Goal: Task Accomplishment & Management: Manage account settings

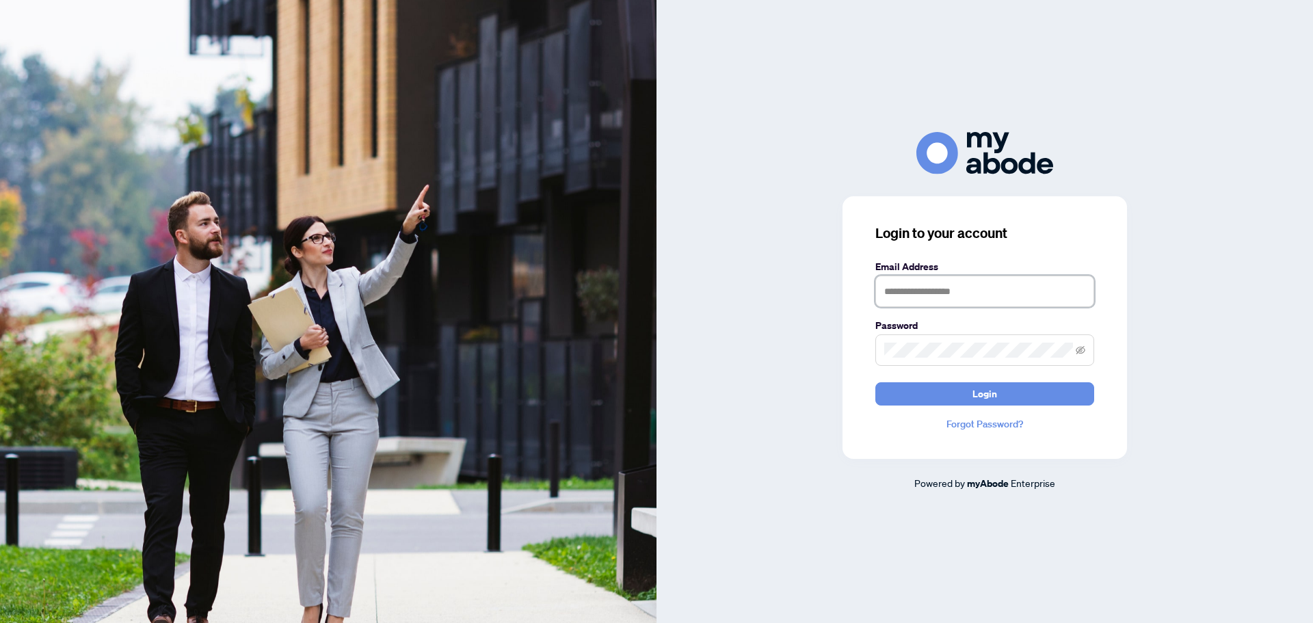
type input "**********"
click at [961, 392] on button "Login" at bounding box center [984, 393] width 219 height 23
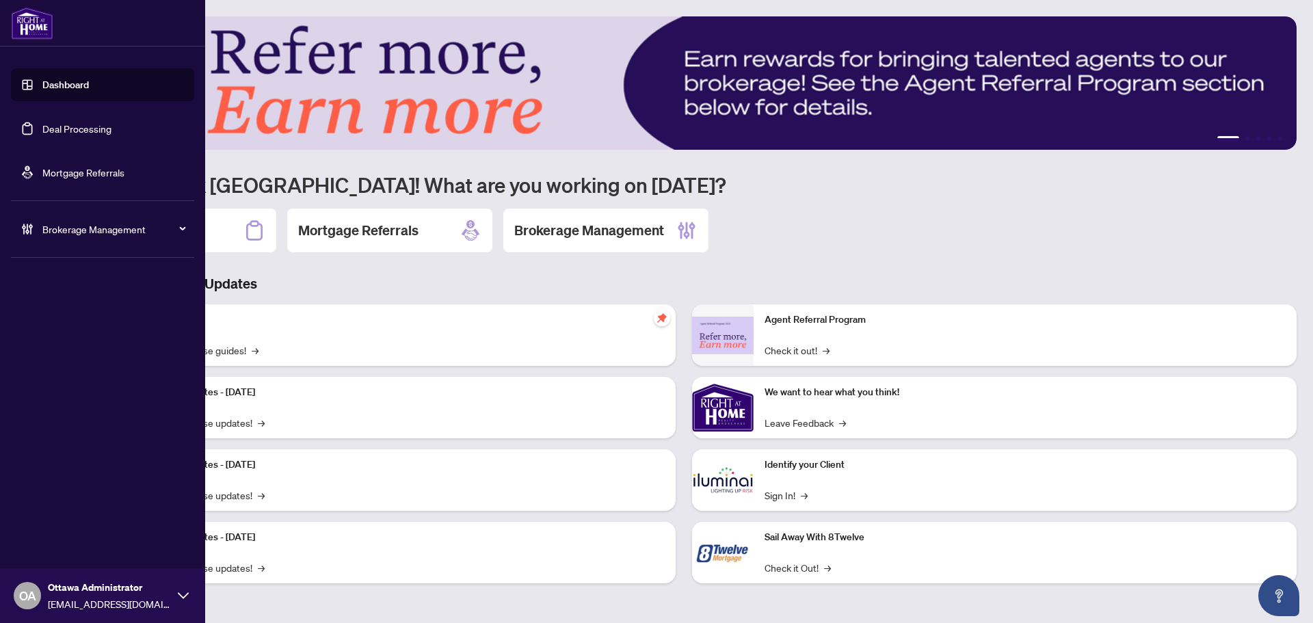
click at [81, 129] on link "Deal Processing" at bounding box center [76, 128] width 69 height 12
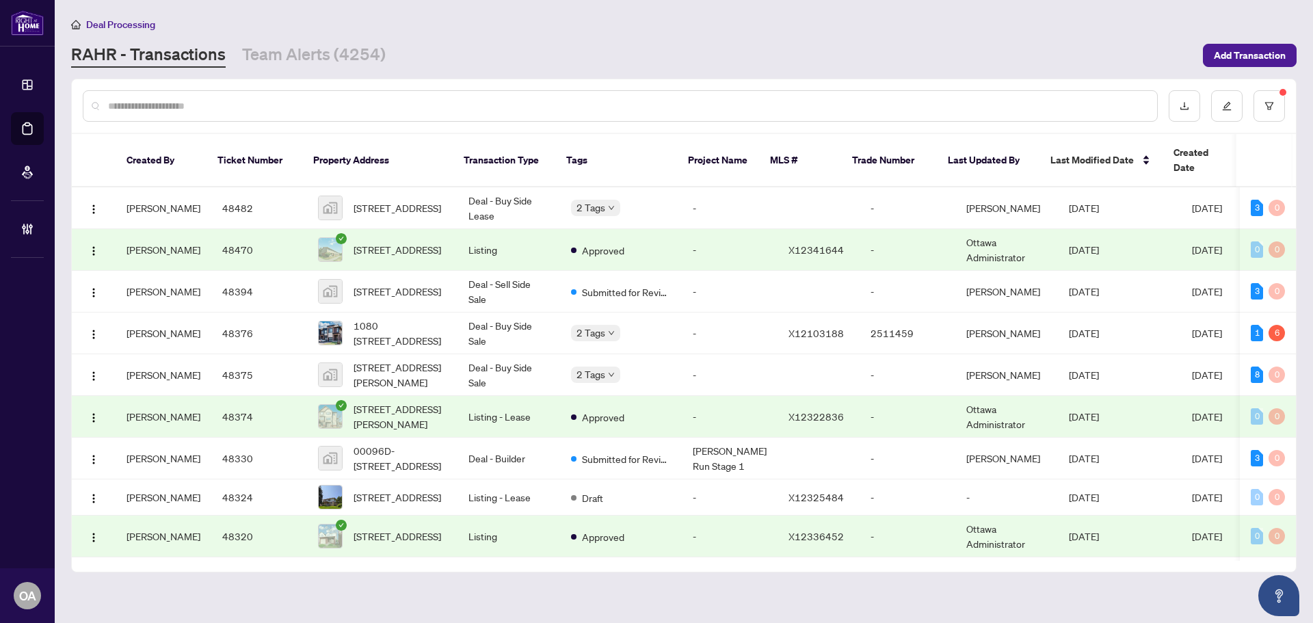
click at [323, 104] on input "text" at bounding box center [627, 105] width 1038 height 15
click at [400, 105] on input "text" at bounding box center [627, 105] width 1038 height 15
click at [502, 101] on input "text" at bounding box center [627, 105] width 1038 height 15
click at [405, 200] on span "1366 Carling Ave #509, Ottawa, Ontario, Canada" at bounding box center [397, 207] width 88 height 15
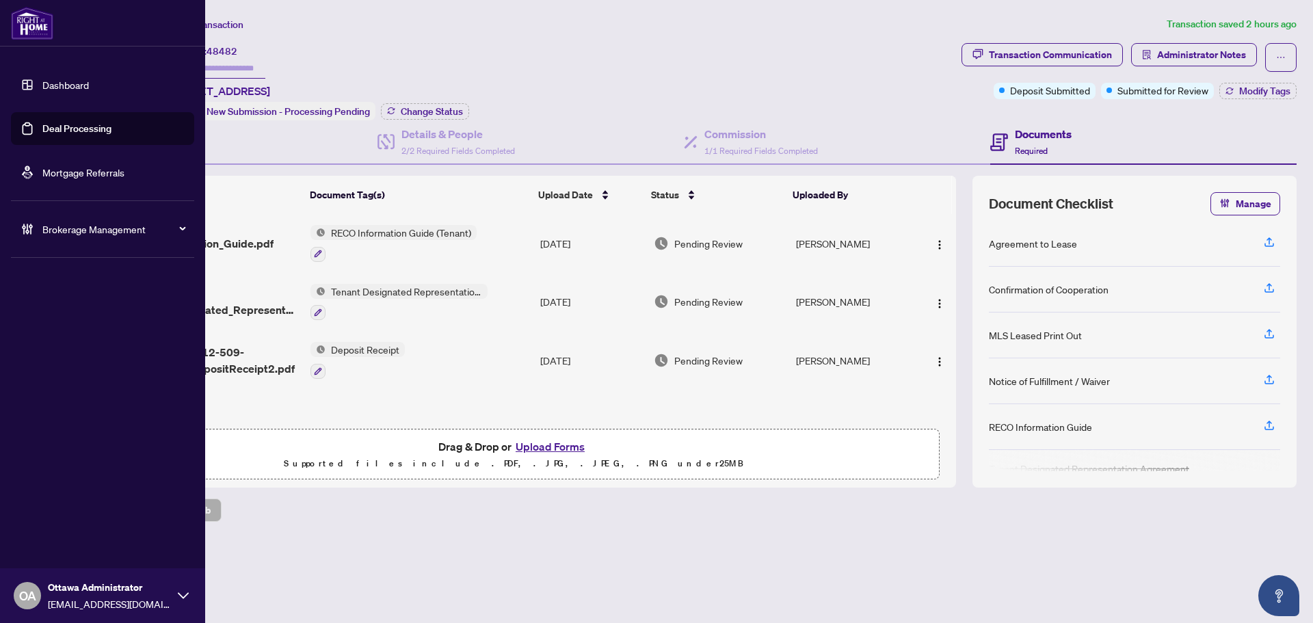
click at [64, 126] on link "Deal Processing" at bounding box center [76, 128] width 69 height 12
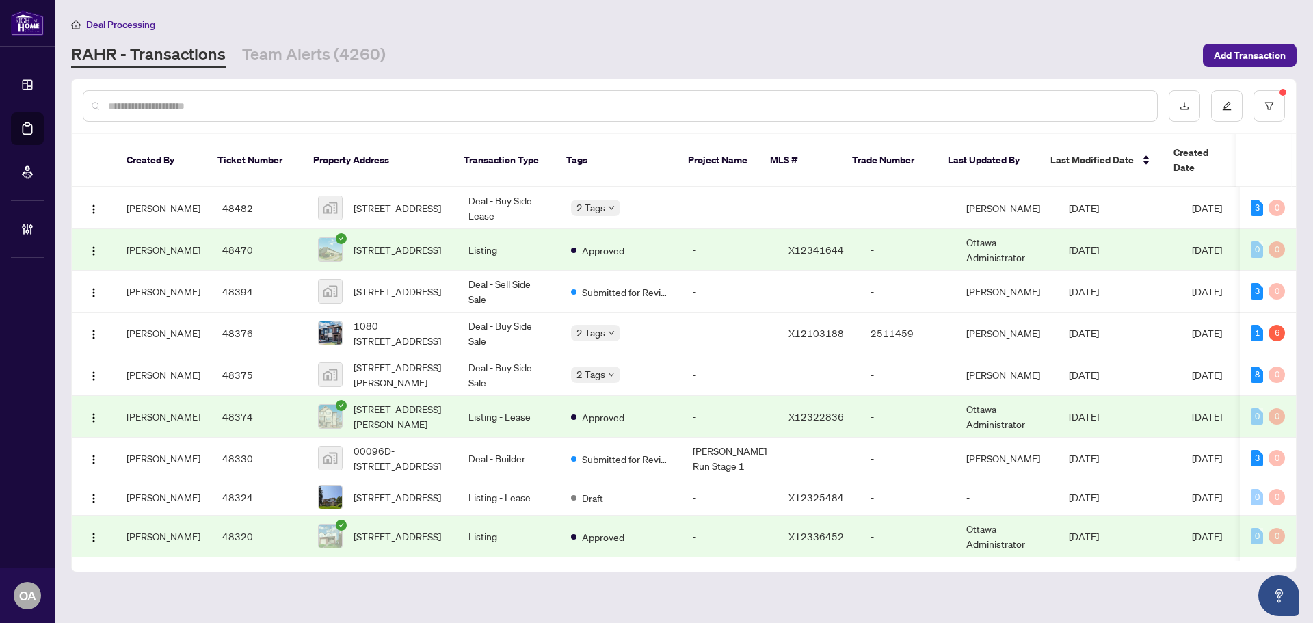
click at [583, 103] on input "text" at bounding box center [627, 105] width 1038 height 15
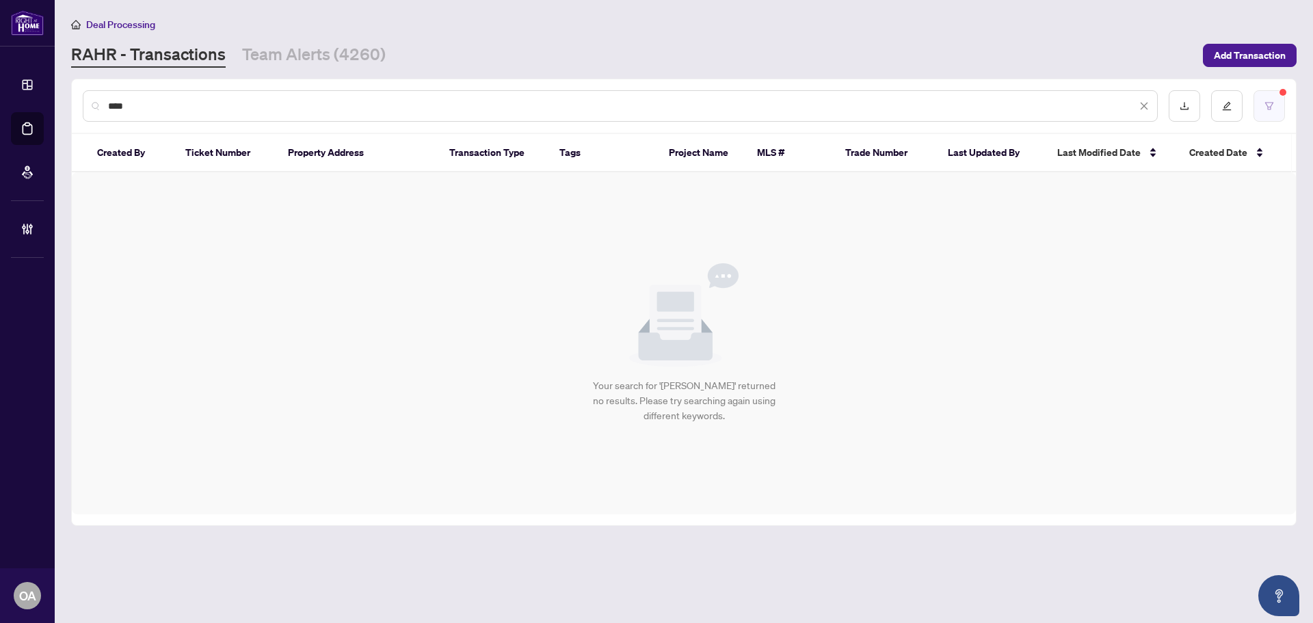
type input "****"
click at [1267, 93] on button "button" at bounding box center [1268, 105] width 31 height 31
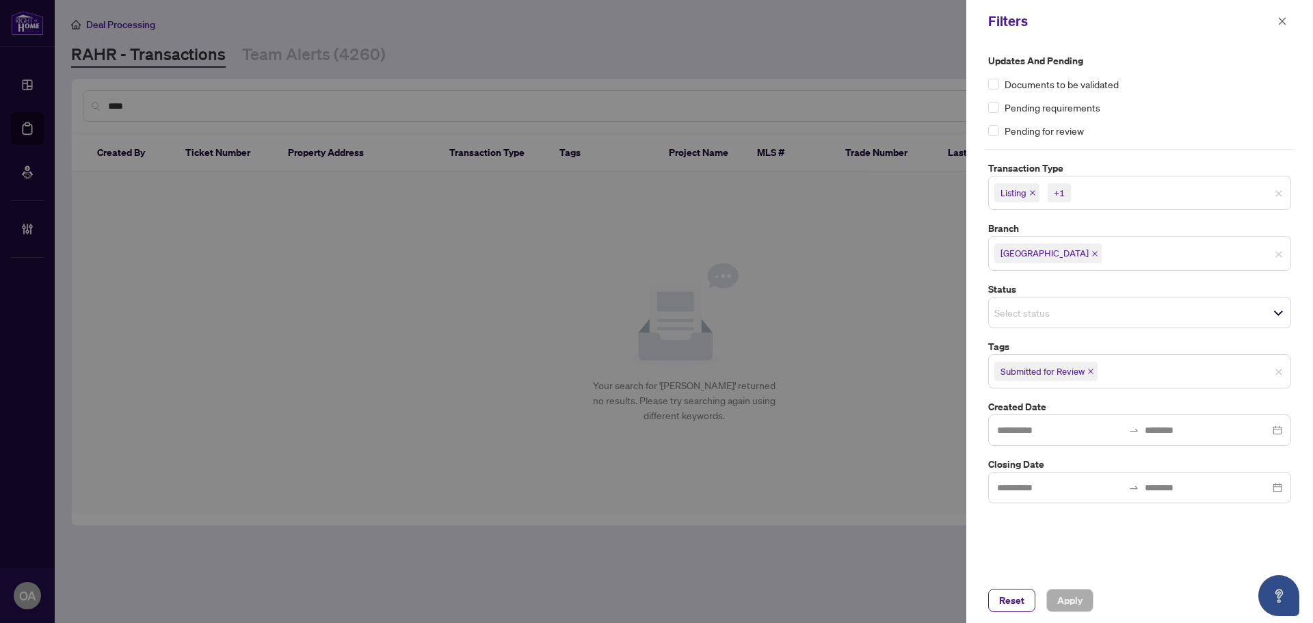
click at [1089, 369] on icon "close" at bounding box center [1090, 370] width 5 height 5
click at [1075, 600] on span "Apply" at bounding box center [1069, 600] width 25 height 22
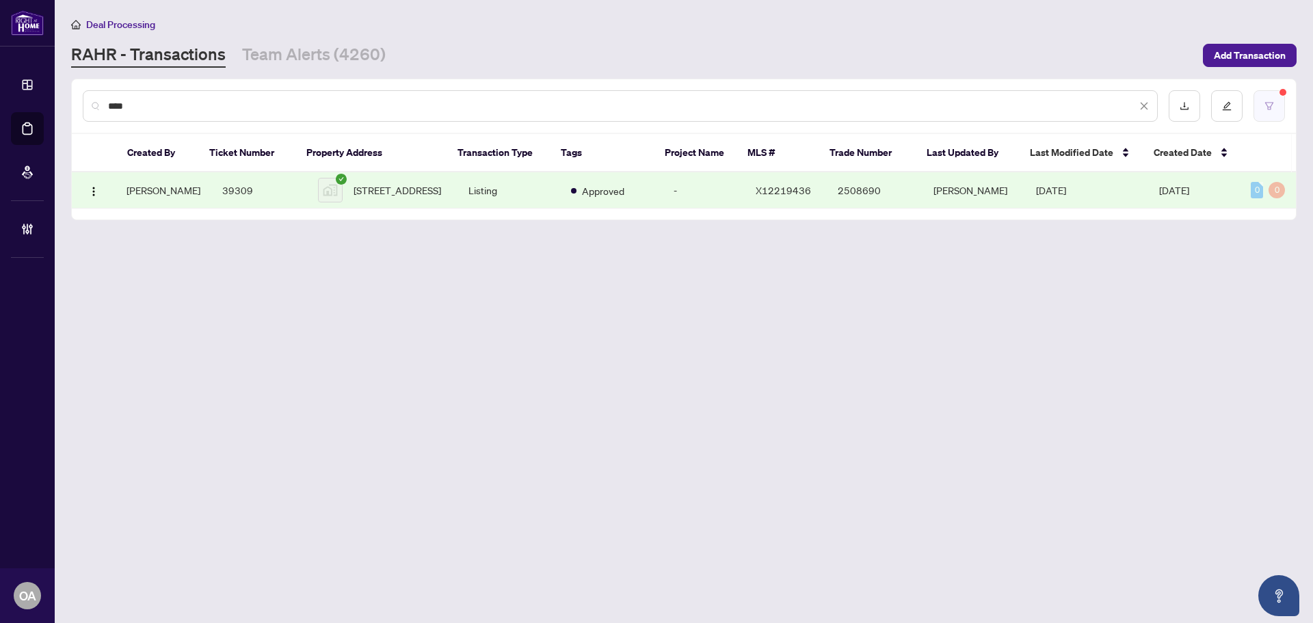
click at [1261, 100] on button "button" at bounding box center [1268, 105] width 31 height 31
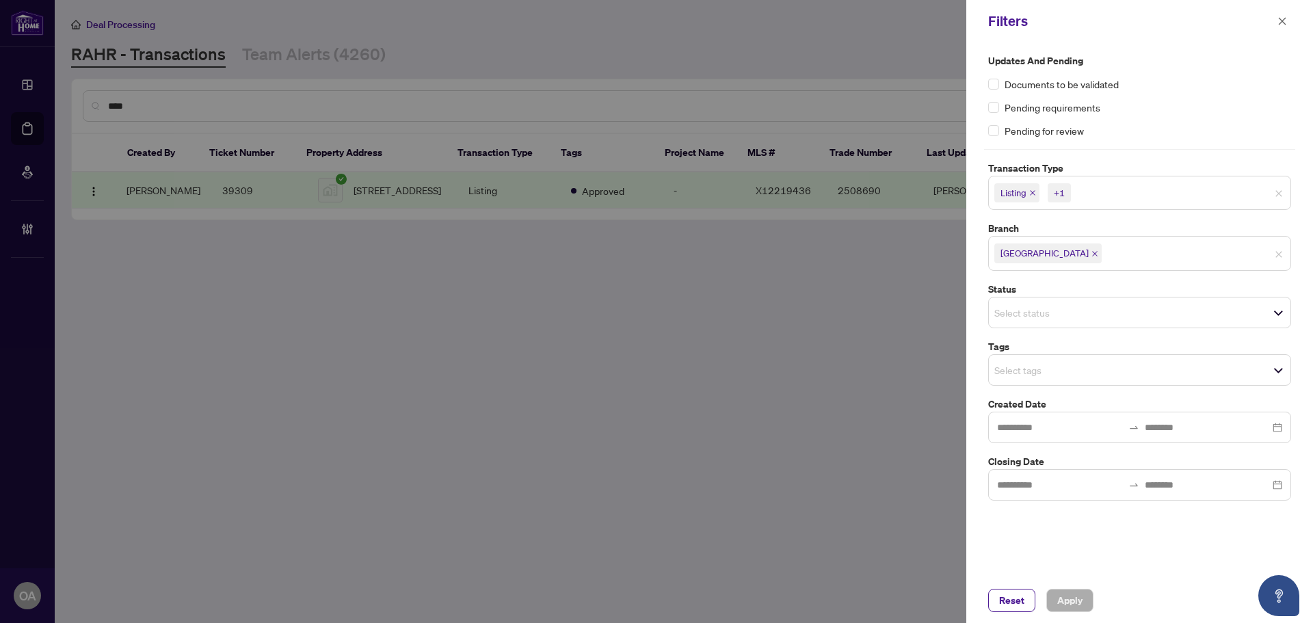
click at [998, 185] on span "Listing" at bounding box center [1016, 192] width 45 height 19
click at [1032, 200] on span "Listing" at bounding box center [1016, 192] width 45 height 19
click at [1033, 190] on icon "close" at bounding box center [1032, 192] width 7 height 7
click at [1065, 193] on icon "close" at bounding box center [1063, 192] width 7 height 7
drag, startPoint x: 1081, startPoint y: 593, endPoint x: 1071, endPoint y: 580, distance: 16.5
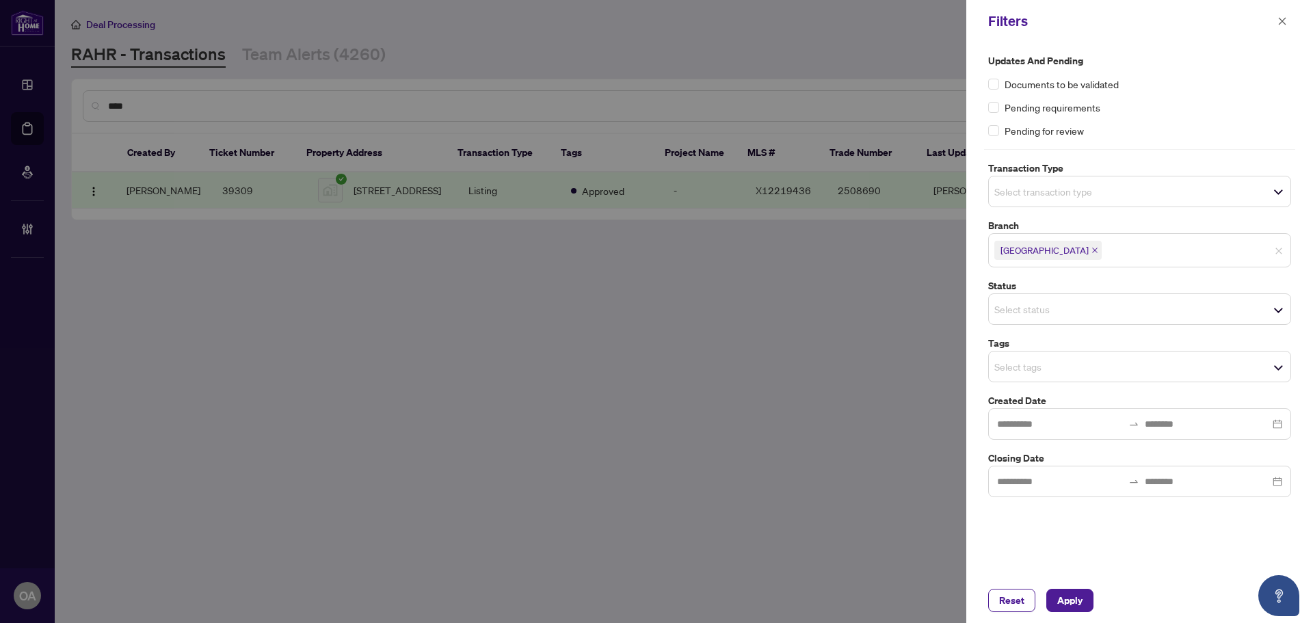
click at [1081, 593] on span "Apply" at bounding box center [1069, 600] width 25 height 22
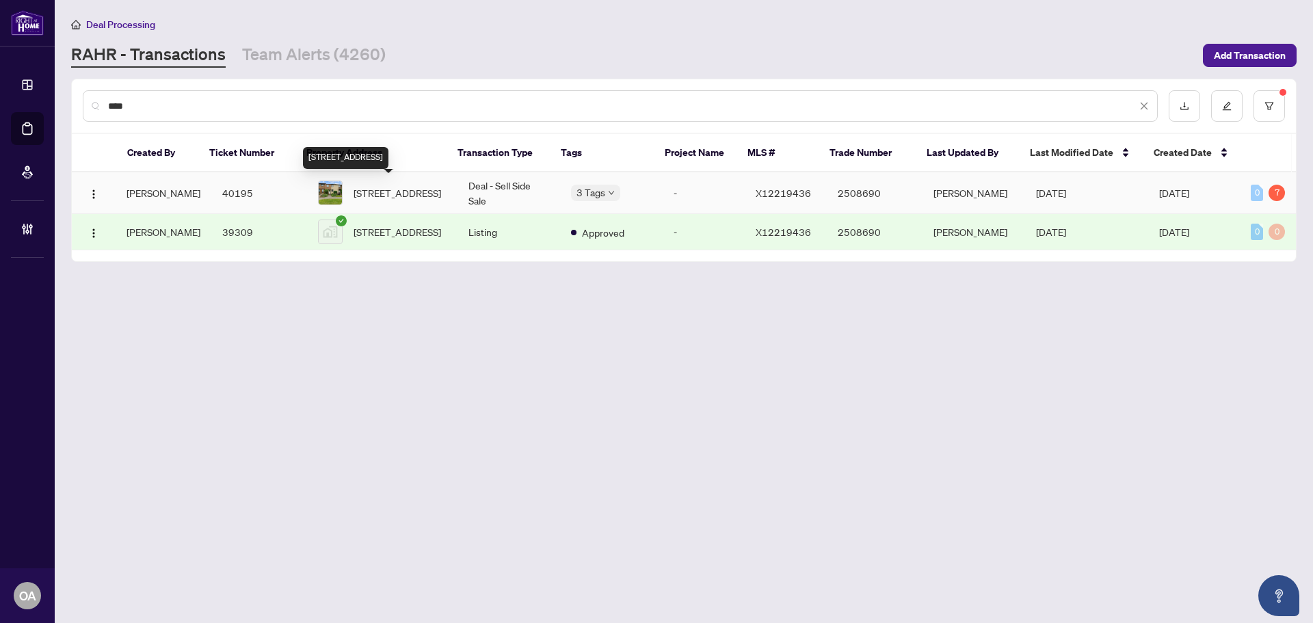
click at [392, 185] on span "12B LARKSHIRE Lane, Ottawa, Ontario K2J 1Y6, Canada" at bounding box center [397, 192] width 88 height 15
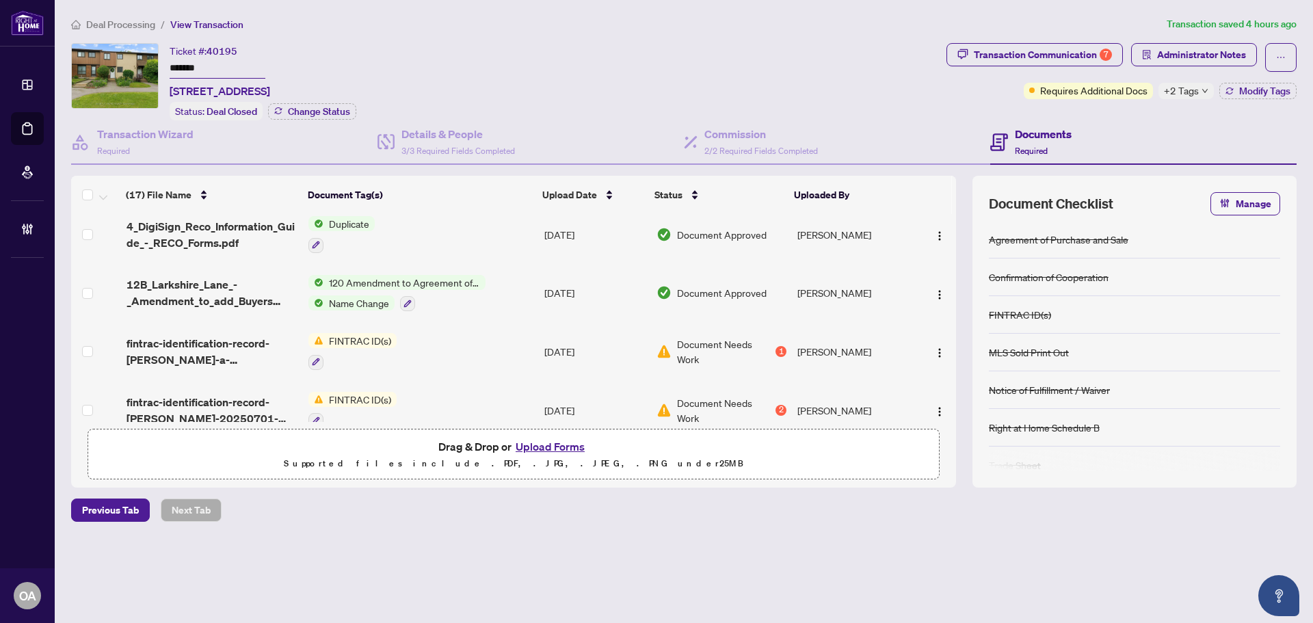
scroll to position [273, 0]
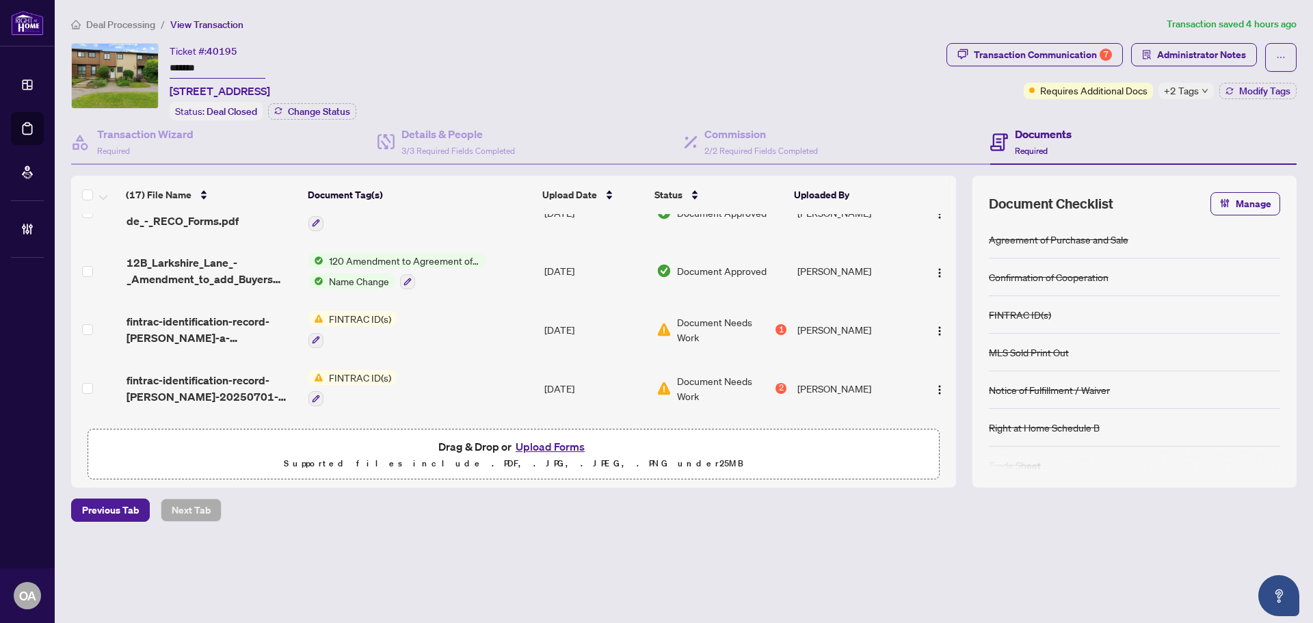
click at [238, 383] on span "fintrac-identification-record-stephanie-nicole-mac-pherson-20250701-075655 Copy…" at bounding box center [211, 388] width 171 height 33
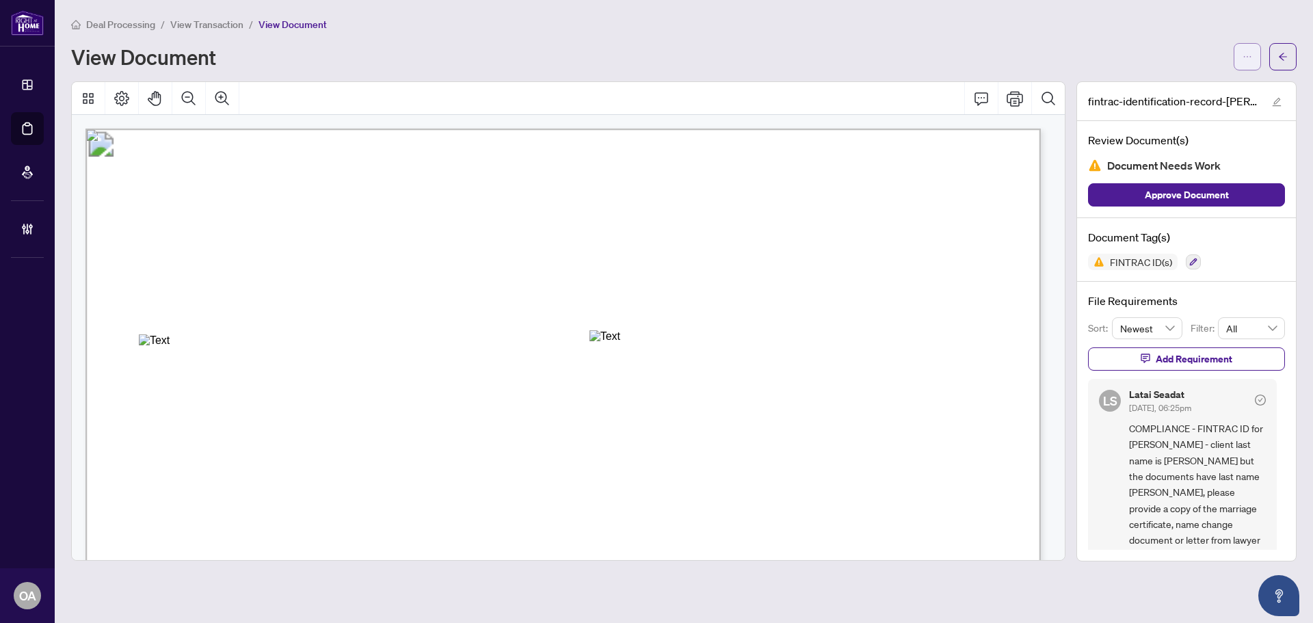
click at [1259, 52] on button "button" at bounding box center [1246, 56] width 27 height 27
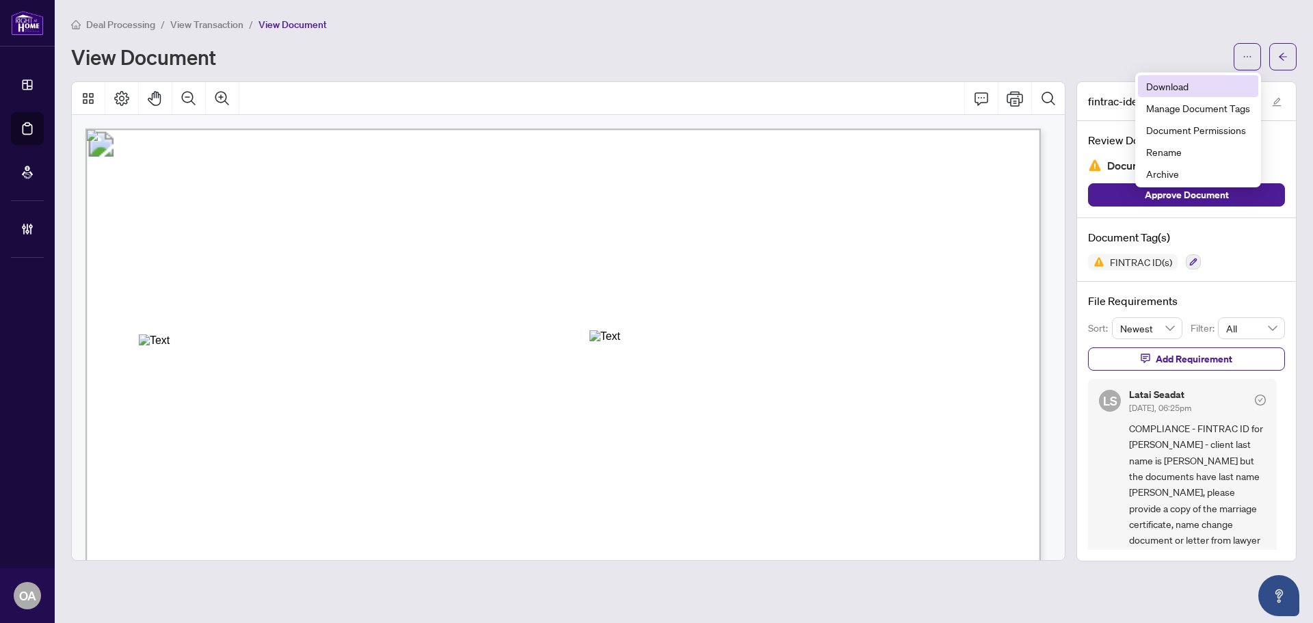
click at [1159, 90] on span "Download" at bounding box center [1198, 86] width 104 height 15
drag, startPoint x: 595, startPoint y: 338, endPoint x: 891, endPoint y: 339, distance: 296.0
click at [891, 339] on div "Annotation: Text" at bounding box center [790, 336] width 402 height 12
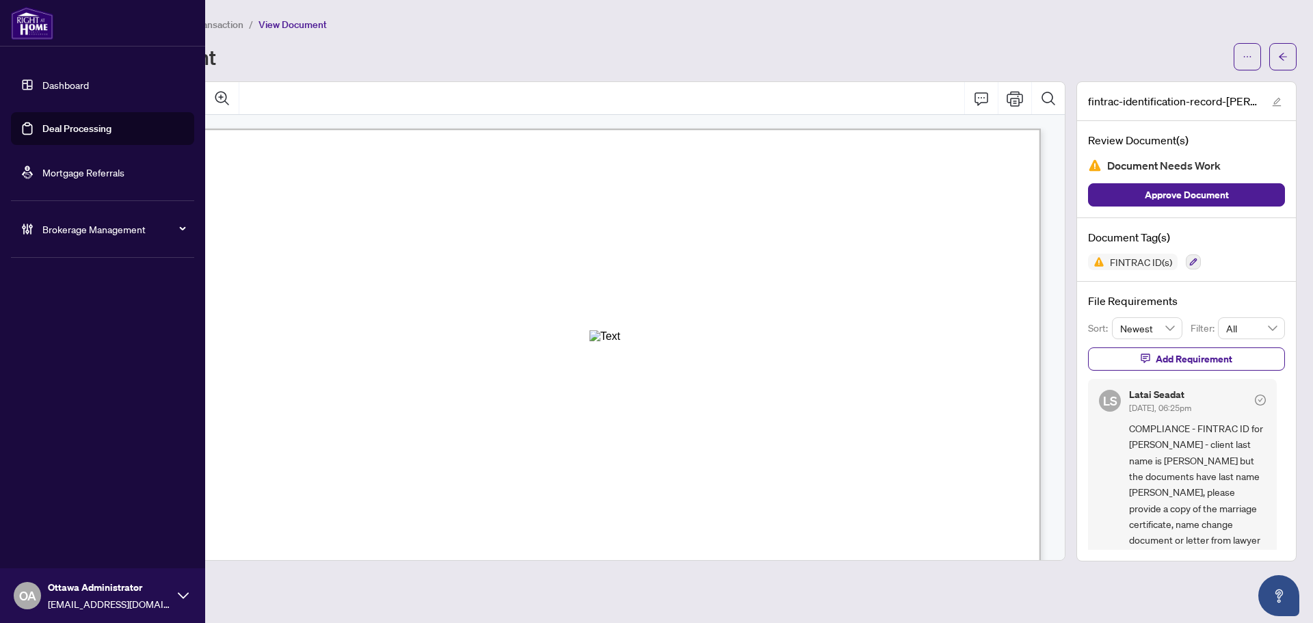
click at [50, 127] on link "Deal Processing" at bounding box center [76, 128] width 69 height 12
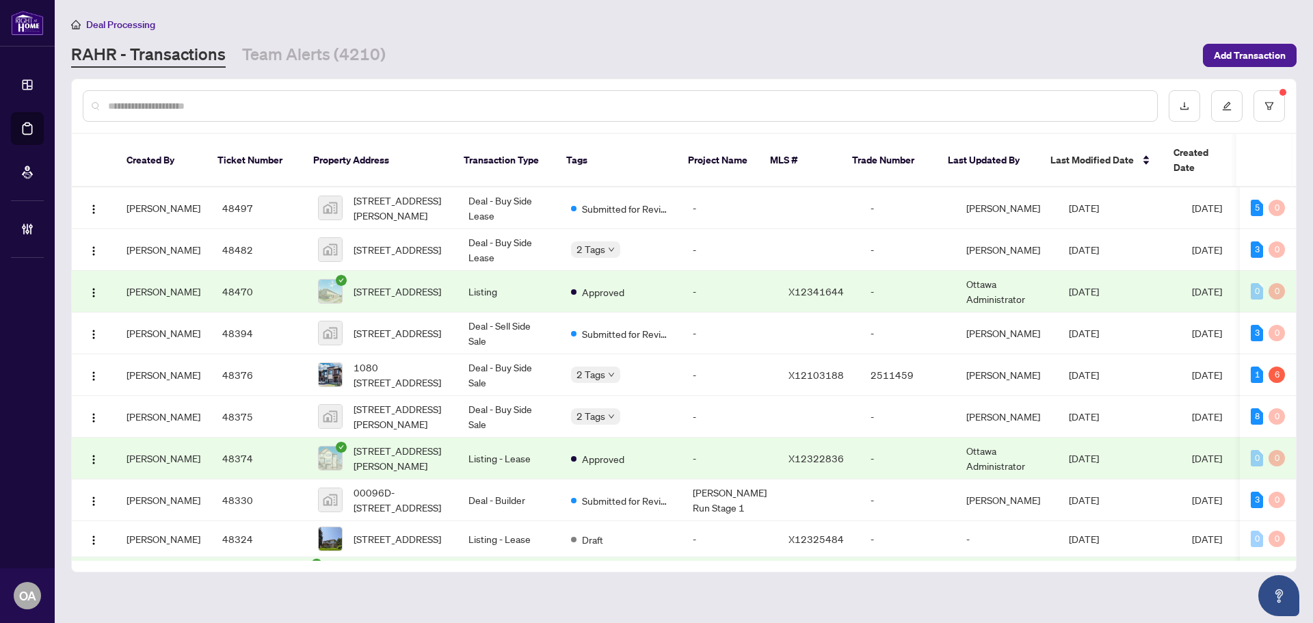
click at [365, 72] on main "Deal Processing RAHR - Transactions Team Alerts (4210) Add Transaction Created …" at bounding box center [684, 311] width 1258 height 623
click at [369, 57] on link "Team Alerts (4210)" at bounding box center [314, 55] width 144 height 25
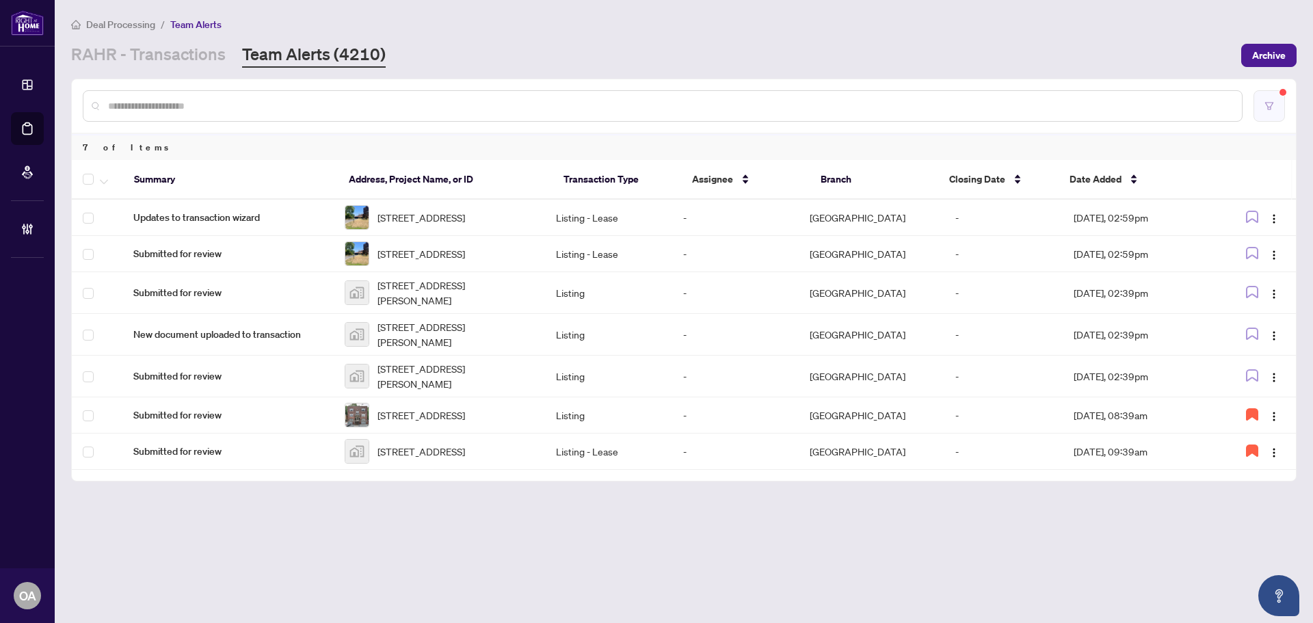
click at [1266, 107] on icon "filter" at bounding box center [1269, 106] width 10 height 10
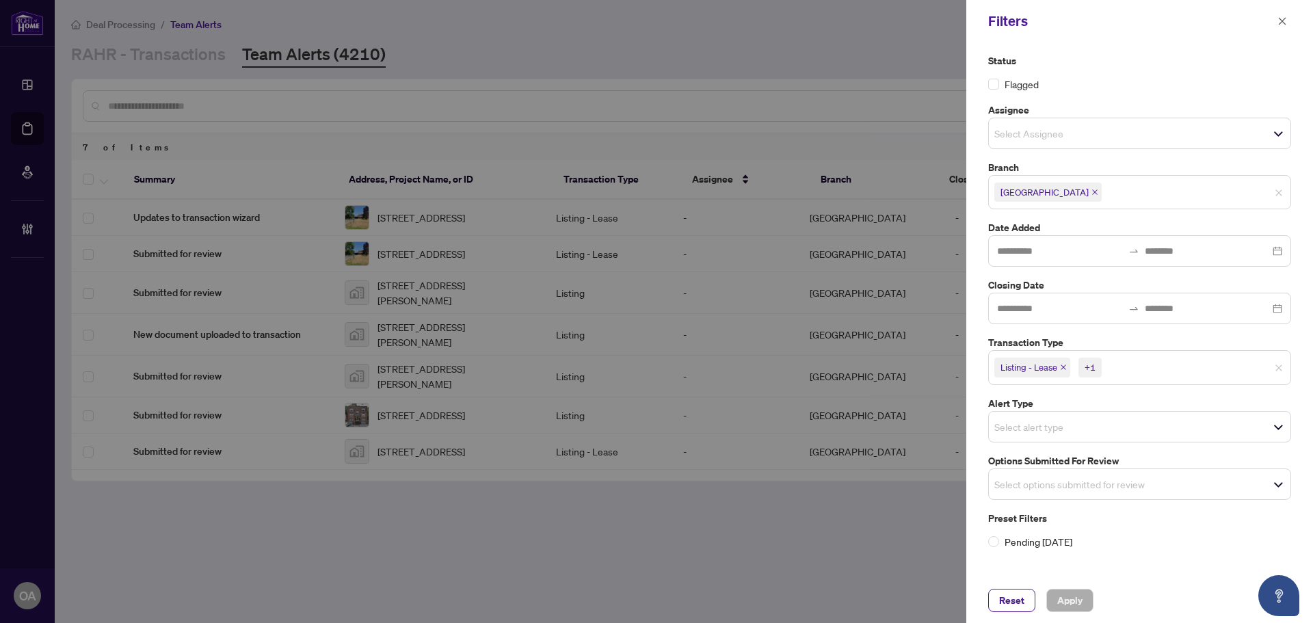
click at [1059, 364] on span "Listing - Lease" at bounding box center [1032, 367] width 76 height 19
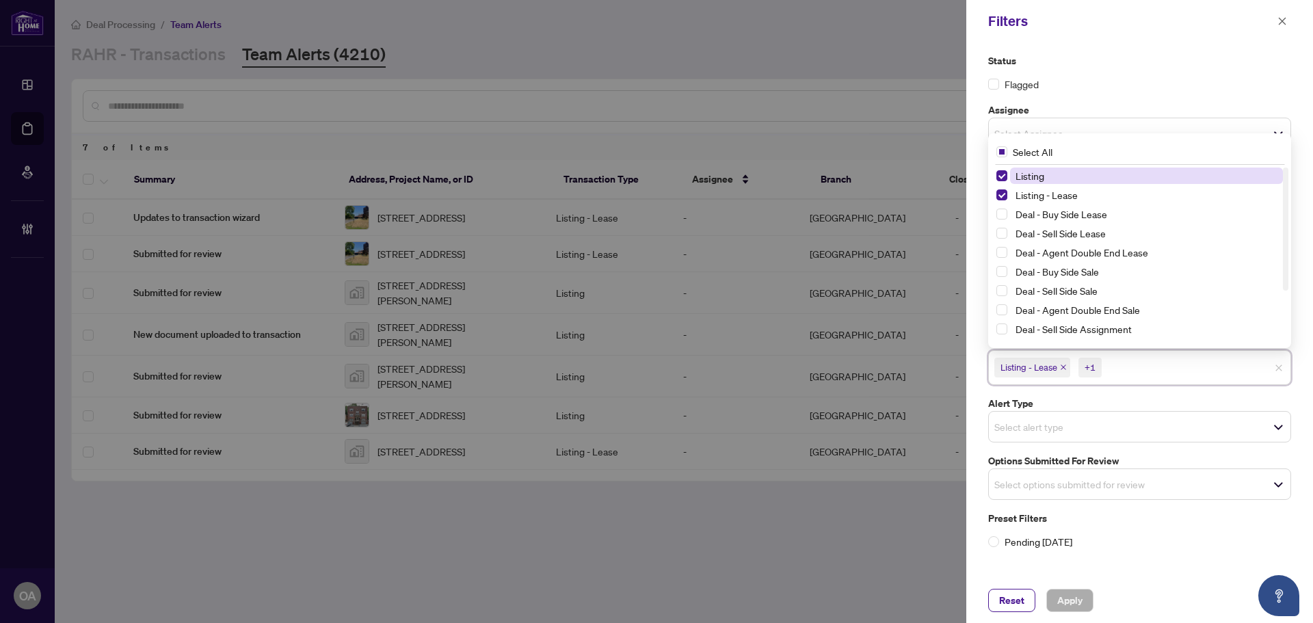
click at [1062, 366] on icon "close" at bounding box center [1063, 367] width 7 height 7
click at [1035, 367] on icon "close" at bounding box center [1032, 367] width 7 height 7
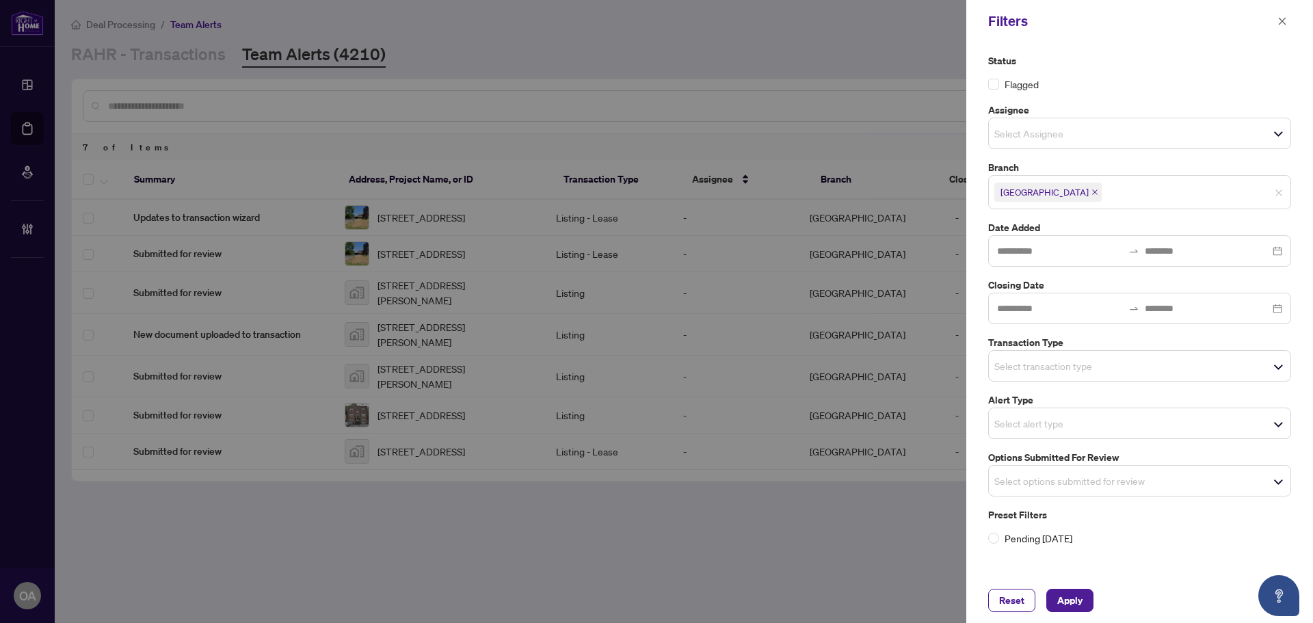
click at [1225, 81] on div "Flagged" at bounding box center [1139, 84] width 303 height 15
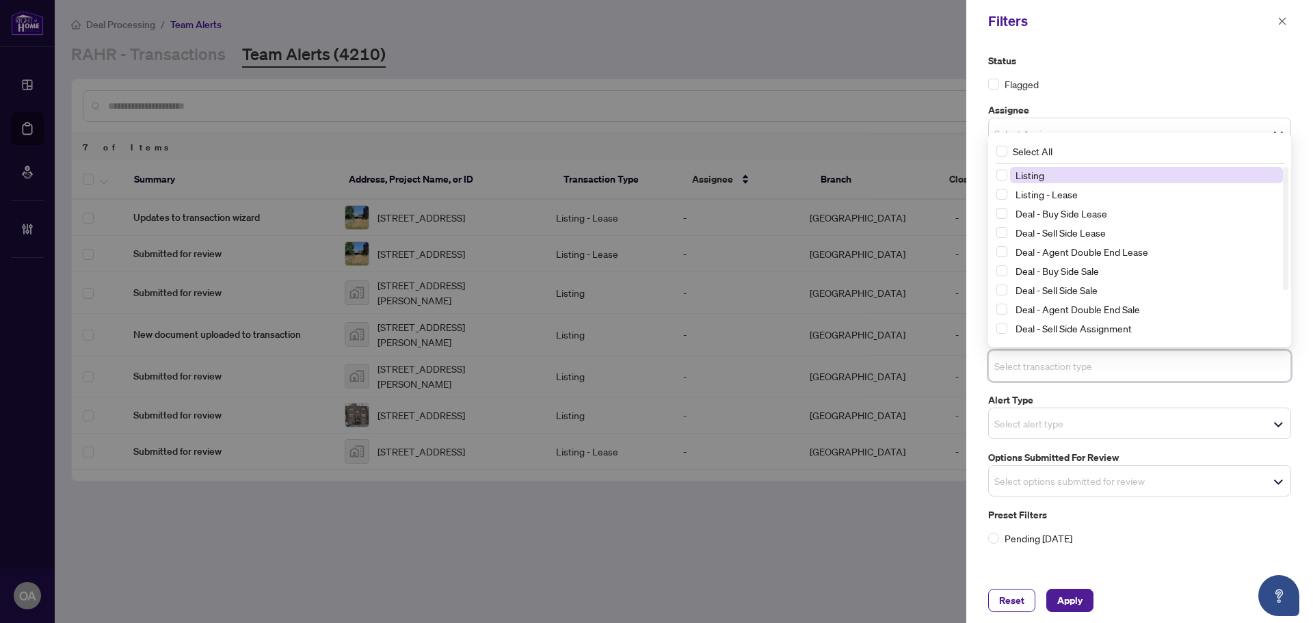
click at [997, 359] on input "search" at bounding box center [1042, 366] width 96 height 16
click at [1014, 419] on input "search" at bounding box center [1042, 423] width 96 height 16
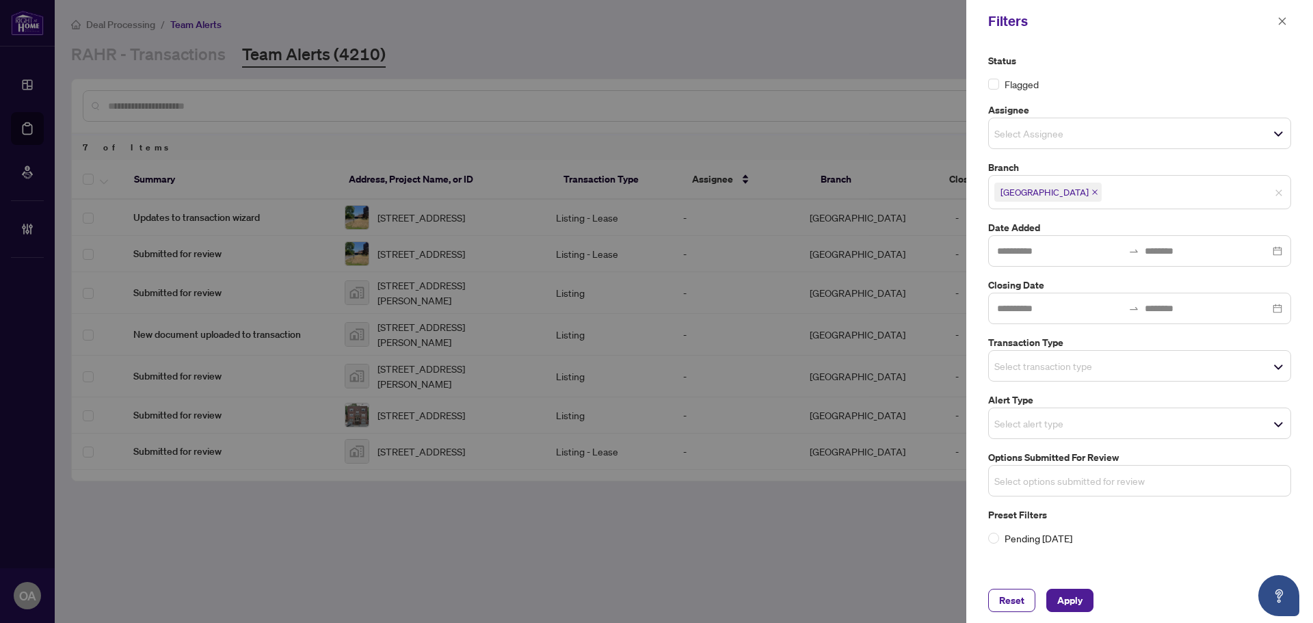
click at [1023, 483] on input "search" at bounding box center [1042, 480] width 96 height 16
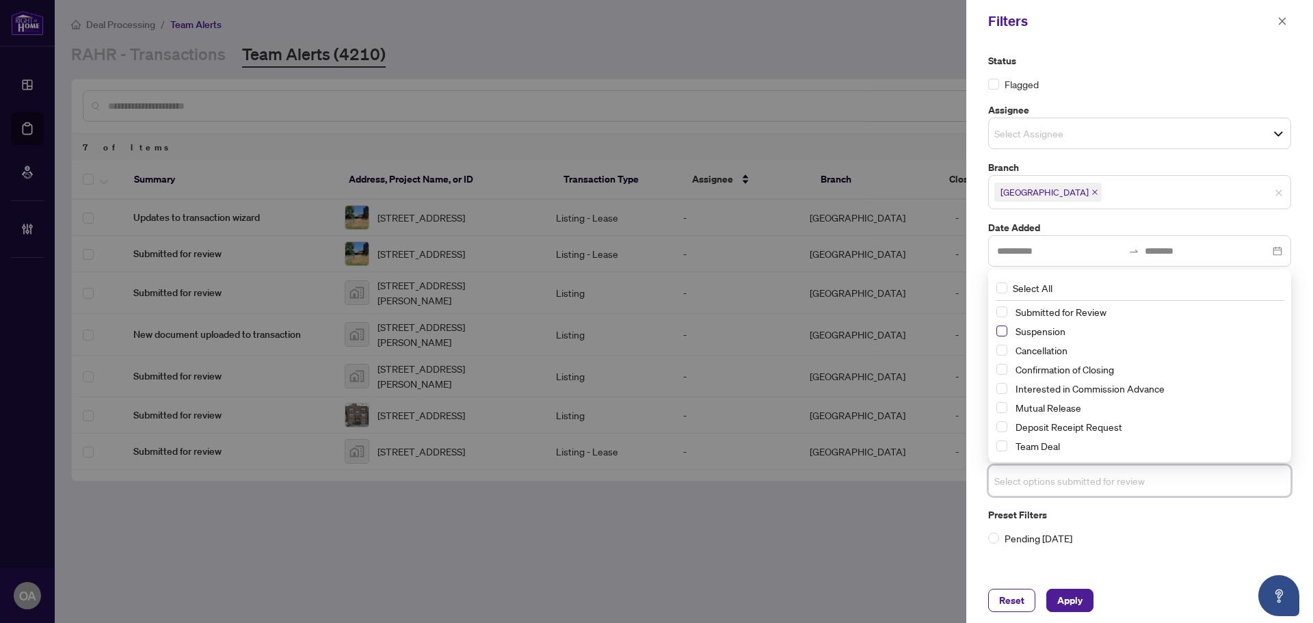
click at [1002, 331] on span "Select Suspension" at bounding box center [1001, 330] width 11 height 11
click at [1002, 349] on span "Select Cancellation" at bounding box center [1001, 350] width 11 height 11
click at [997, 404] on span "Select Mutual Release" at bounding box center [1001, 408] width 11 height 11
click at [1065, 600] on span "Apply" at bounding box center [1069, 600] width 25 height 22
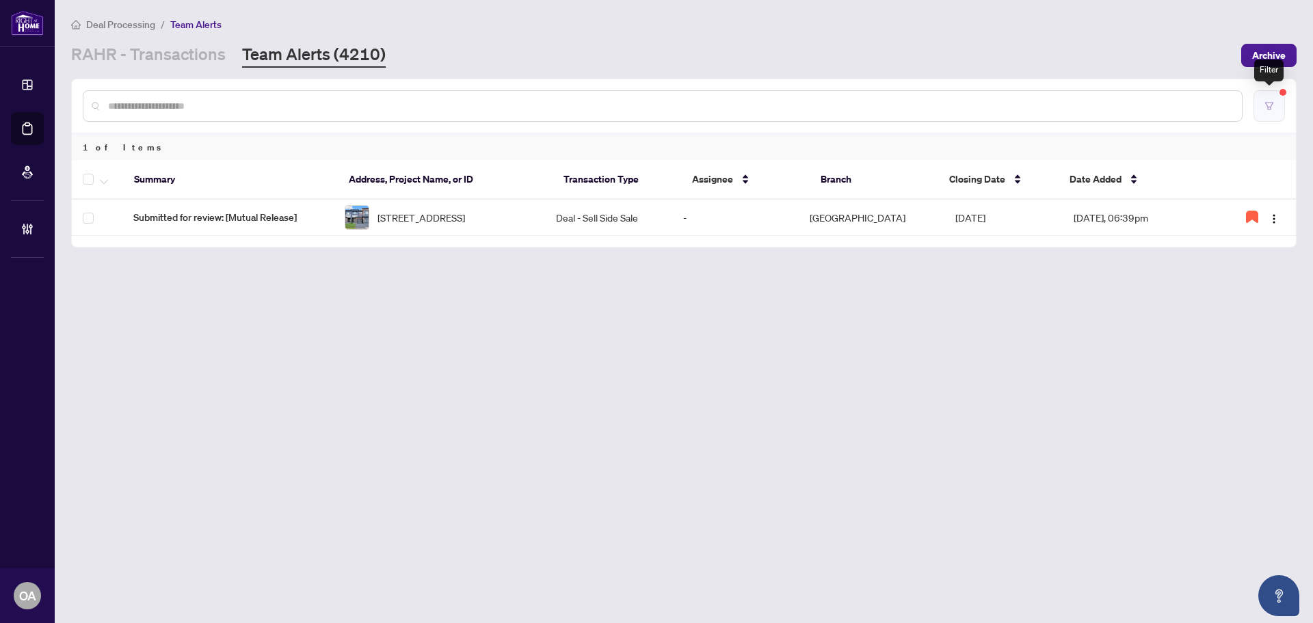
click at [1272, 106] on icon "filter" at bounding box center [1269, 106] width 10 height 10
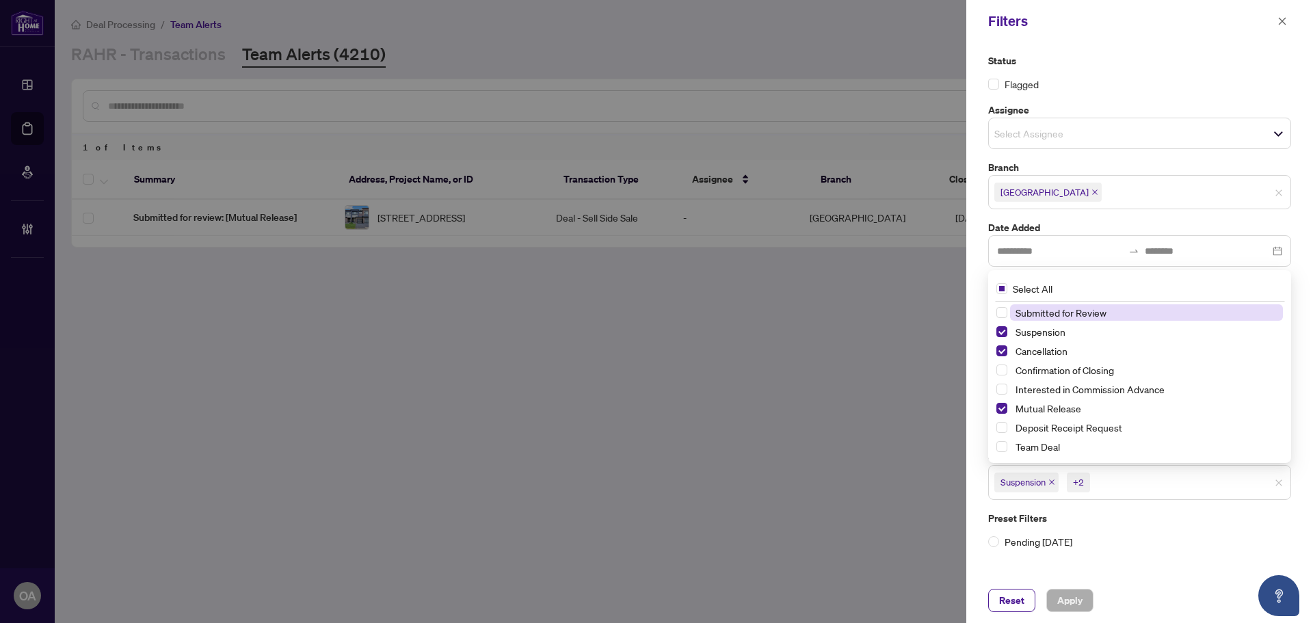
click at [1052, 476] on span "Suspension" at bounding box center [1026, 481] width 64 height 19
click at [1051, 481] on icon "close" at bounding box center [1051, 482] width 7 height 7
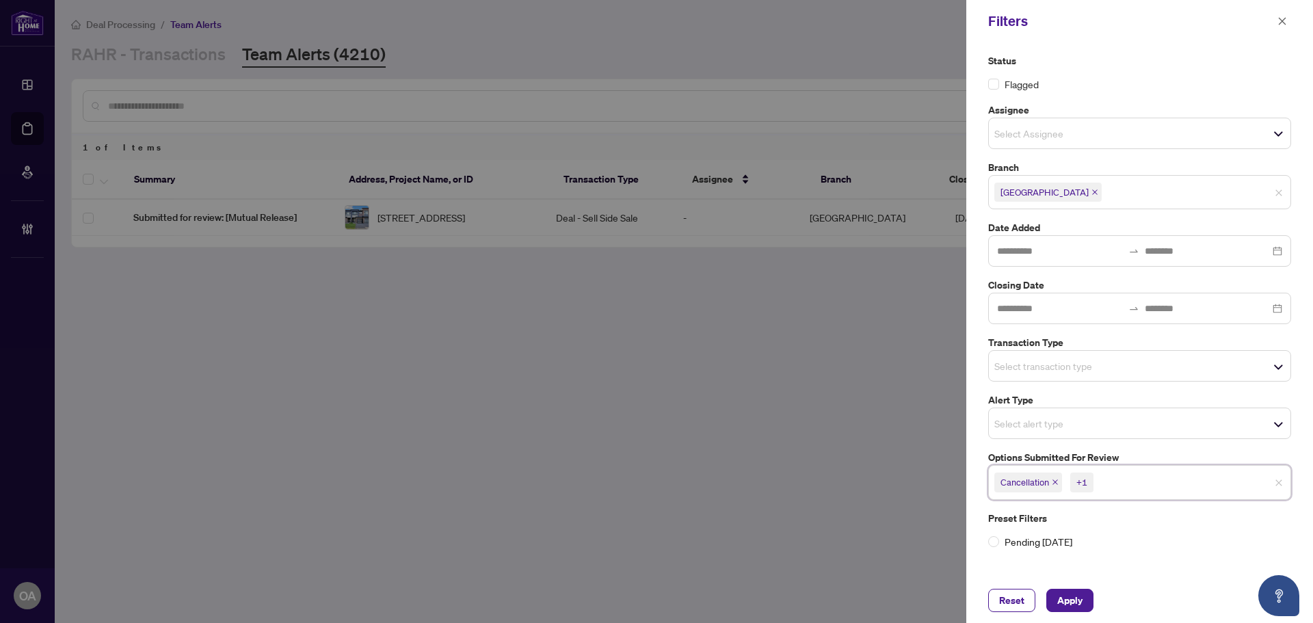
click at [1059, 478] on span "Cancellation" at bounding box center [1028, 481] width 68 height 19
click at [1057, 481] on icon "close" at bounding box center [1054, 482] width 7 height 7
click at [1066, 483] on icon "close" at bounding box center [1065, 482] width 5 height 5
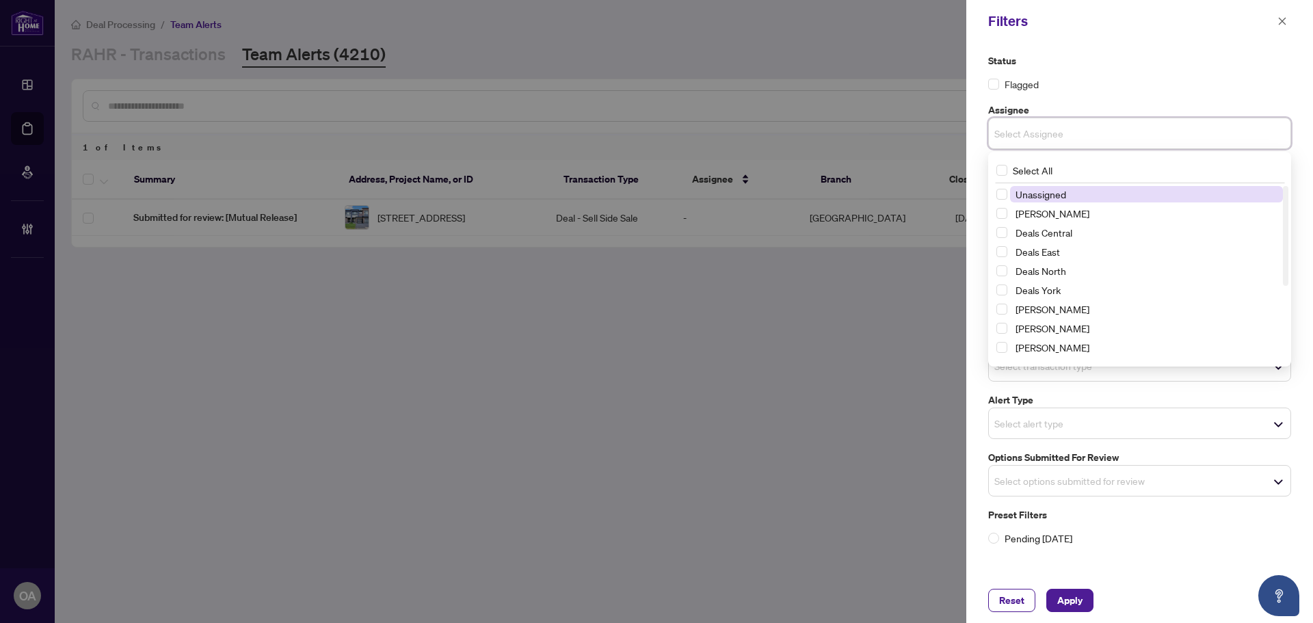
click at [1010, 135] on input "search" at bounding box center [1042, 133] width 96 height 16
click at [1208, 68] on label "Status" at bounding box center [1139, 60] width 303 height 15
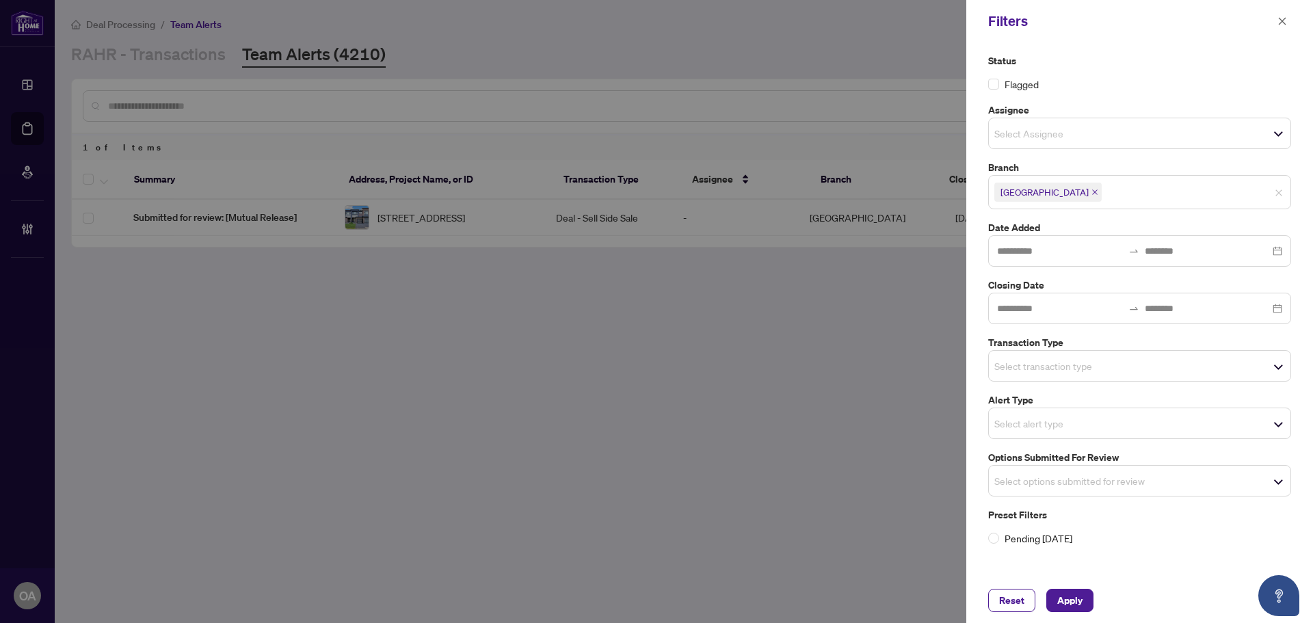
click at [1017, 364] on input "search" at bounding box center [1042, 366] width 96 height 16
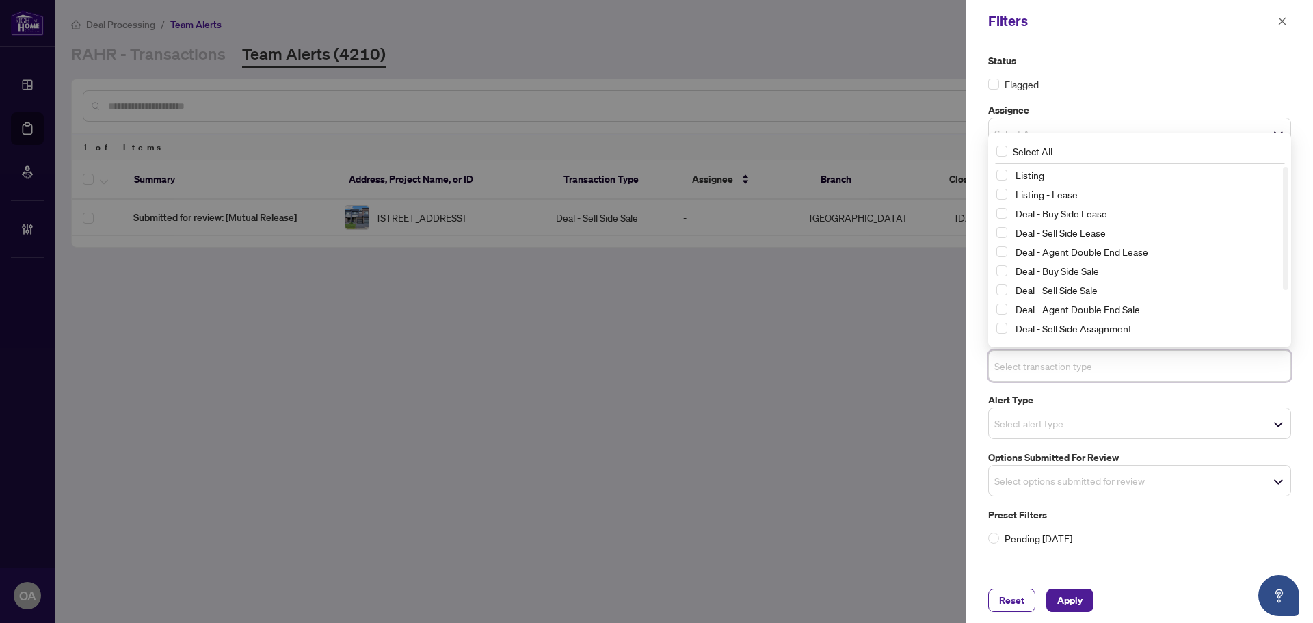
click at [1040, 373] on input "search" at bounding box center [1042, 366] width 96 height 16
click at [1124, 540] on label "Pending Today" at bounding box center [1139, 537] width 303 height 15
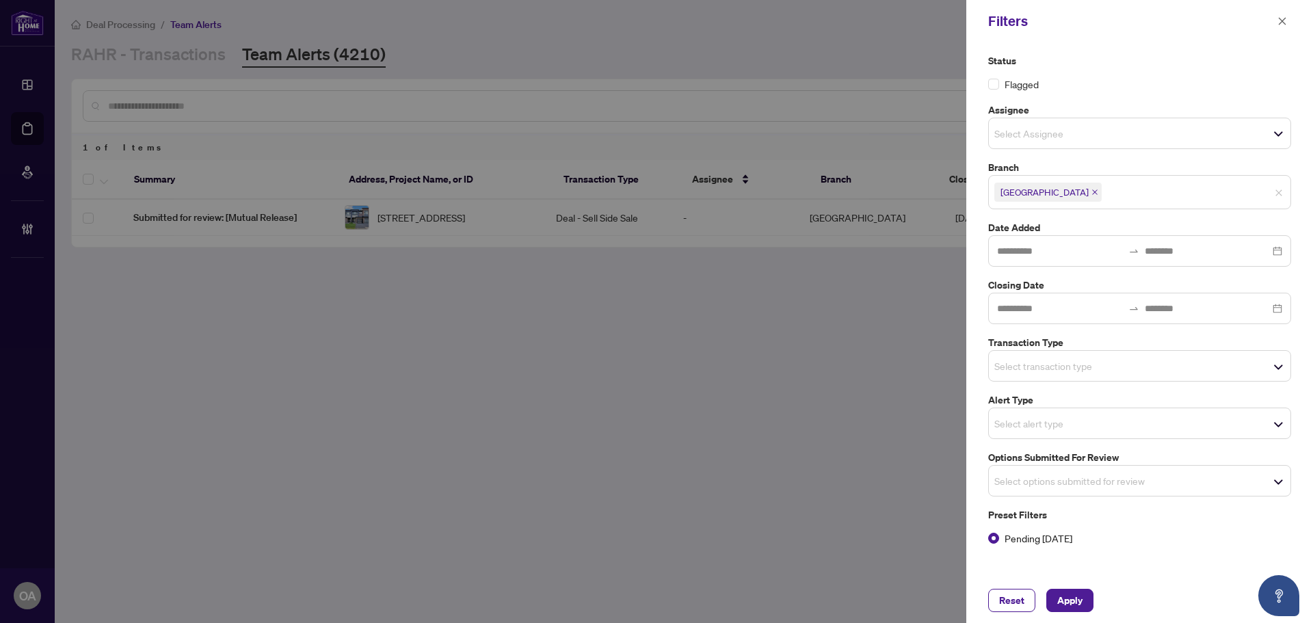
click at [1038, 477] on input "search" at bounding box center [1042, 480] width 96 height 16
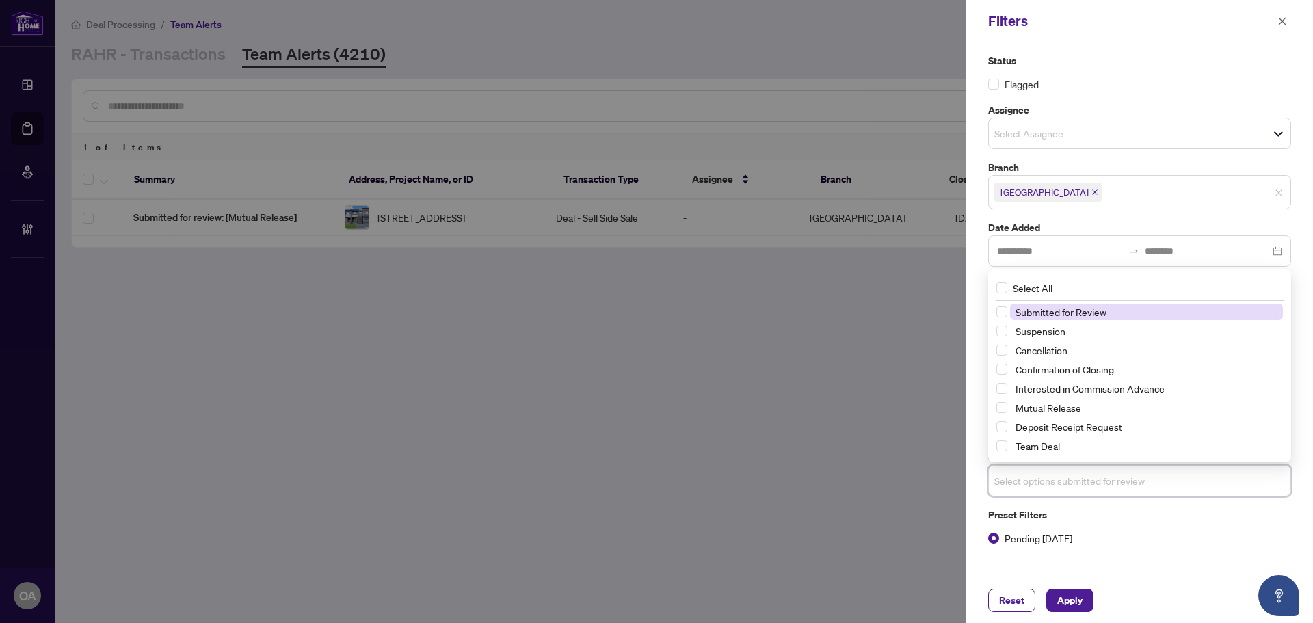
click at [999, 536] on span "Pending Today" at bounding box center [1038, 537] width 79 height 15
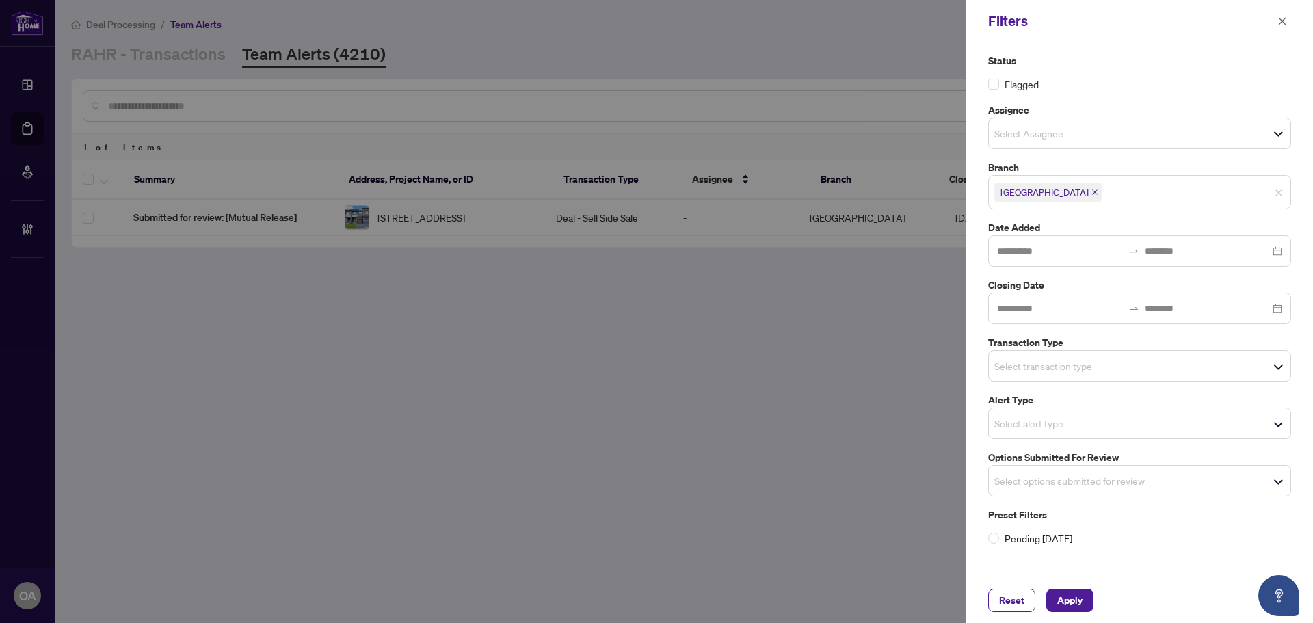
click at [1090, 485] on input "search" at bounding box center [1042, 480] width 96 height 16
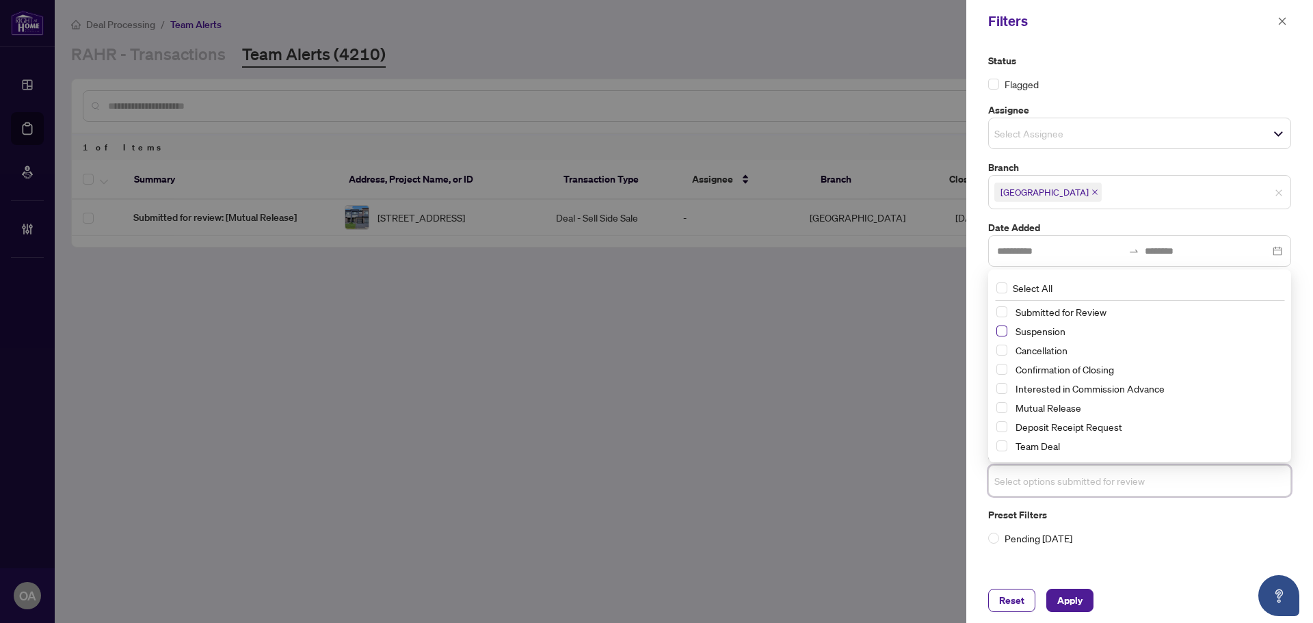
click at [998, 327] on span "Select Suspension" at bounding box center [1001, 330] width 11 height 11
click at [1006, 330] on span "Select Suspension" at bounding box center [1001, 331] width 11 height 11
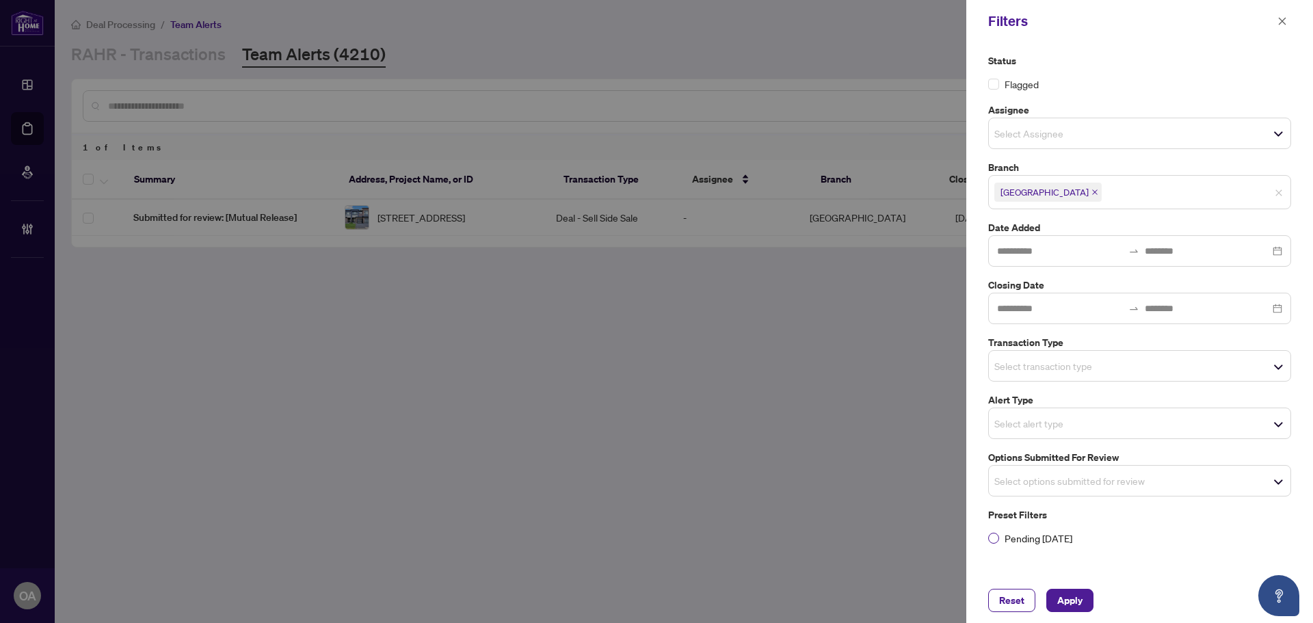
click at [1162, 543] on label "Pending Today" at bounding box center [1139, 537] width 303 height 15
click at [1035, 366] on input "search" at bounding box center [1042, 366] width 96 height 16
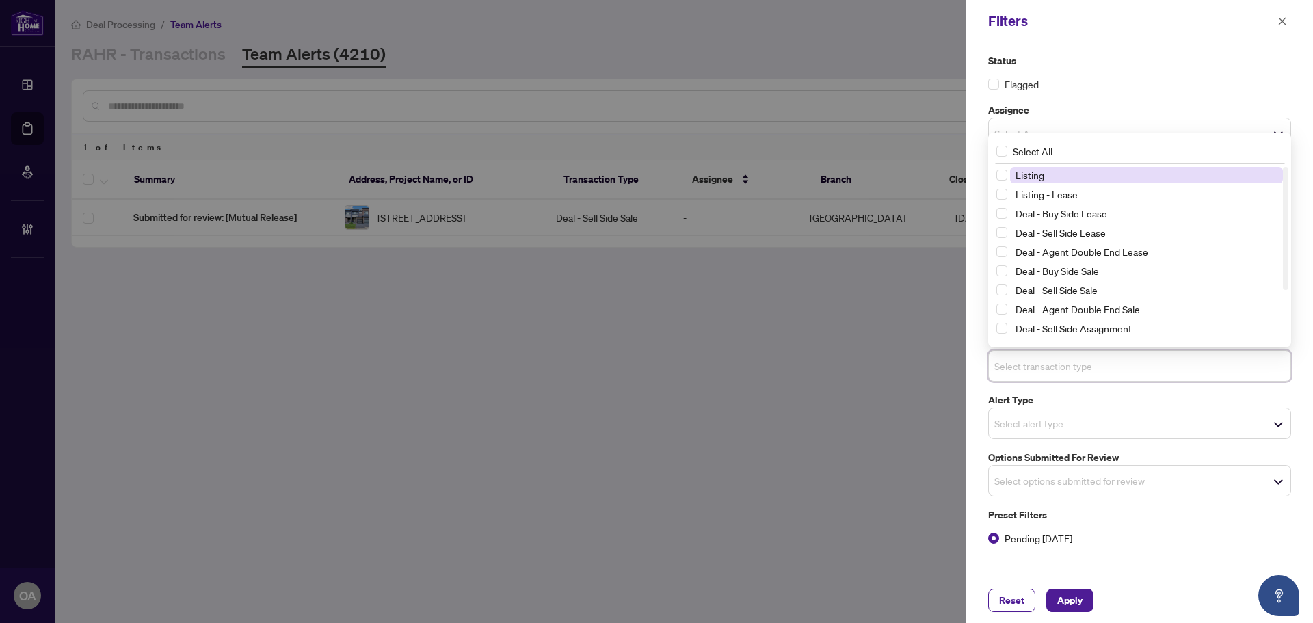
click at [1058, 180] on span "Listing" at bounding box center [1146, 175] width 273 height 16
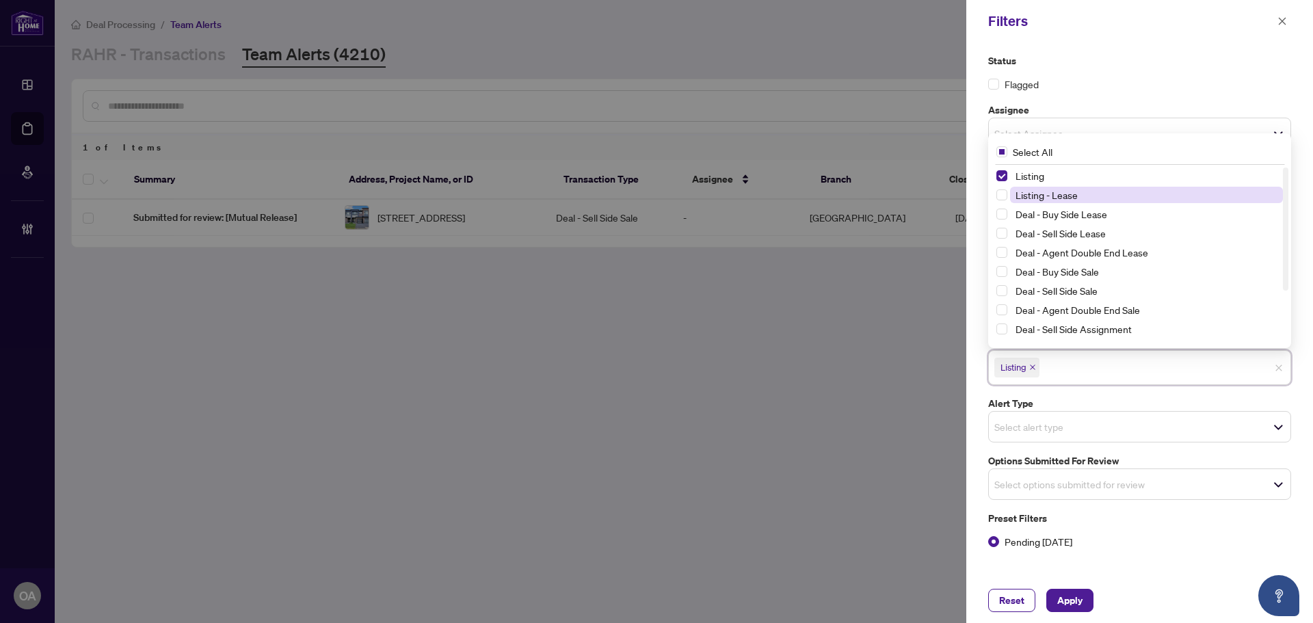
click at [1043, 198] on span "Listing - Lease" at bounding box center [1046, 195] width 62 height 12
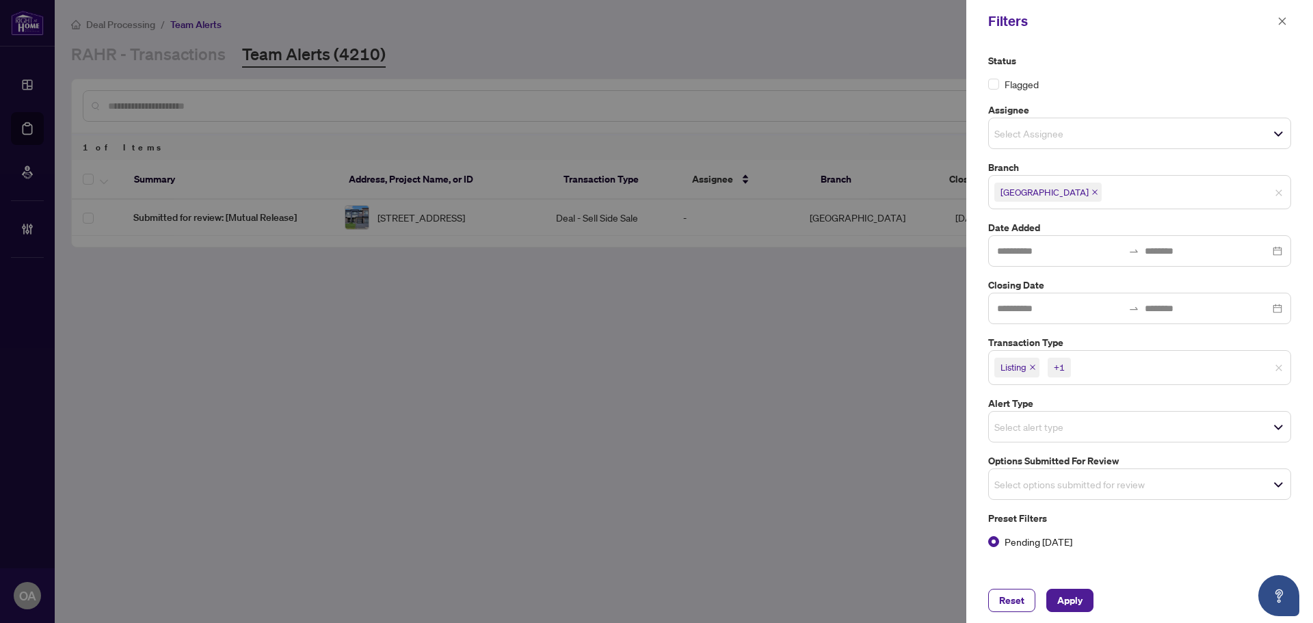
drag, startPoint x: 1069, startPoint y: 597, endPoint x: 1138, endPoint y: 541, distance: 89.4
click at [1168, 541] on div "Filters Status Flagged Assignee Select Assignee Select All Unassigned Aninda Pa…" at bounding box center [1139, 311] width 347 height 623
click at [1091, 596] on button "Apply" at bounding box center [1069, 600] width 47 height 23
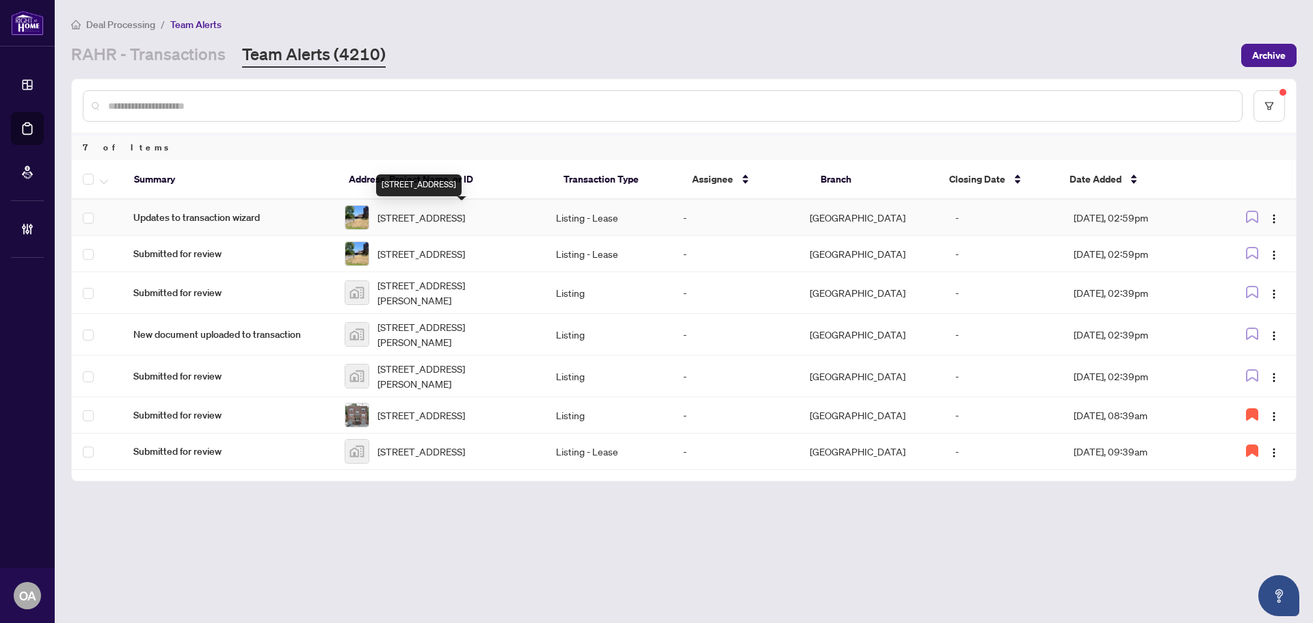
click at [442, 213] on span "[STREET_ADDRESS]" at bounding box center [421, 217] width 88 height 15
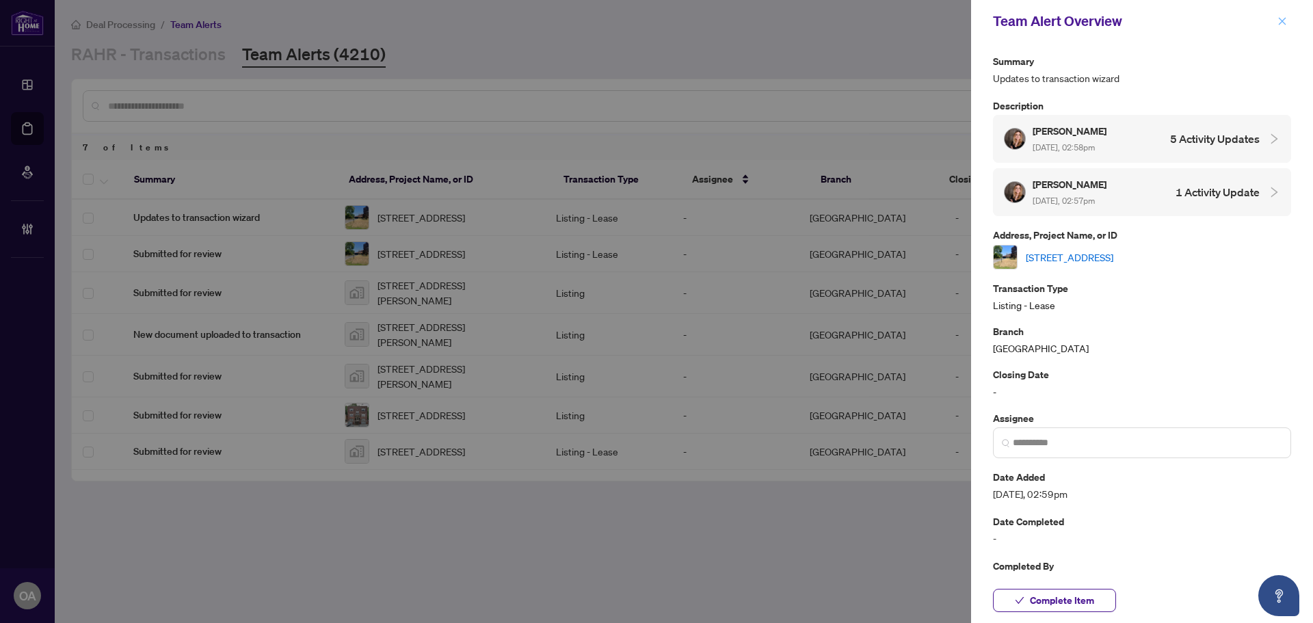
click at [1279, 21] on icon "close" at bounding box center [1282, 21] width 10 height 10
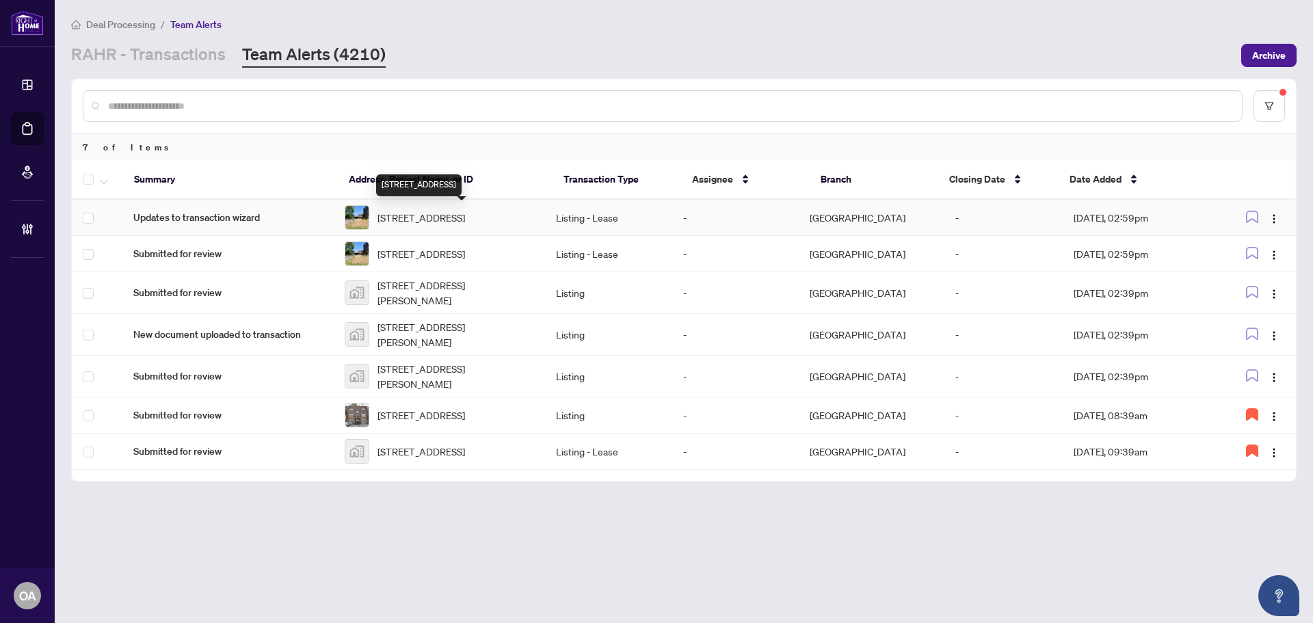
click at [424, 215] on span "[STREET_ADDRESS]" at bounding box center [421, 217] width 88 height 15
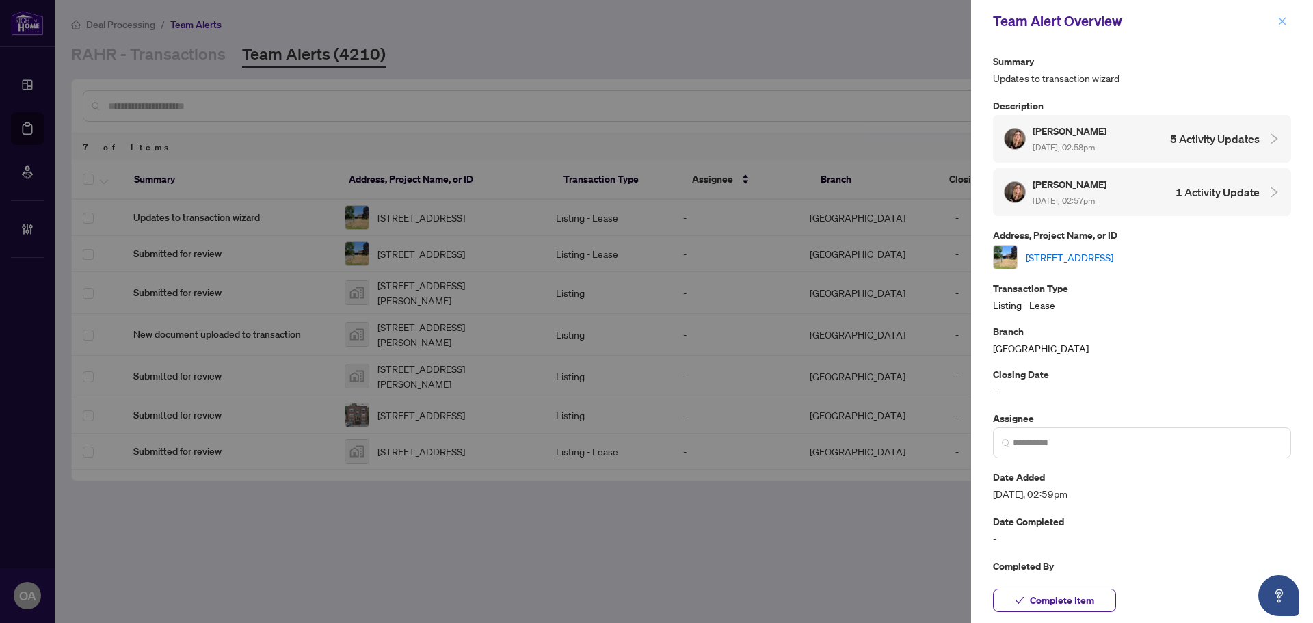
click at [1285, 15] on span "button" at bounding box center [1282, 21] width 10 height 22
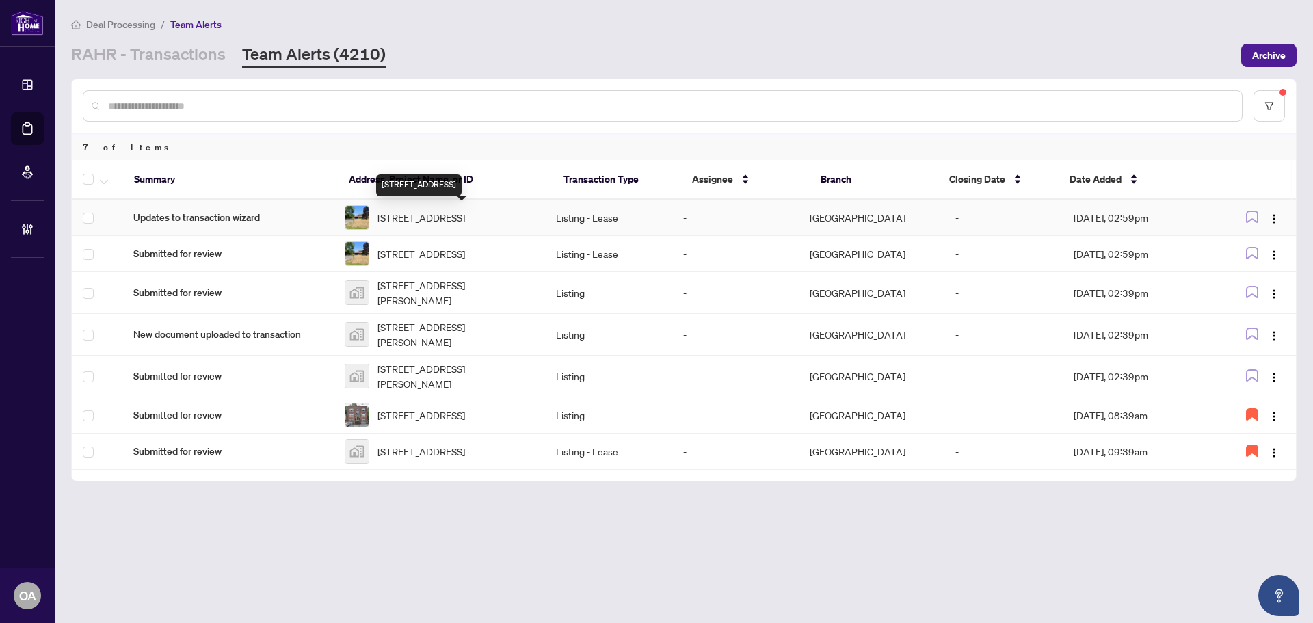
click at [437, 213] on span "[STREET_ADDRESS]" at bounding box center [421, 217] width 88 height 15
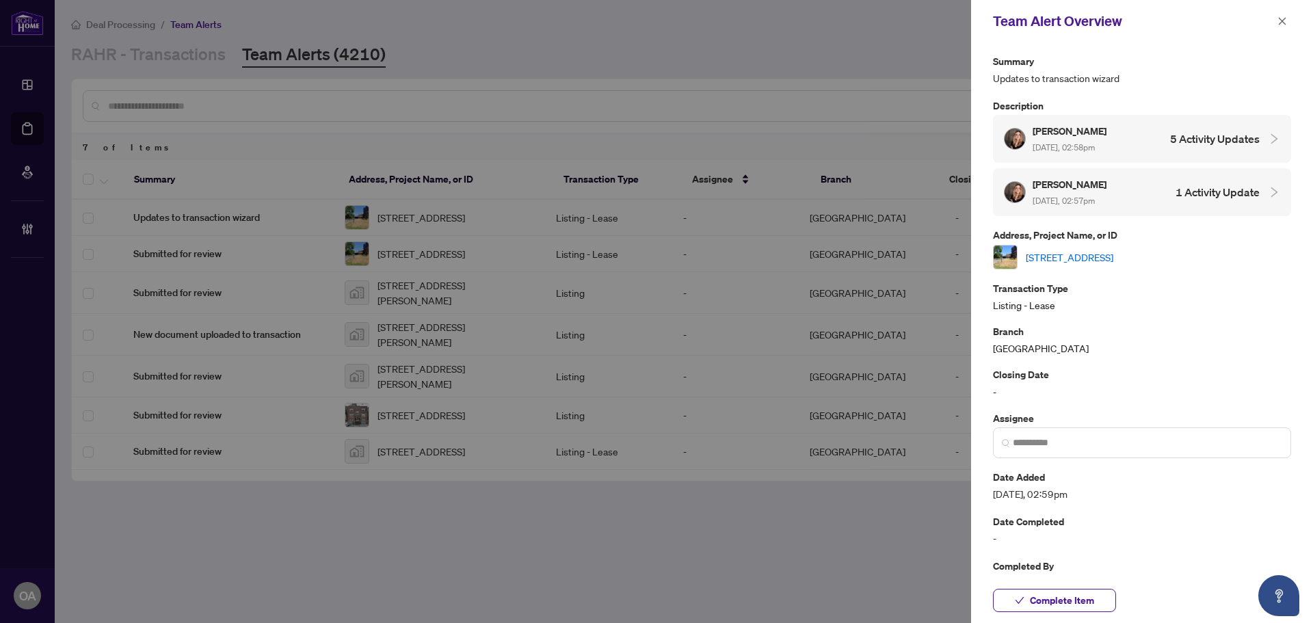
click at [1113, 253] on link "[STREET_ADDRESS]" at bounding box center [1069, 257] width 88 height 15
click at [1280, 22] on icon "close" at bounding box center [1282, 21] width 10 height 10
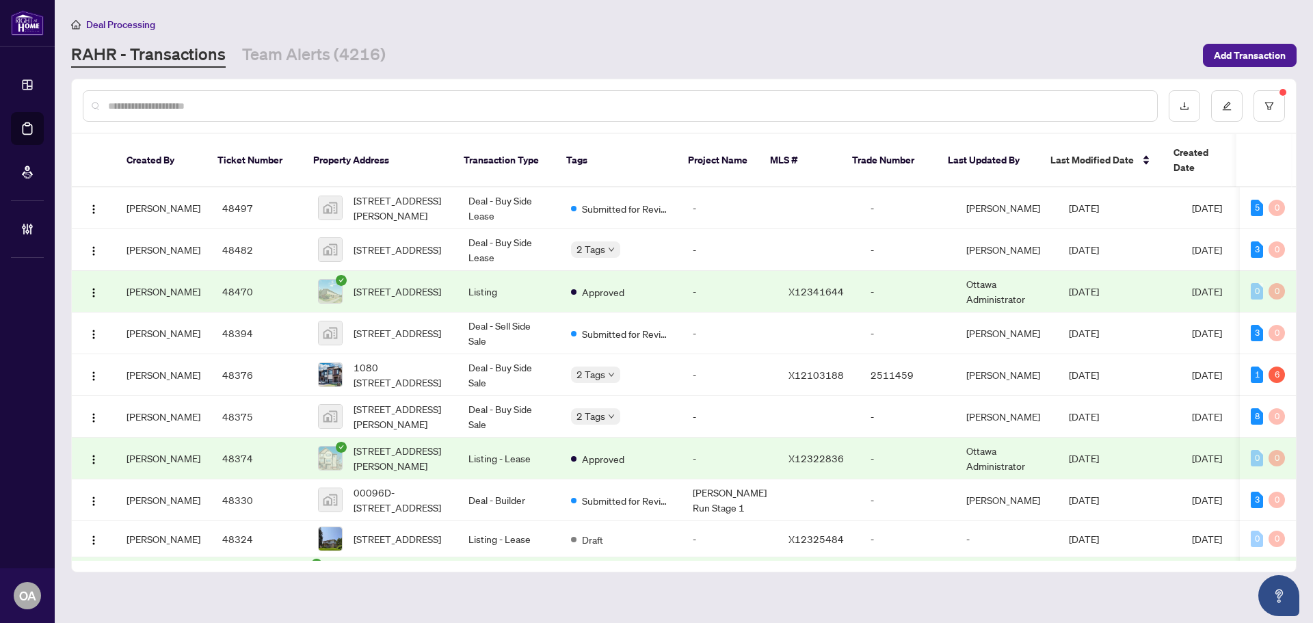
click at [231, 101] on input "text" at bounding box center [627, 105] width 1038 height 15
click at [314, 90] on div at bounding box center [684, 105] width 1224 height 53
click at [311, 107] on input "text" at bounding box center [627, 105] width 1038 height 15
drag, startPoint x: 311, startPoint y: 107, endPoint x: 318, endPoint y: 108, distance: 7.0
click at [311, 107] on input "text" at bounding box center [627, 105] width 1038 height 15
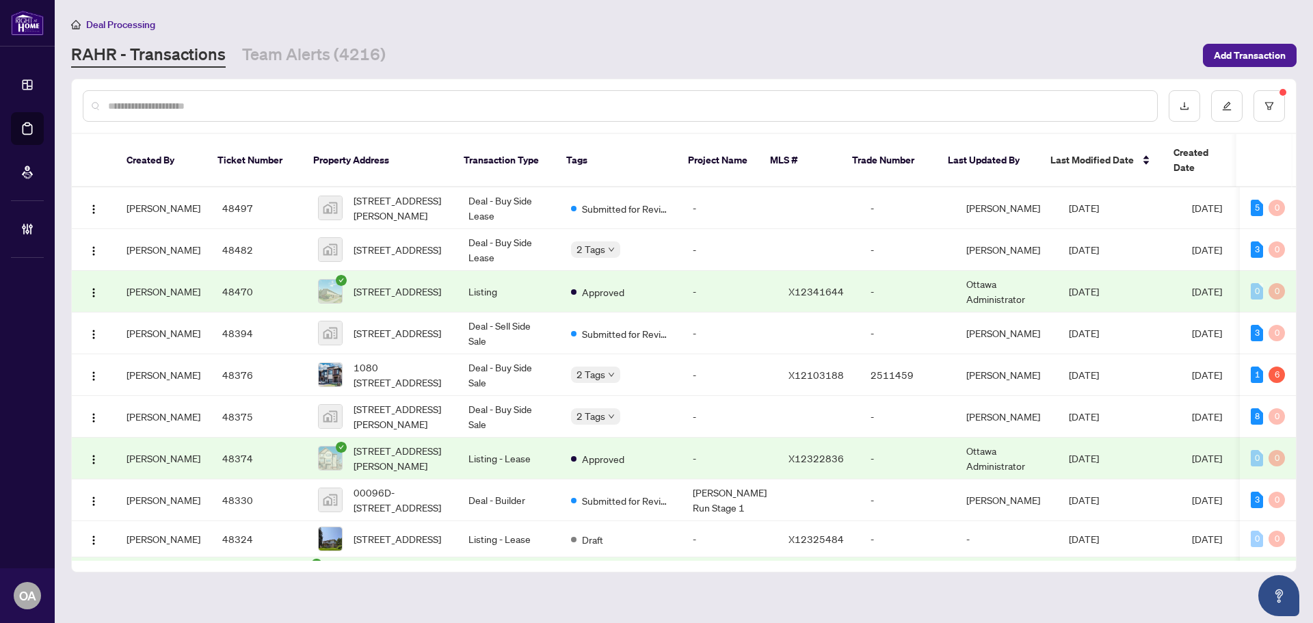
click at [318, 108] on input "text" at bounding box center [627, 105] width 1038 height 15
drag, startPoint x: 331, startPoint y: 110, endPoint x: 376, endPoint y: 114, distance: 45.3
click at [376, 114] on div at bounding box center [620, 105] width 1075 height 31
click at [376, 101] on input "text" at bounding box center [627, 105] width 1038 height 15
drag, startPoint x: 192, startPoint y: 103, endPoint x: 139, endPoint y: 3, distance: 113.8
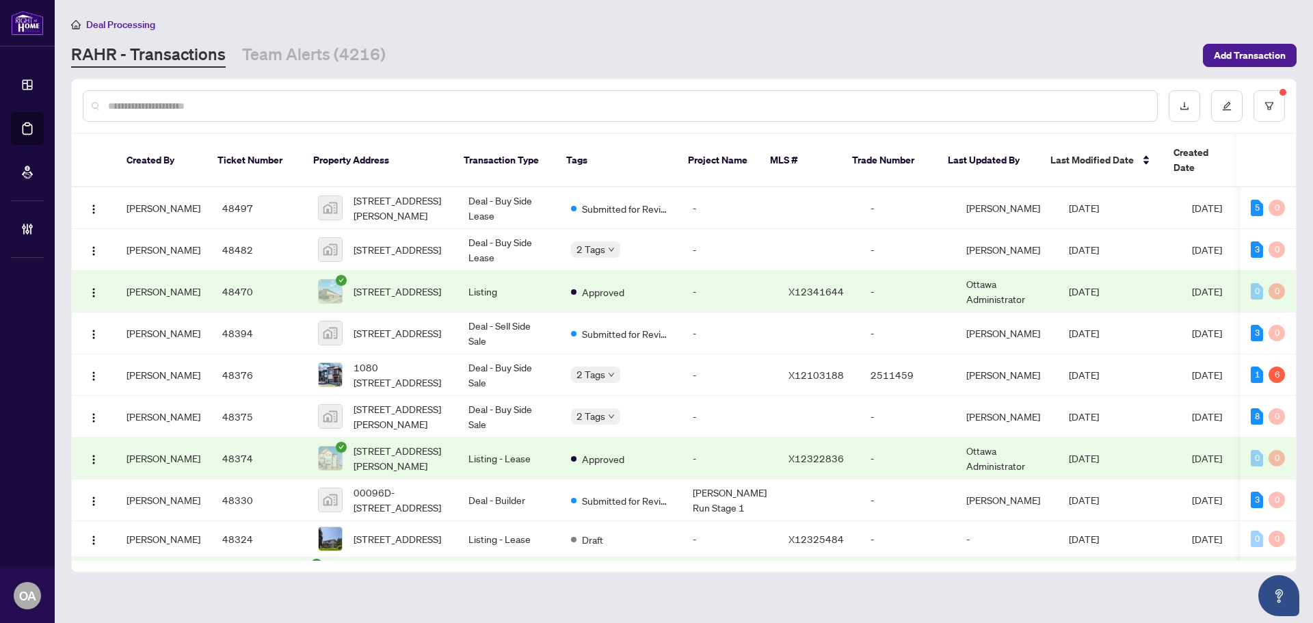
click at [191, 98] on input "text" at bounding box center [627, 105] width 1038 height 15
click at [254, 106] on input "text" at bounding box center [627, 105] width 1038 height 15
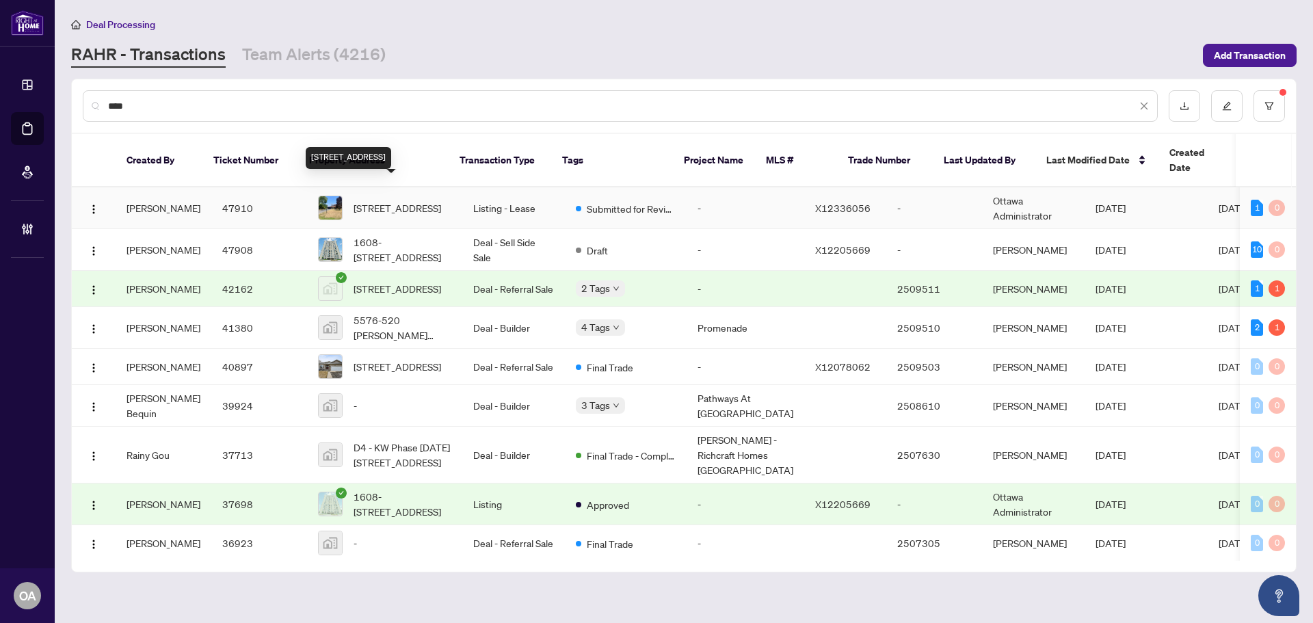
type input "****"
click at [433, 200] on span "[STREET_ADDRESS]" at bounding box center [397, 207] width 88 height 15
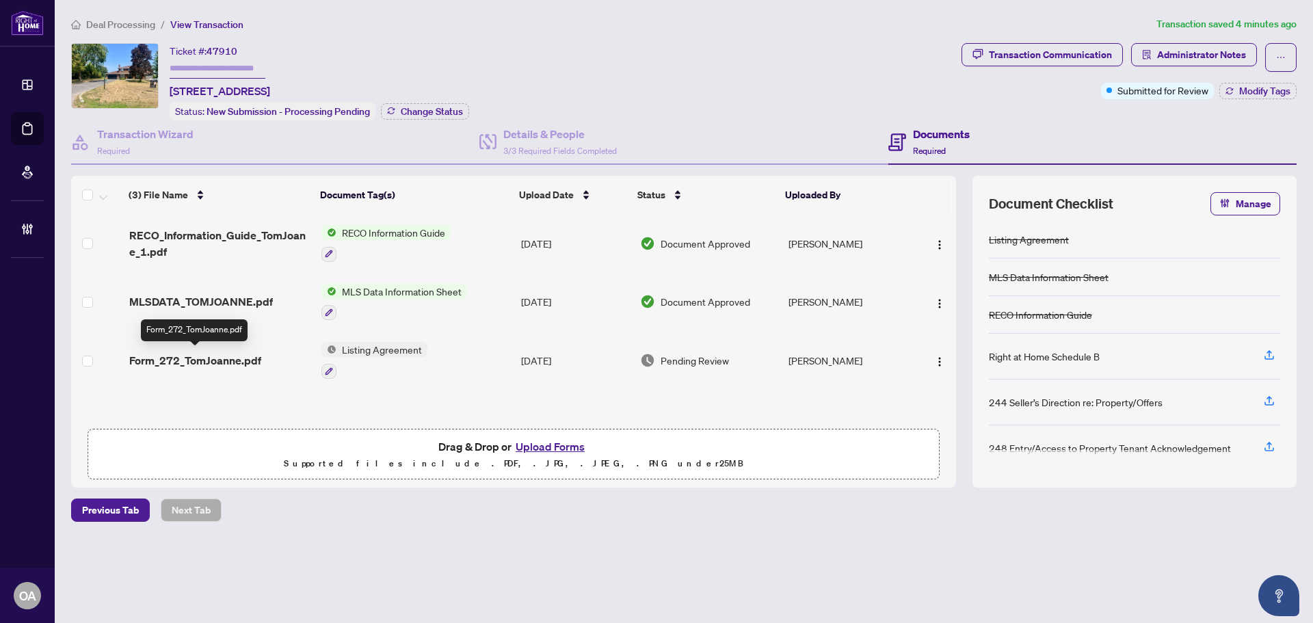
click at [224, 356] on span "Form_272_TomJoanne.pdf" at bounding box center [195, 360] width 132 height 16
click at [209, 134] on div "Transaction Wizard Required" at bounding box center [275, 142] width 408 height 44
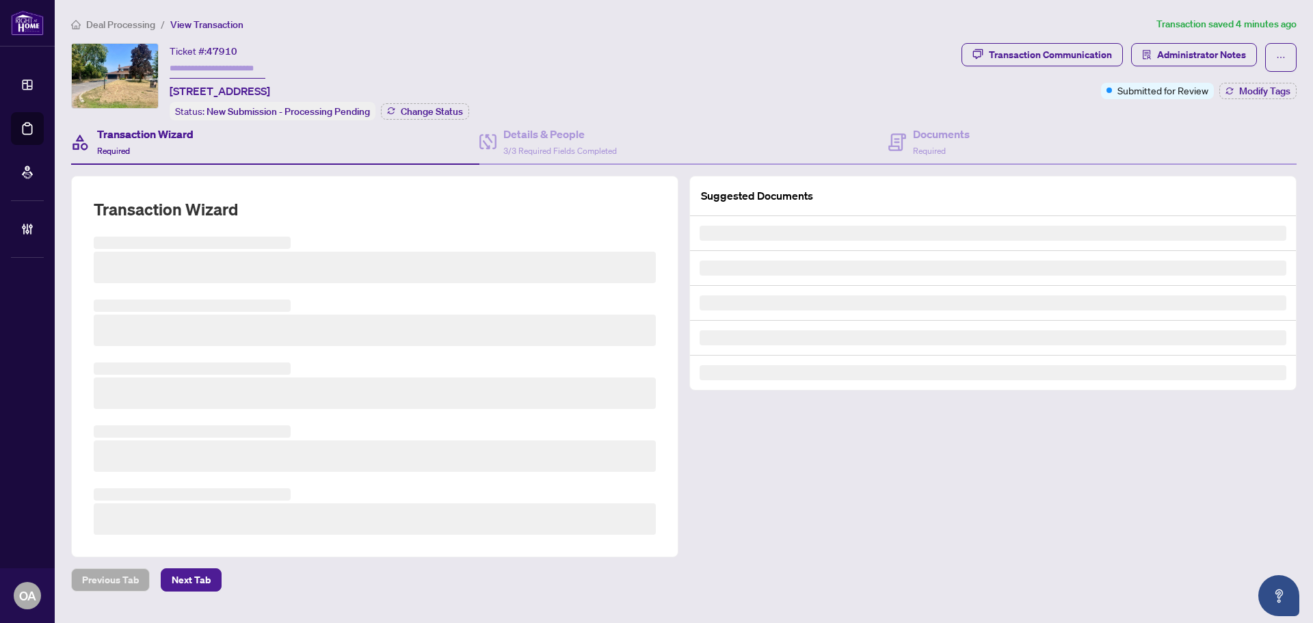
click at [120, 122] on div "Transaction Wizard Required" at bounding box center [275, 142] width 408 height 44
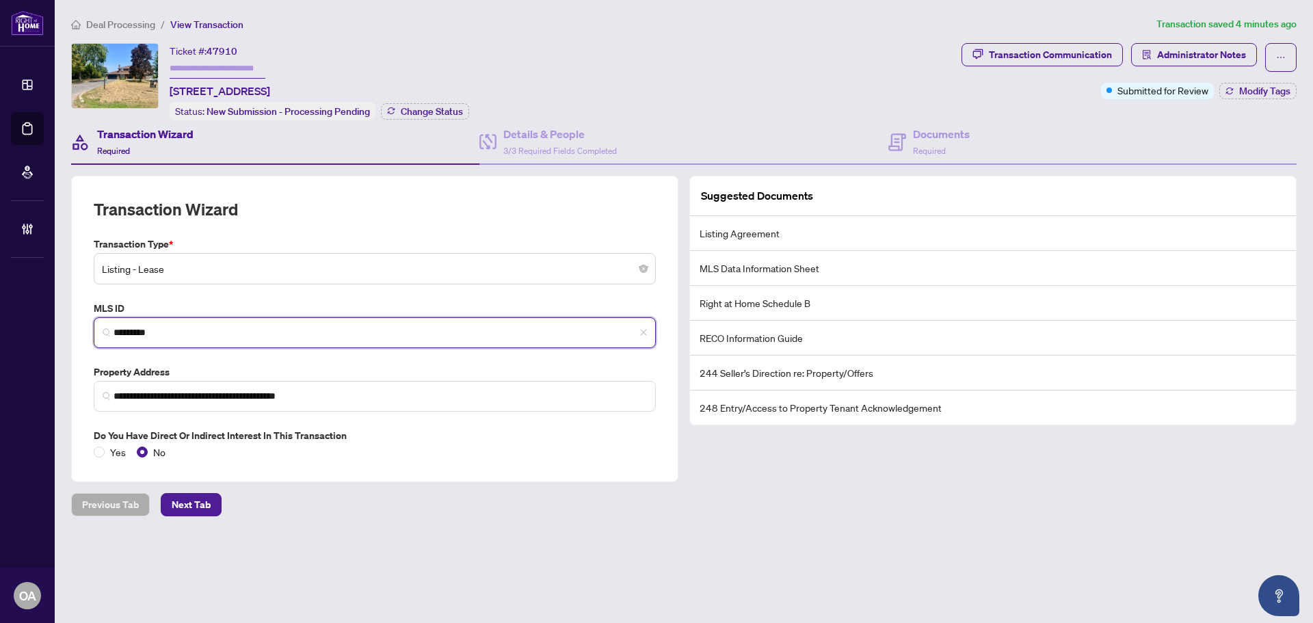
drag, startPoint x: 194, startPoint y: 329, endPoint x: 148, endPoint y: 308, distance: 50.8
click at [66, 319] on div "**********" at bounding box center [375, 329] width 618 height 306
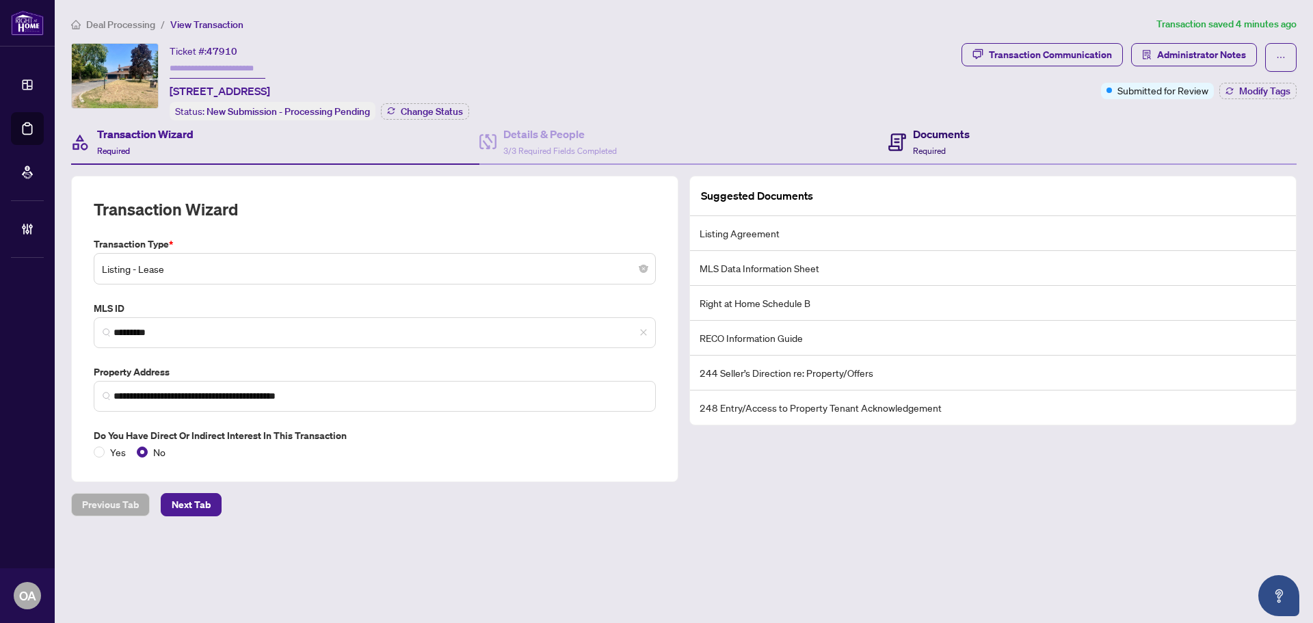
click at [939, 131] on h4 "Documents" at bounding box center [941, 134] width 57 height 16
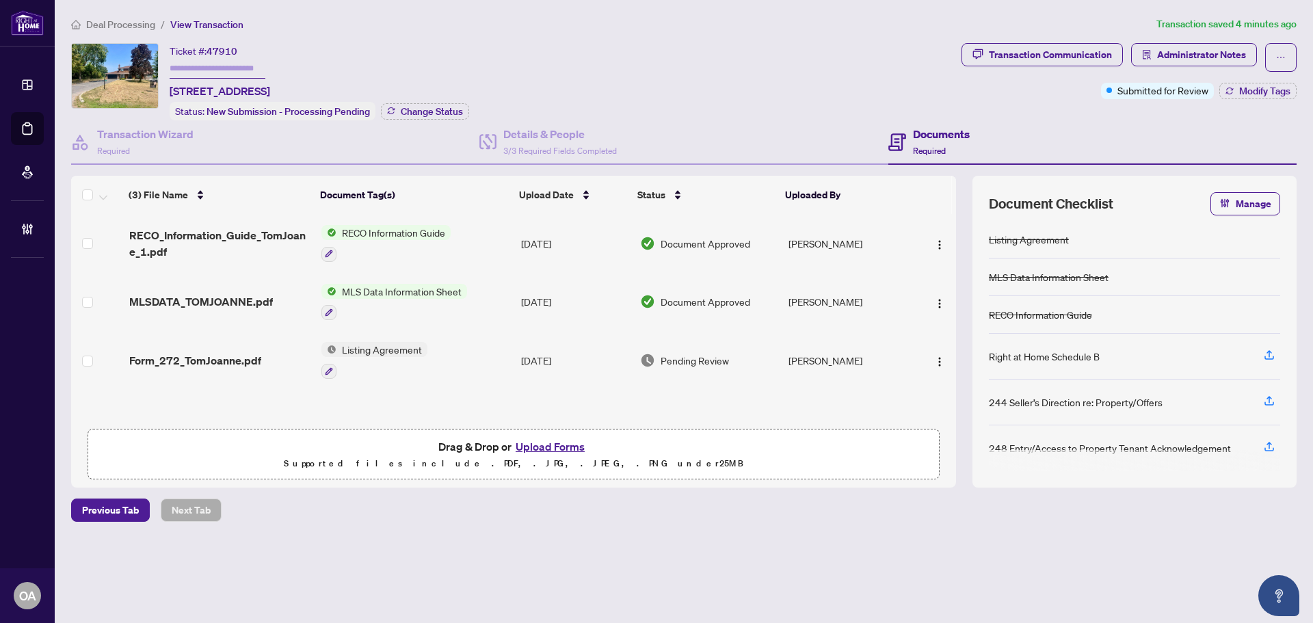
click at [201, 361] on span "Form_272_TomJoanne.pdf" at bounding box center [195, 360] width 132 height 16
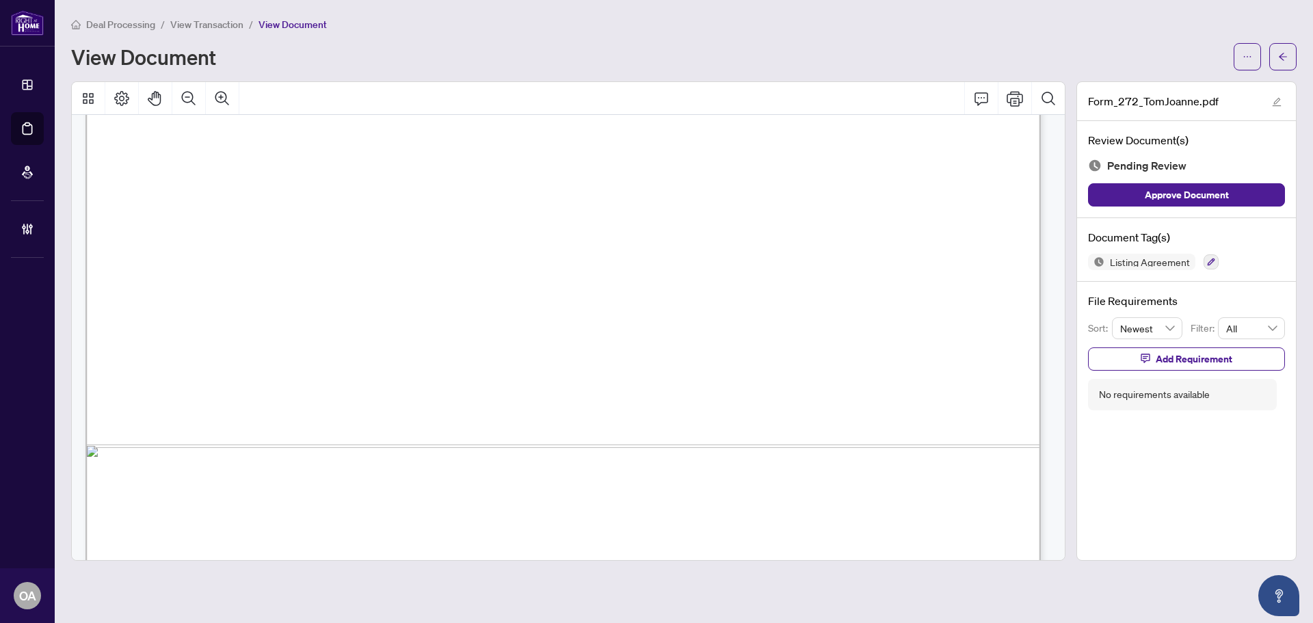
scroll to position [3281, 0]
click at [1231, 49] on div "View Document" at bounding box center [683, 56] width 1225 height 27
click at [1239, 49] on button "button" at bounding box center [1246, 56] width 27 height 27
click at [1183, 88] on span "Download" at bounding box center [1198, 86] width 104 height 15
click at [1245, 53] on icon "ellipsis" at bounding box center [1247, 57] width 10 height 10
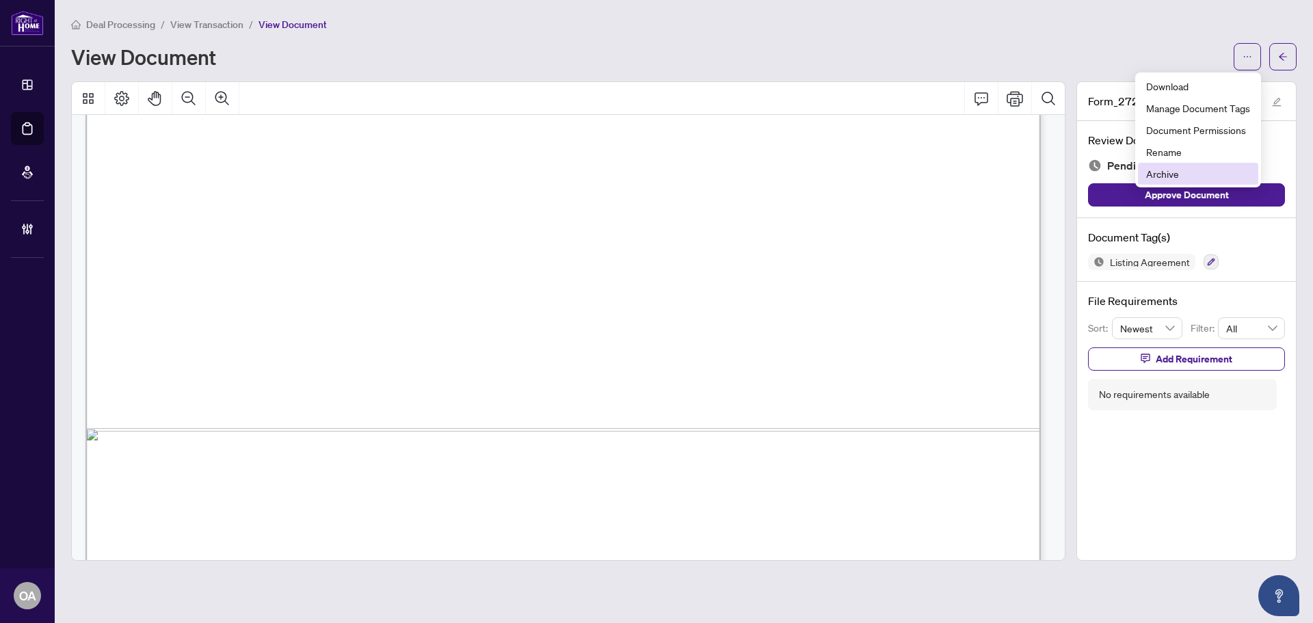
click at [1166, 172] on span "Archive" at bounding box center [1198, 173] width 104 height 15
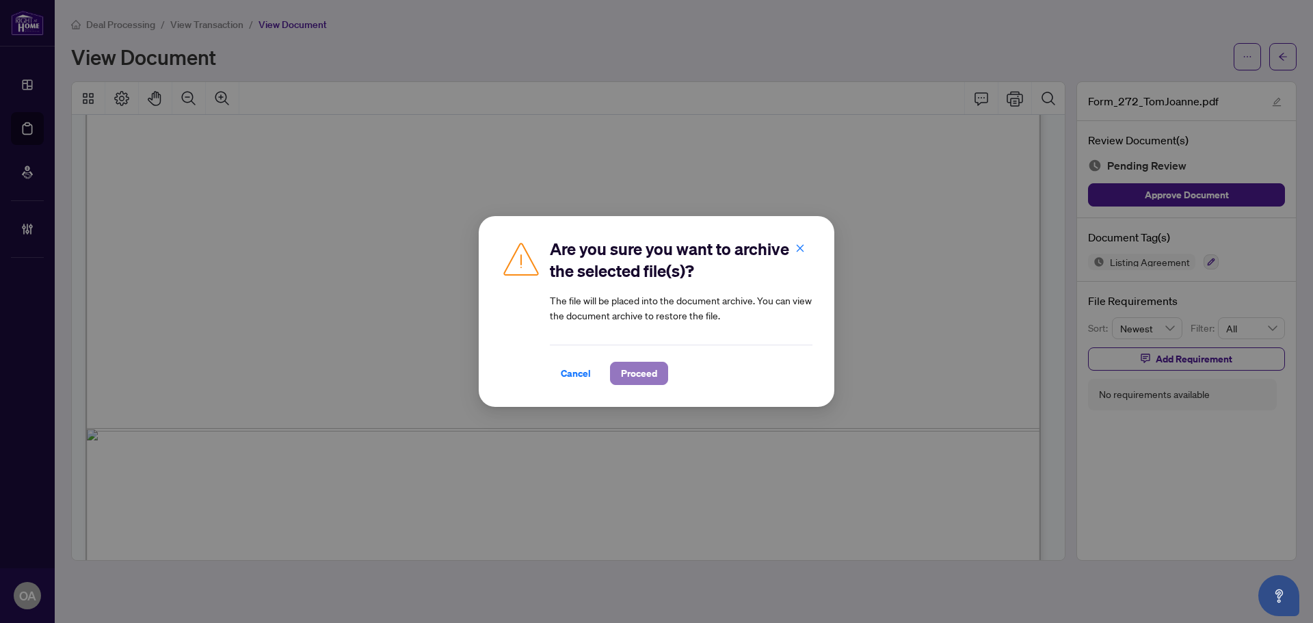
click at [636, 369] on span "Proceed" at bounding box center [639, 373] width 36 height 22
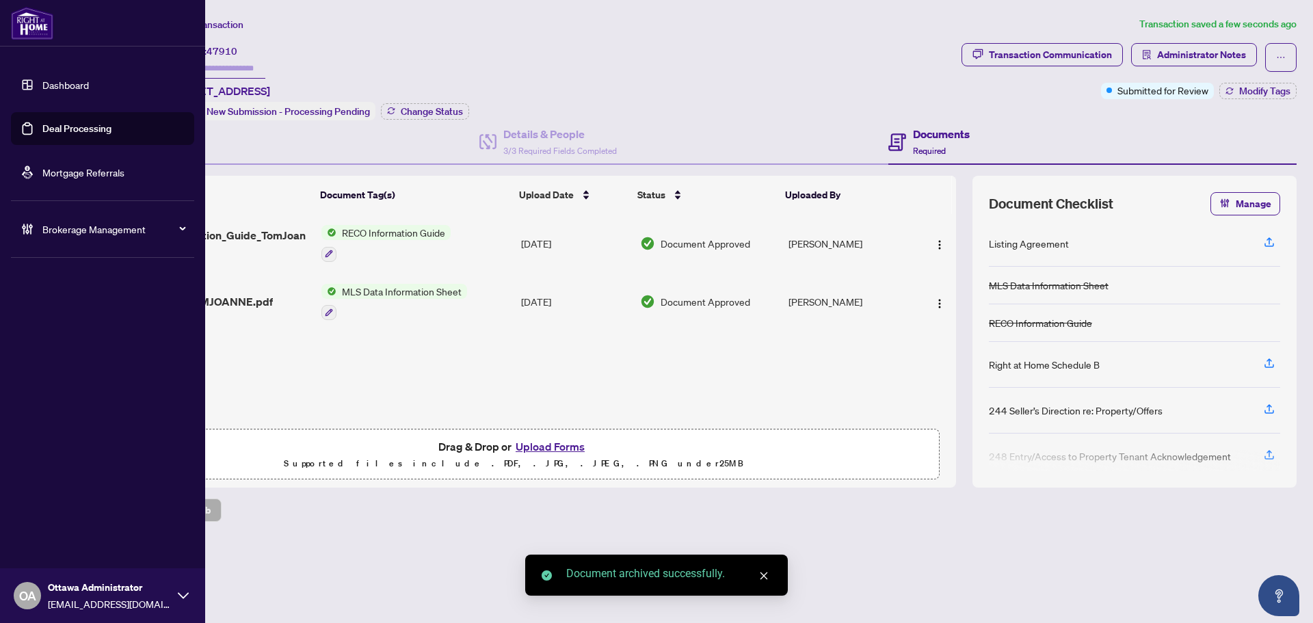
click at [43, 126] on link "Deal Processing" at bounding box center [76, 128] width 69 height 12
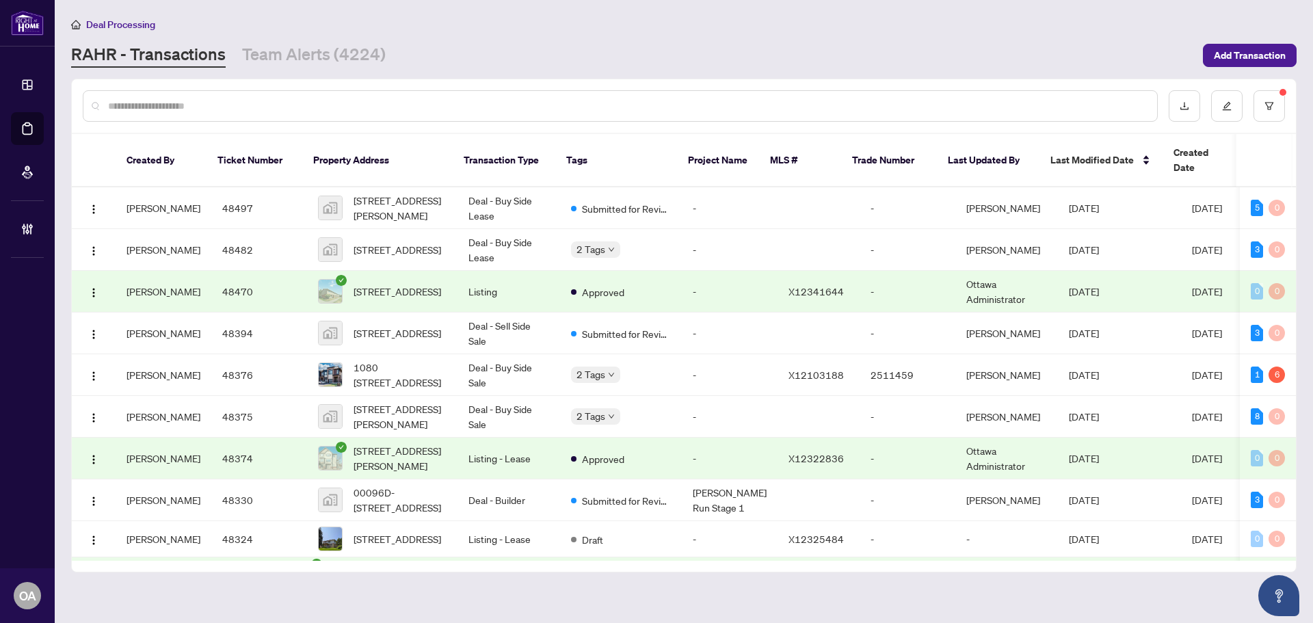
click at [308, 100] on input "text" at bounding box center [627, 105] width 1038 height 15
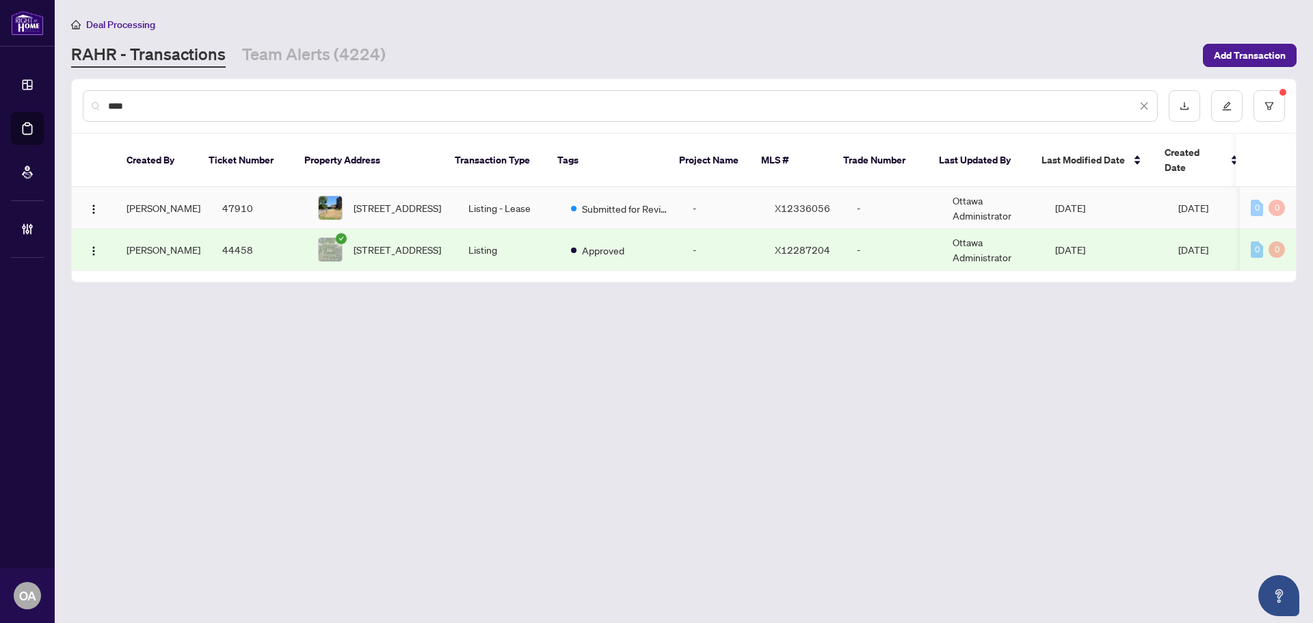
type input "****"
click at [425, 200] on span "[STREET_ADDRESS]" at bounding box center [397, 207] width 88 height 15
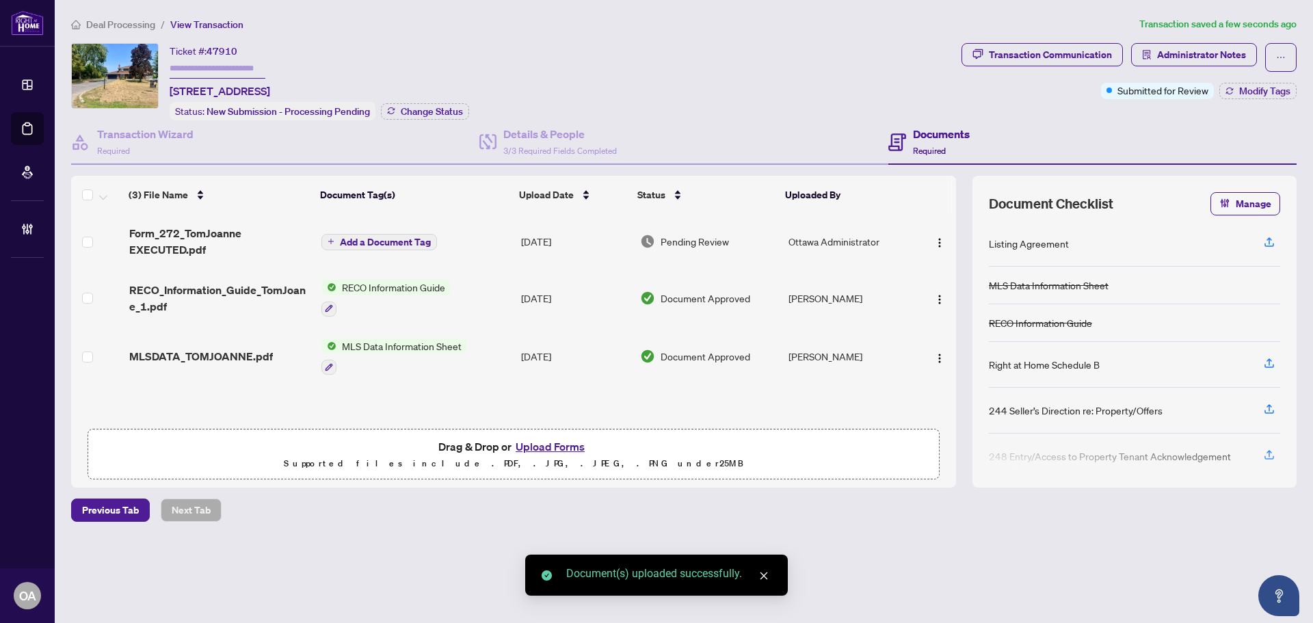
click at [345, 237] on span "Add a Document Tag" at bounding box center [385, 242] width 91 height 10
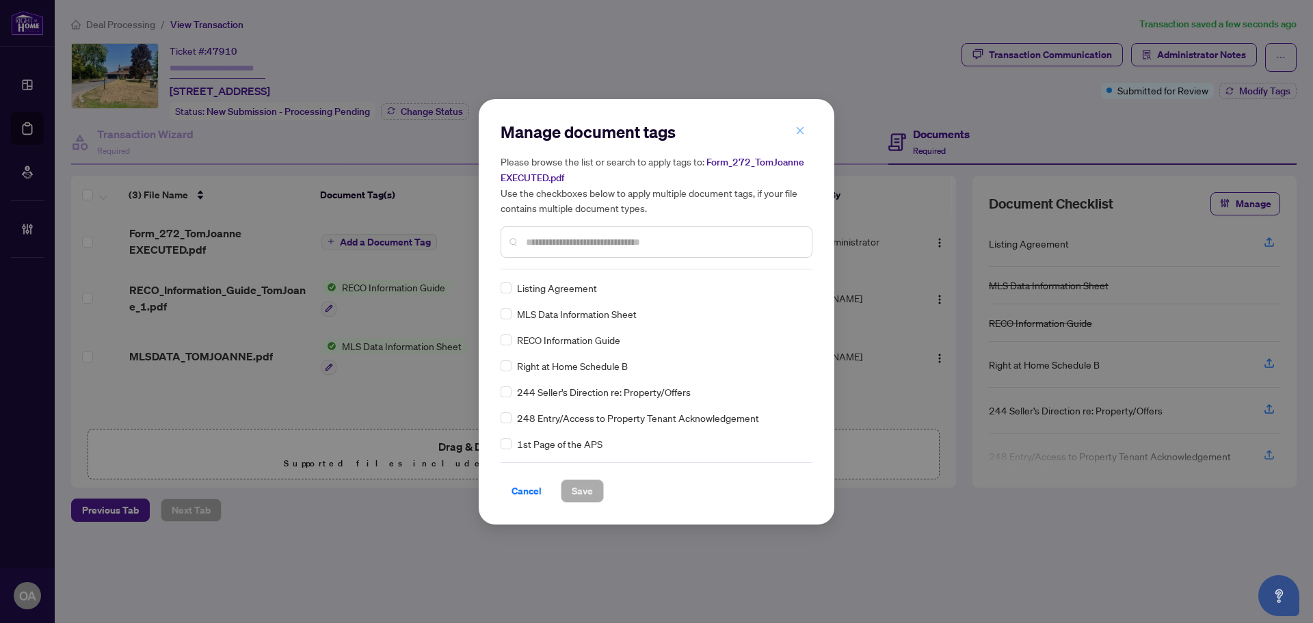
click at [803, 130] on icon "close" at bounding box center [800, 131] width 8 height 8
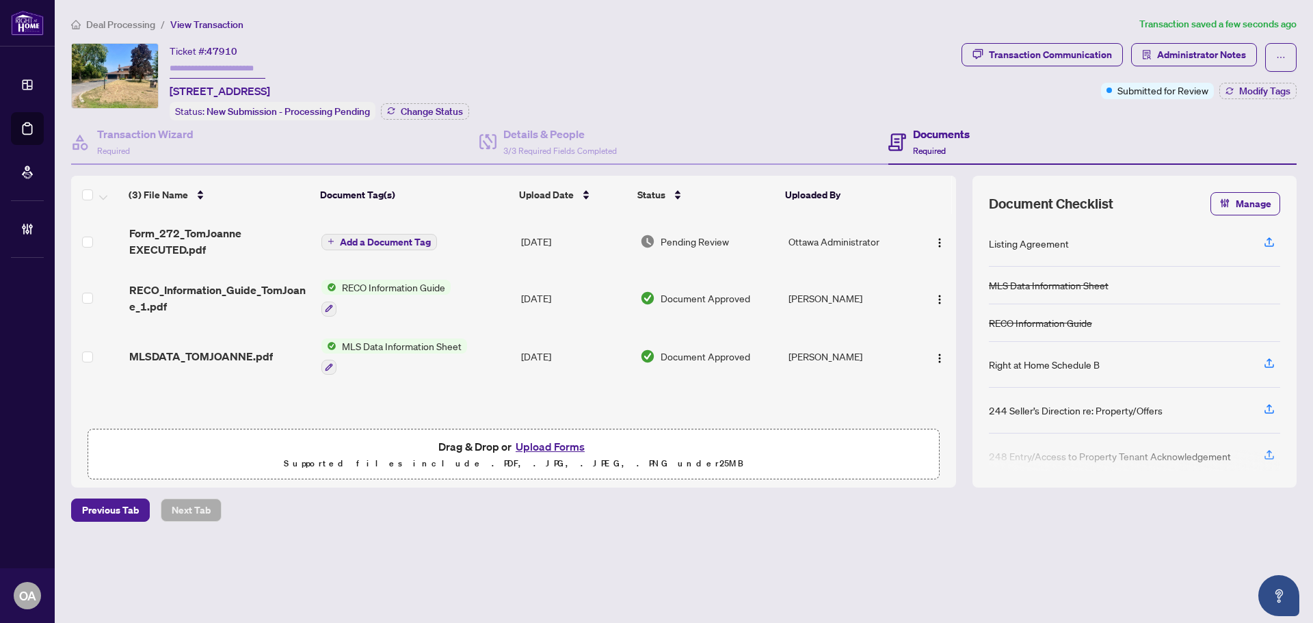
click at [362, 237] on span "Add a Document Tag" at bounding box center [385, 242] width 91 height 10
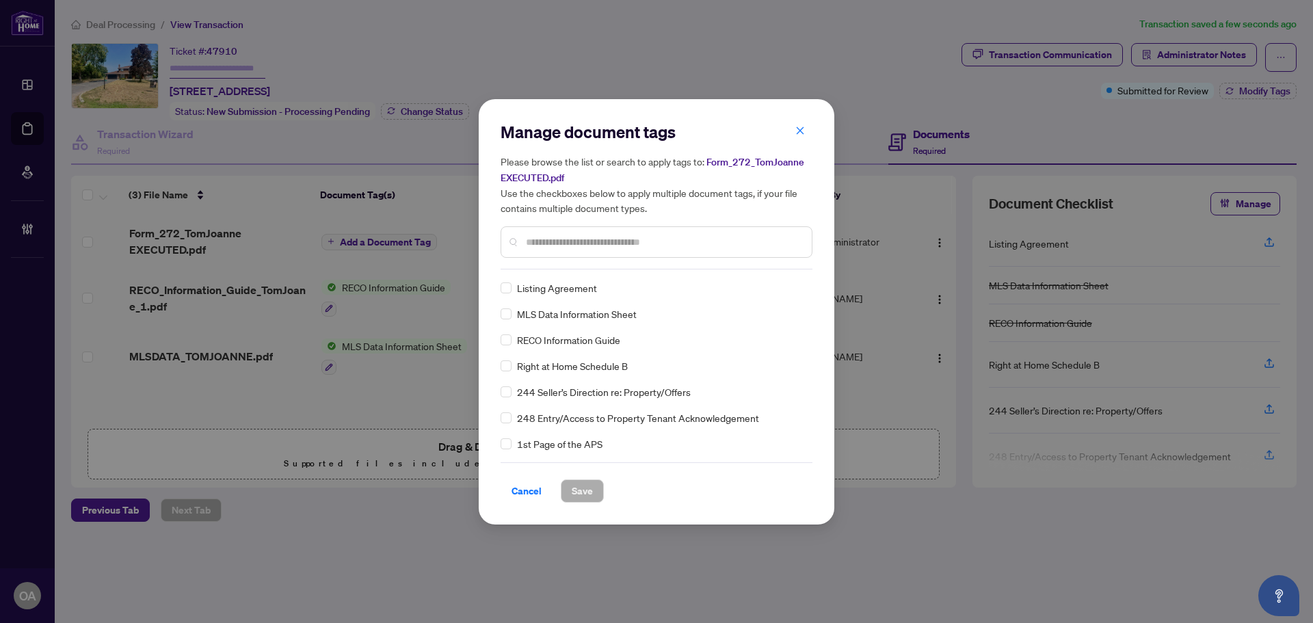
drag, startPoint x: 571, startPoint y: 236, endPoint x: 576, endPoint y: 227, distance: 10.4
click at [571, 234] on input "text" at bounding box center [663, 241] width 275 height 15
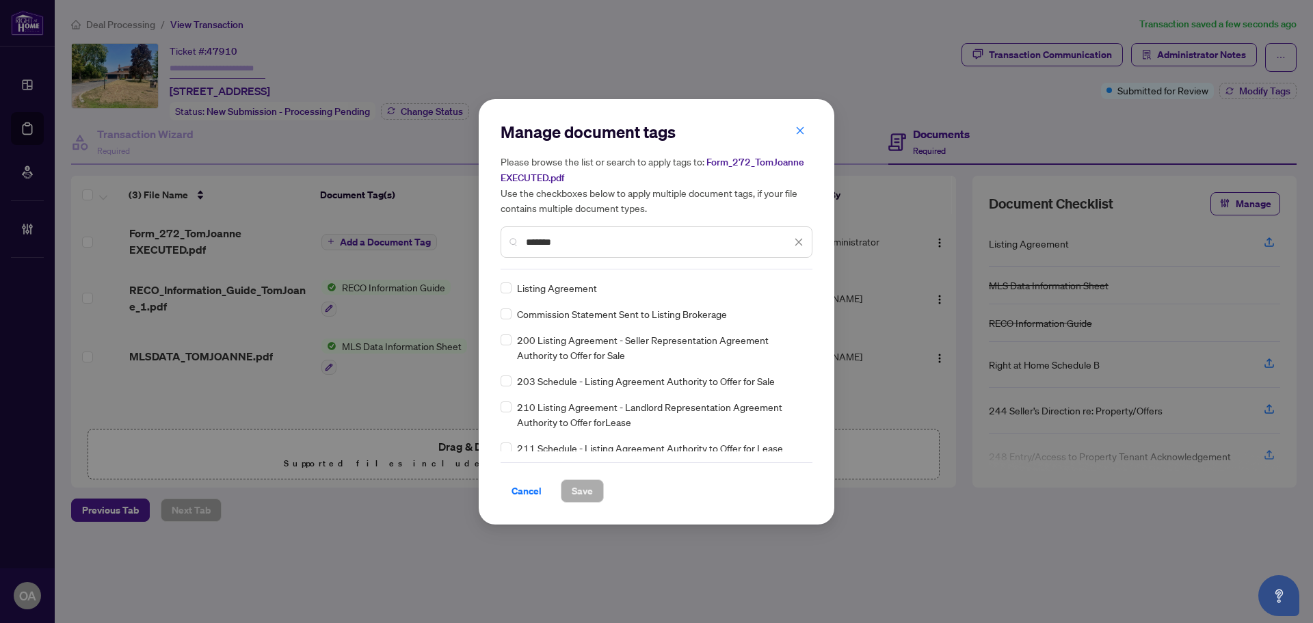
type input "*******"
click at [795, 288] on icon at bounding box center [799, 287] width 8 height 5
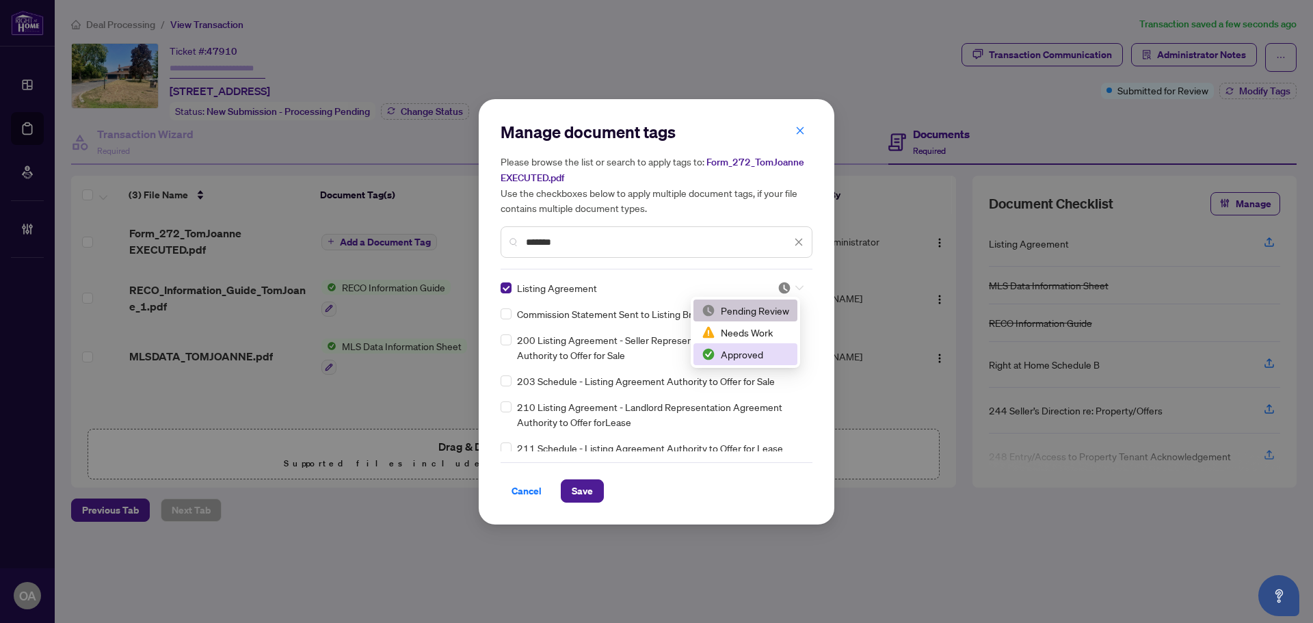
drag, startPoint x: 742, startPoint y: 365, endPoint x: 740, endPoint y: 349, distance: 15.9
click at [740, 350] on div "2 3 Pending Review Needs Work Approved" at bounding box center [744, 332] width 109 height 71
drag, startPoint x: 740, startPoint y: 349, endPoint x: 740, endPoint y: 332, distance: 17.1
click at [740, 351] on div "Approved" at bounding box center [745, 354] width 88 height 15
click at [569, 474] on div "Cancel Save" at bounding box center [656, 482] width 312 height 40
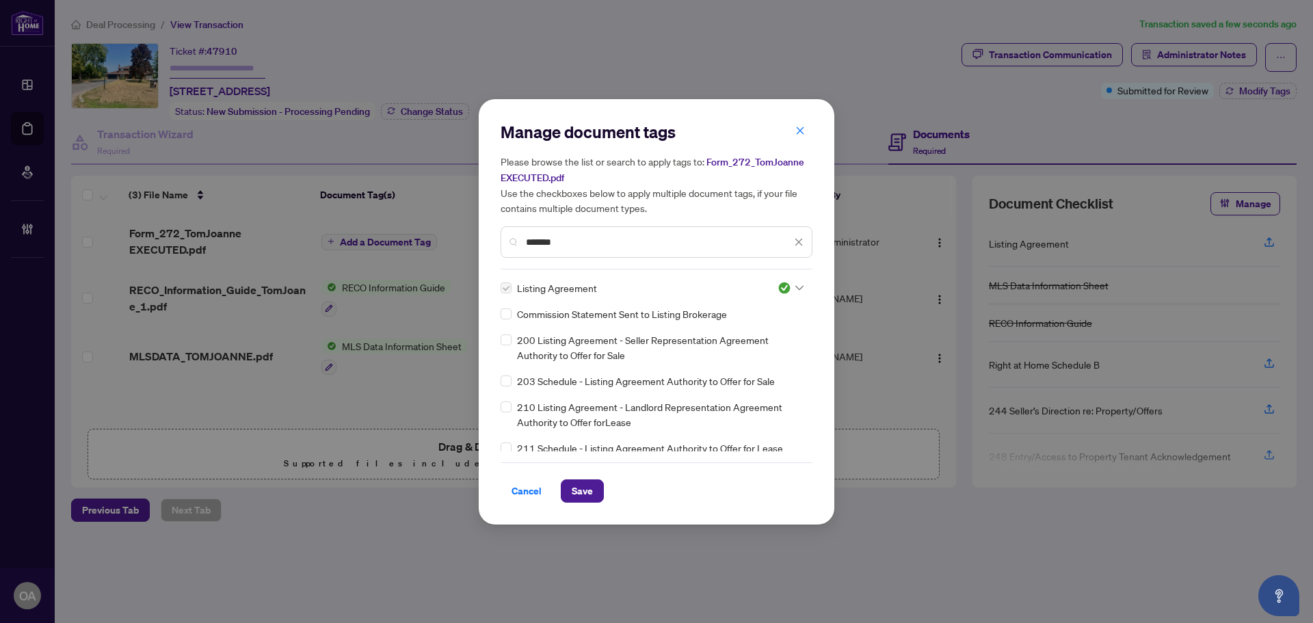
drag, startPoint x: 574, startPoint y: 490, endPoint x: 574, endPoint y: 454, distance: 36.2
click at [572, 485] on span "Save" at bounding box center [582, 491] width 21 height 22
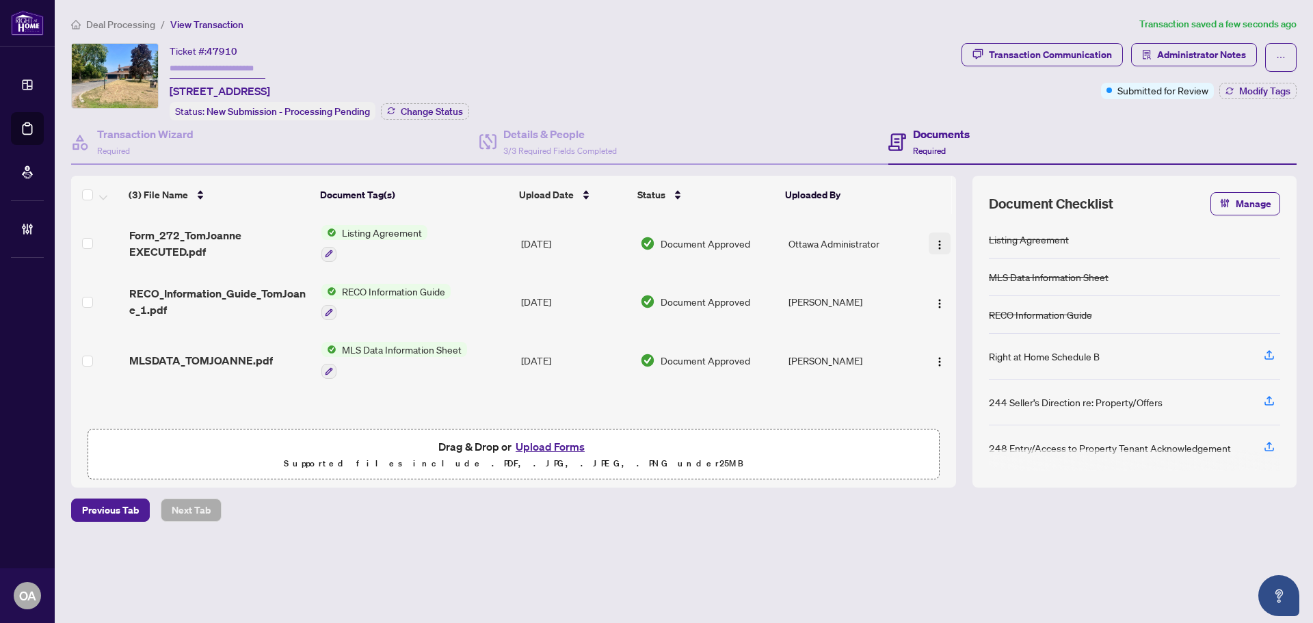
click at [934, 242] on img "button" at bounding box center [939, 244] width 11 height 11
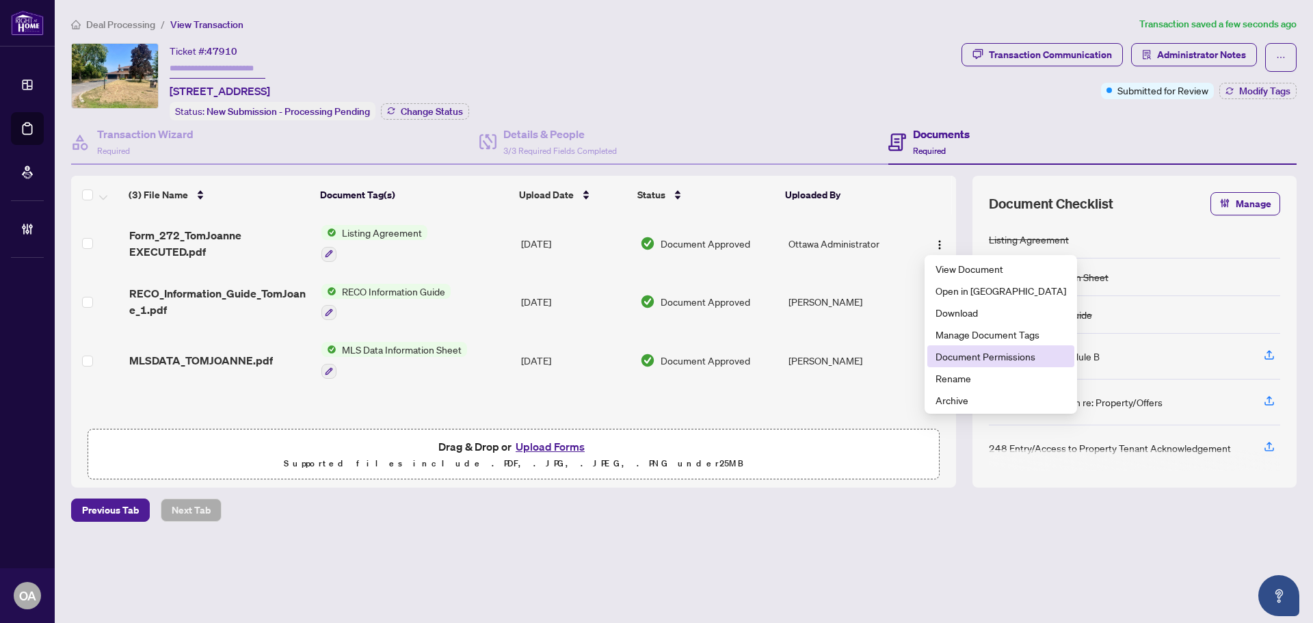
click at [960, 355] on span "Document Permissions" at bounding box center [1000, 356] width 131 height 15
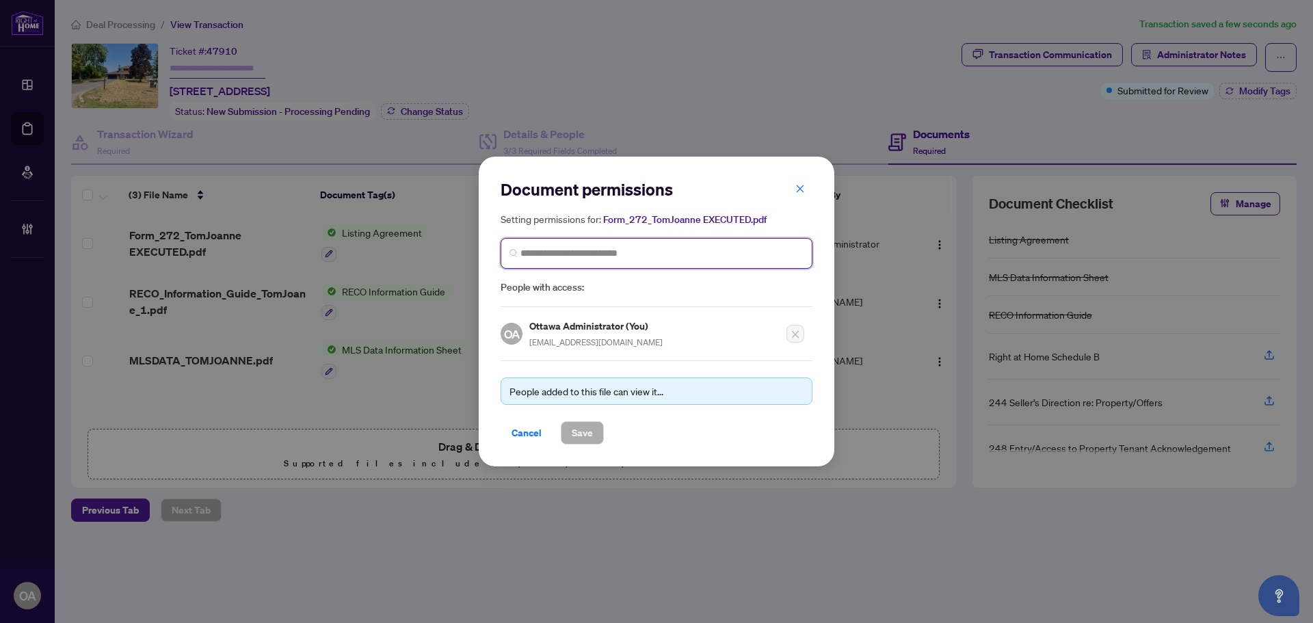
click at [539, 248] on input "search" at bounding box center [661, 253] width 283 height 14
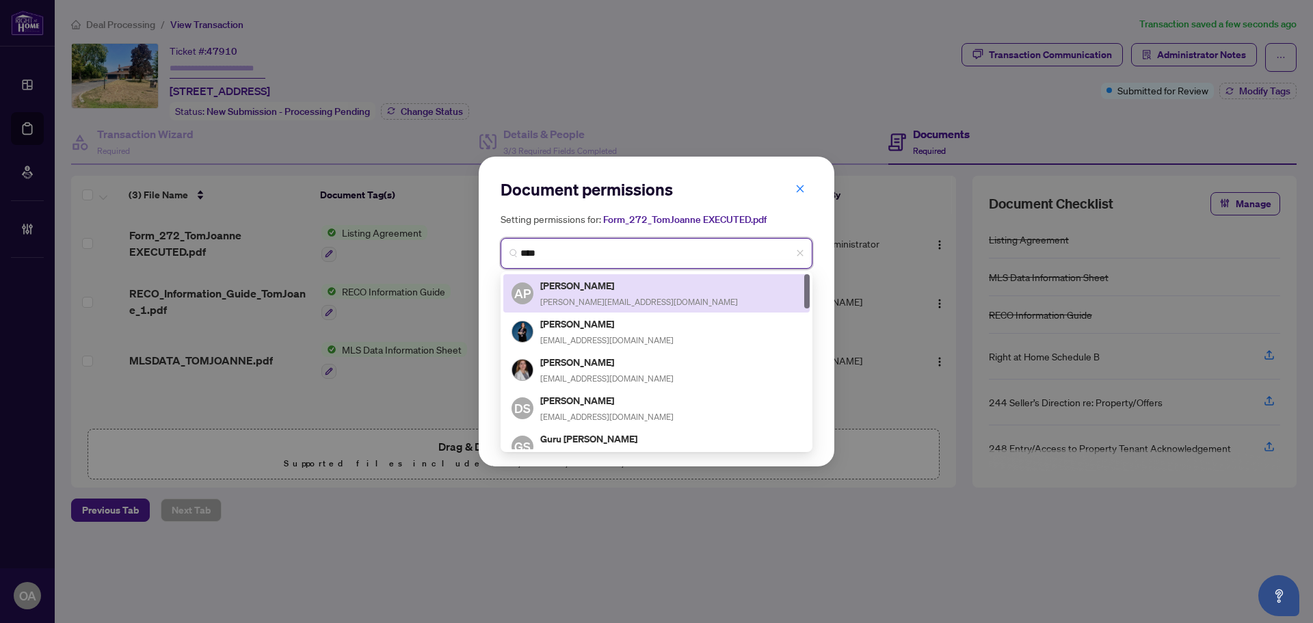
drag, startPoint x: 549, startPoint y: 250, endPoint x: 623, endPoint y: 304, distance: 92.4
click at [567, 255] on input "****" at bounding box center [661, 253] width 283 height 14
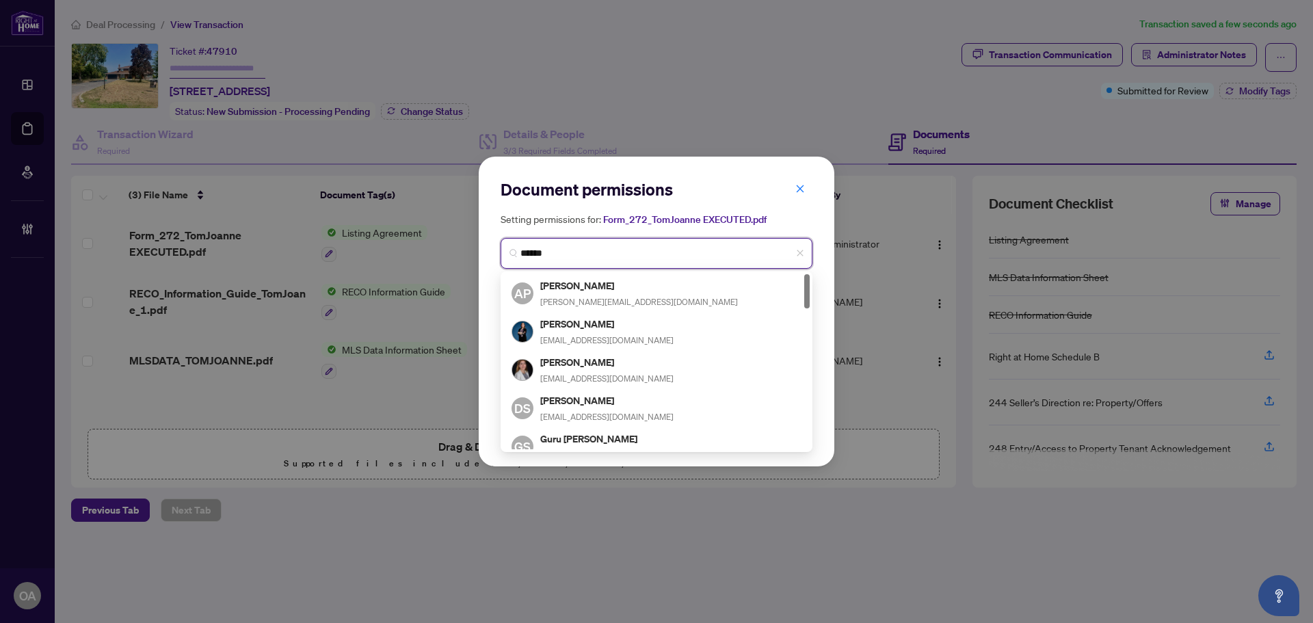
type input "*******"
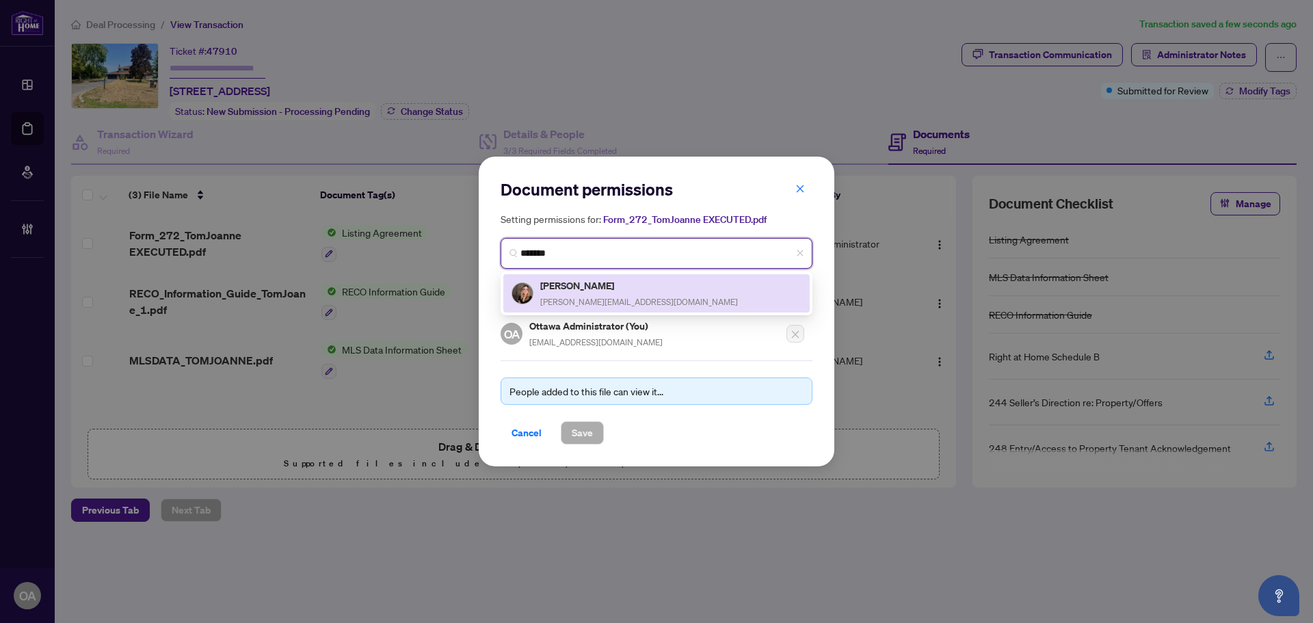
click at [584, 293] on div "Sara Khalil sara@soldwithsara.ca" at bounding box center [639, 293] width 198 height 31
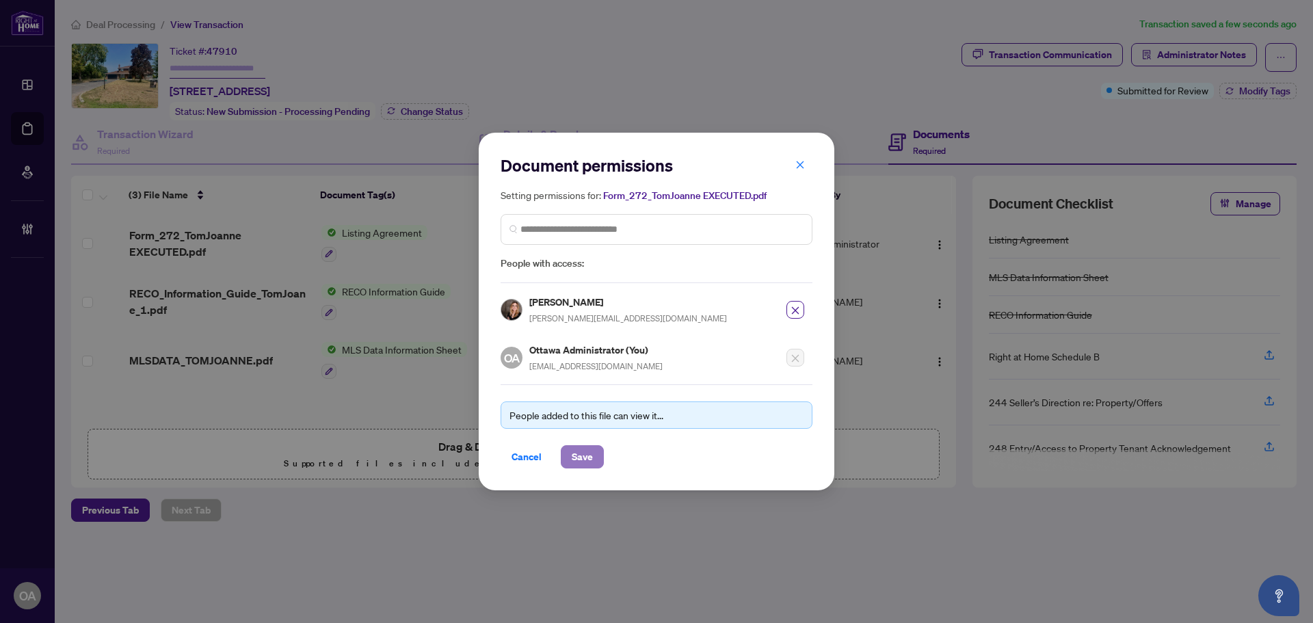
click at [595, 458] on button "Save" at bounding box center [582, 456] width 43 height 23
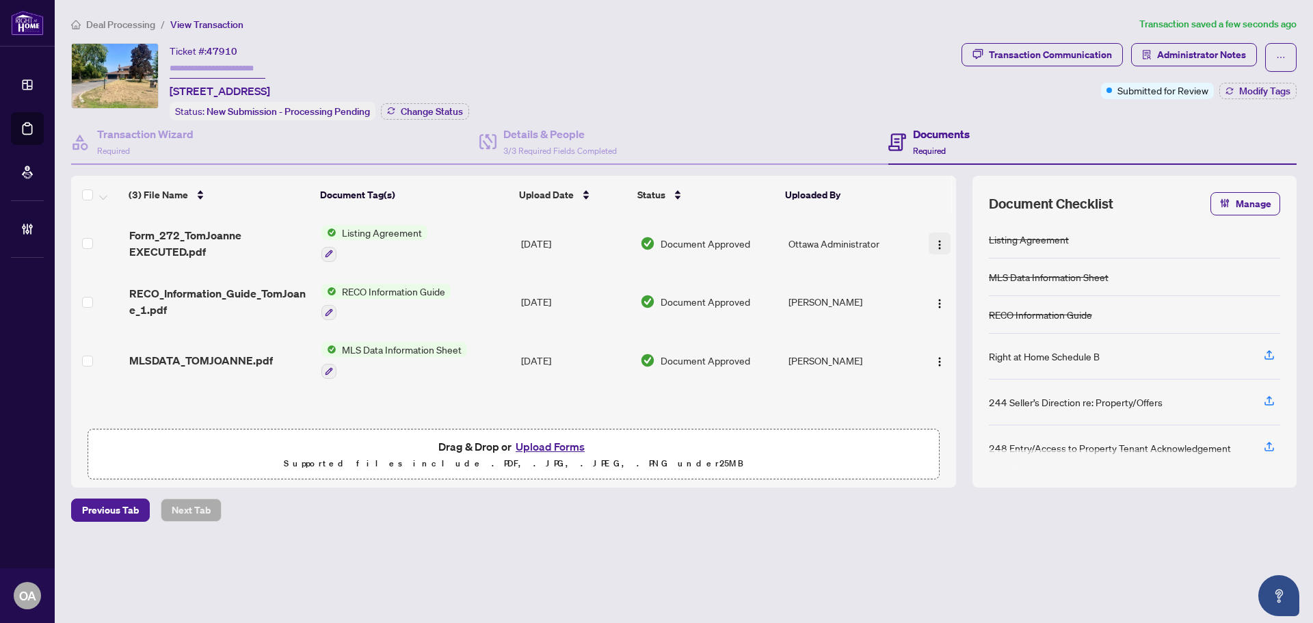
click at [934, 236] on span "button" at bounding box center [939, 243] width 11 height 15
click at [1252, 98] on div "Transaction Communication Administrator Notes Submitted for Review Modify Tags" at bounding box center [1128, 81] width 340 height 77
click at [1252, 94] on span "Modify Tags" at bounding box center [1264, 91] width 51 height 10
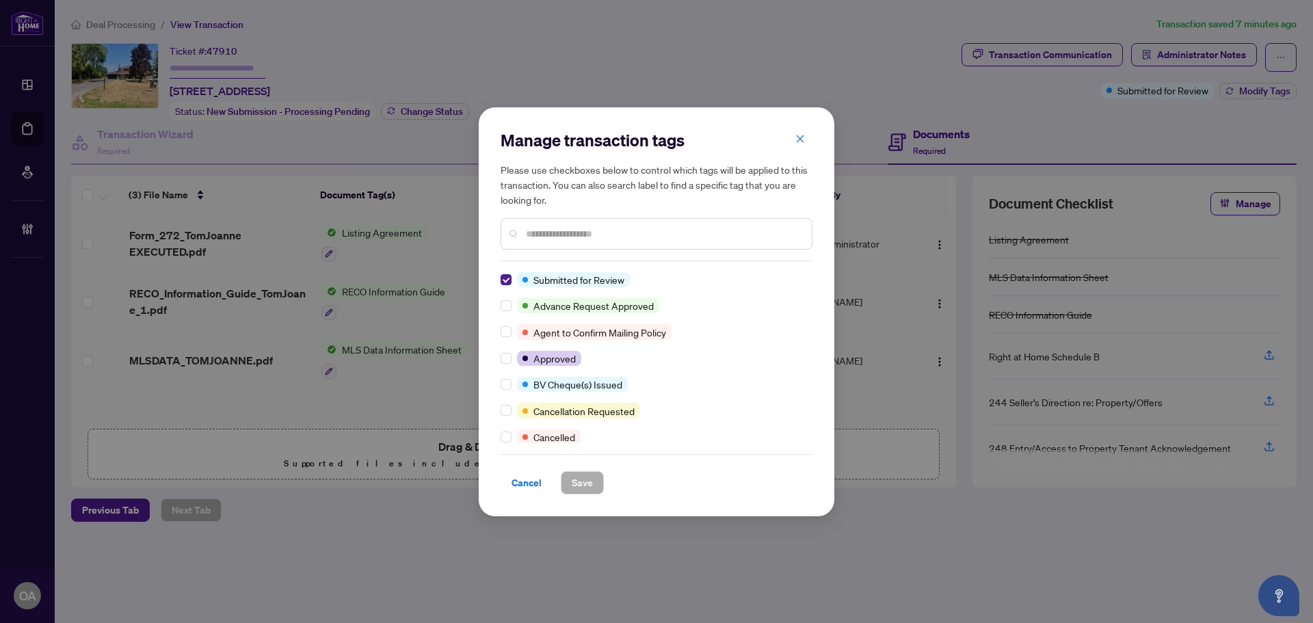
click at [665, 227] on input "text" at bounding box center [663, 233] width 275 height 15
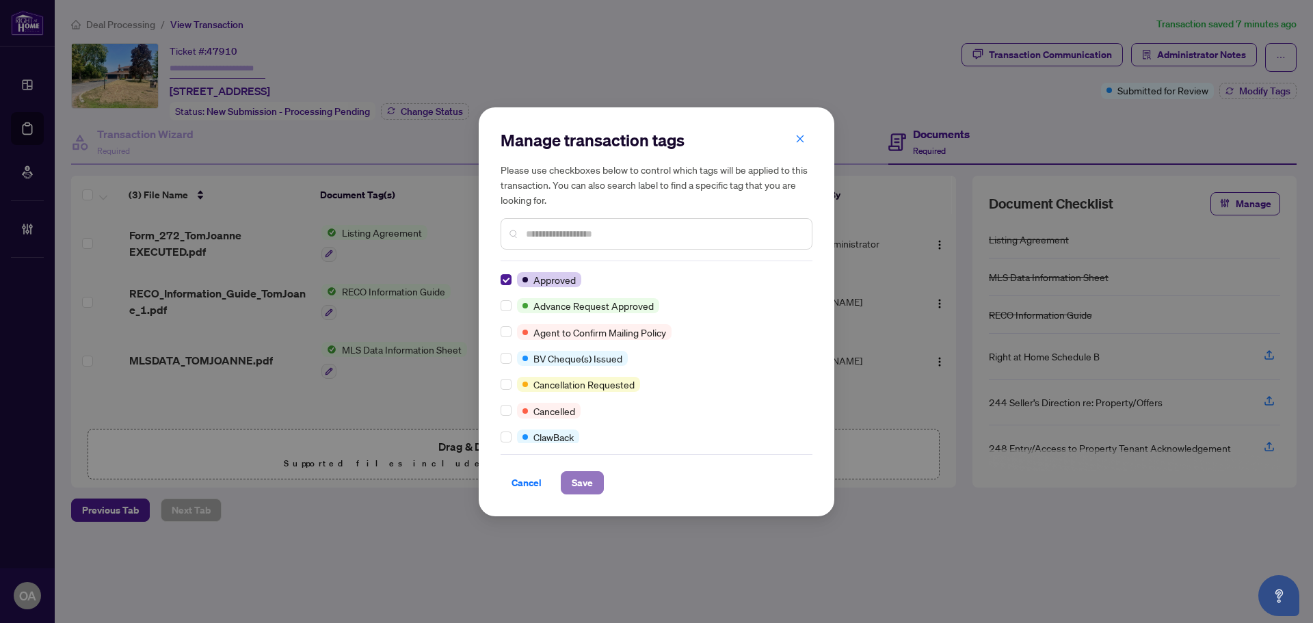
click at [588, 488] on span "Save" at bounding box center [582, 483] width 21 height 22
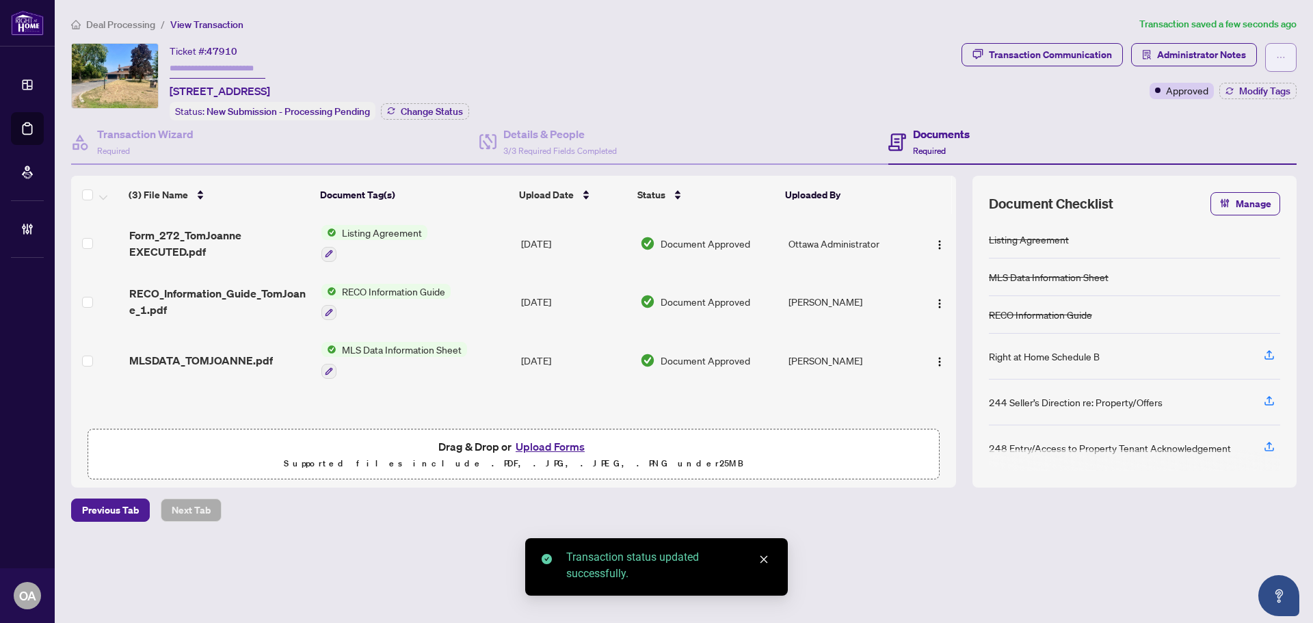
click at [1278, 59] on icon "ellipsis" at bounding box center [1281, 58] width 10 height 10
click at [1259, 155] on span "Submit for Completion" at bounding box center [1233, 153] width 105 height 15
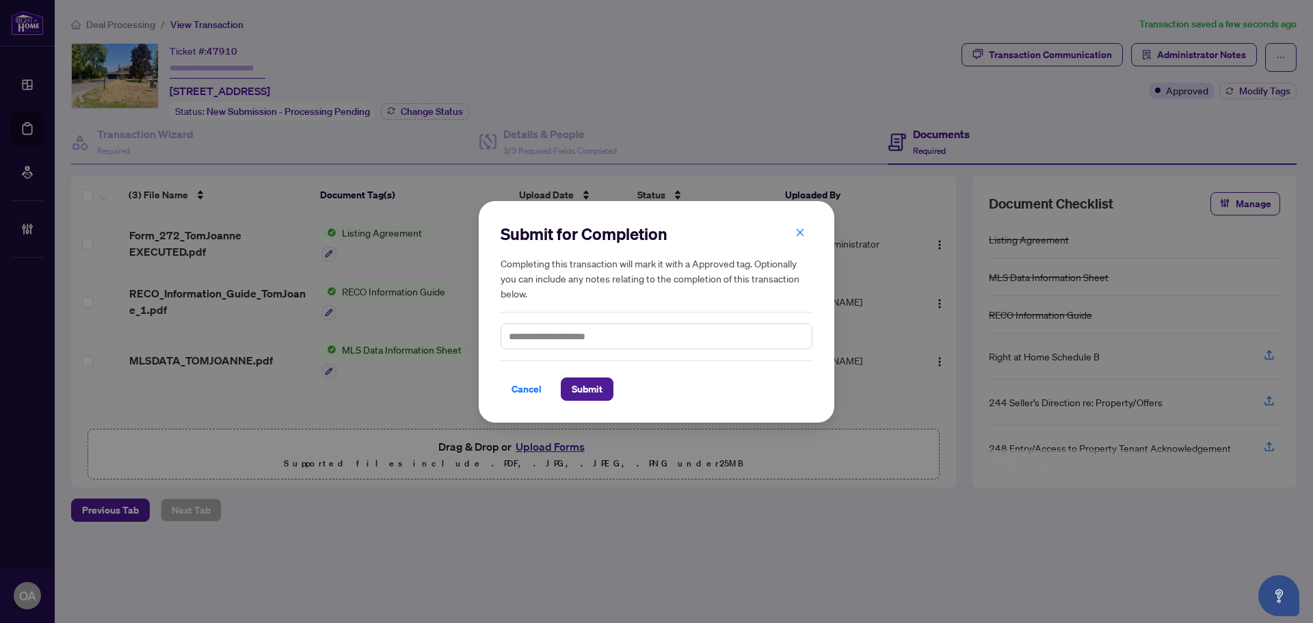
drag, startPoint x: 566, startPoint y: 390, endPoint x: 552, endPoint y: 375, distance: 20.3
click at [564, 398] on button "Submit" at bounding box center [587, 388] width 53 height 23
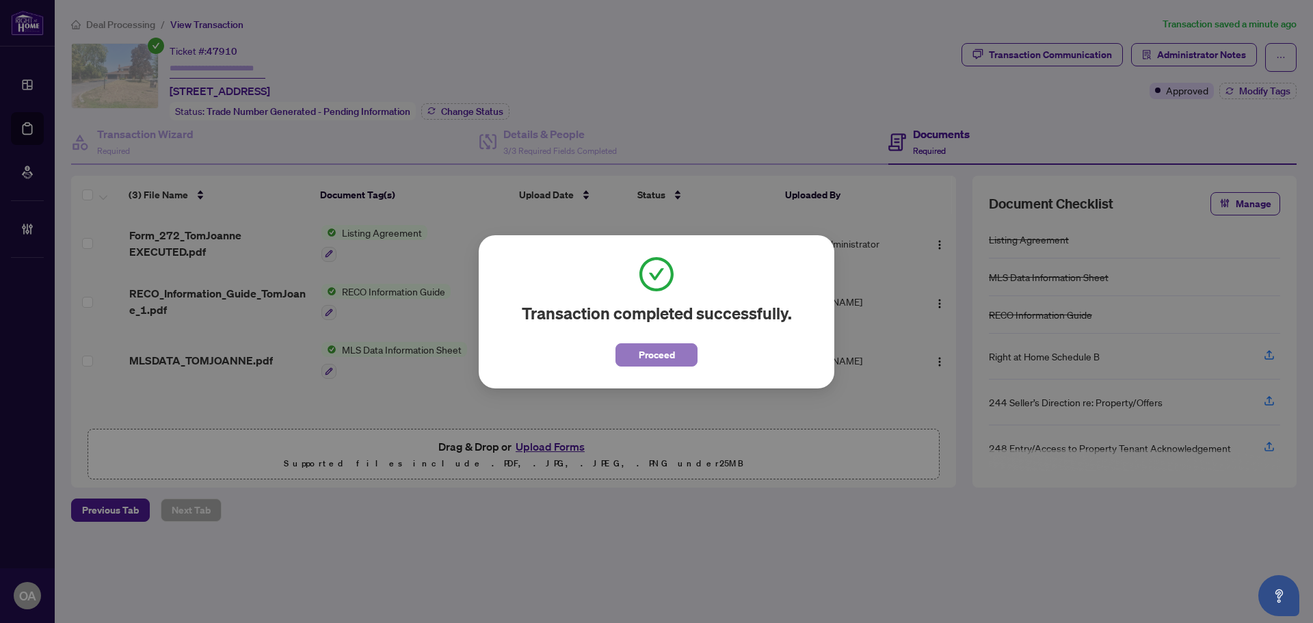
click at [660, 355] on span "Proceed" at bounding box center [657, 355] width 36 height 22
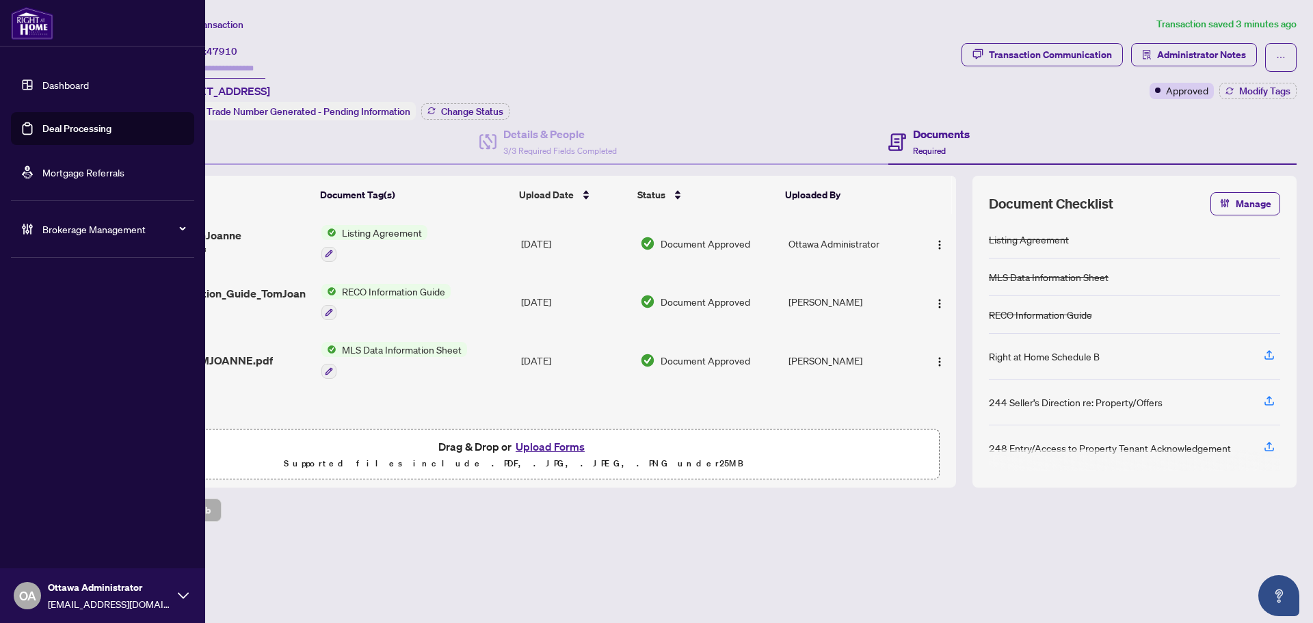
click at [57, 122] on link "Deal Processing" at bounding box center [76, 128] width 69 height 12
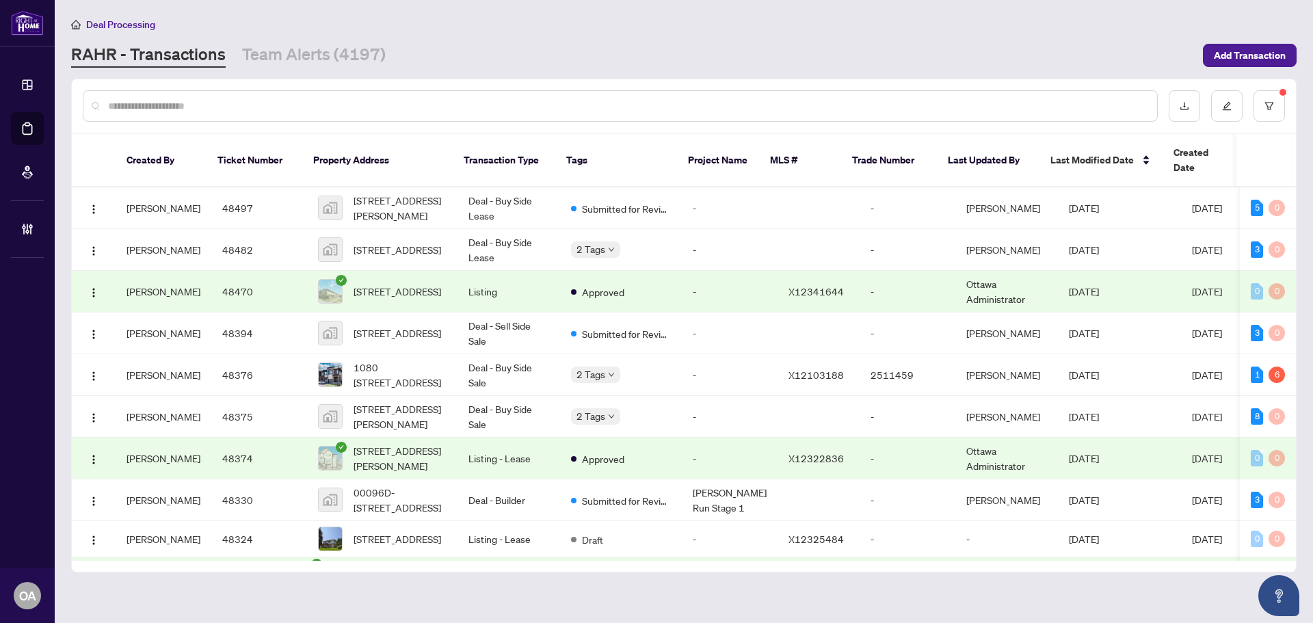
click at [313, 108] on input "text" at bounding box center [627, 105] width 1038 height 15
paste input "*****"
type input "*****"
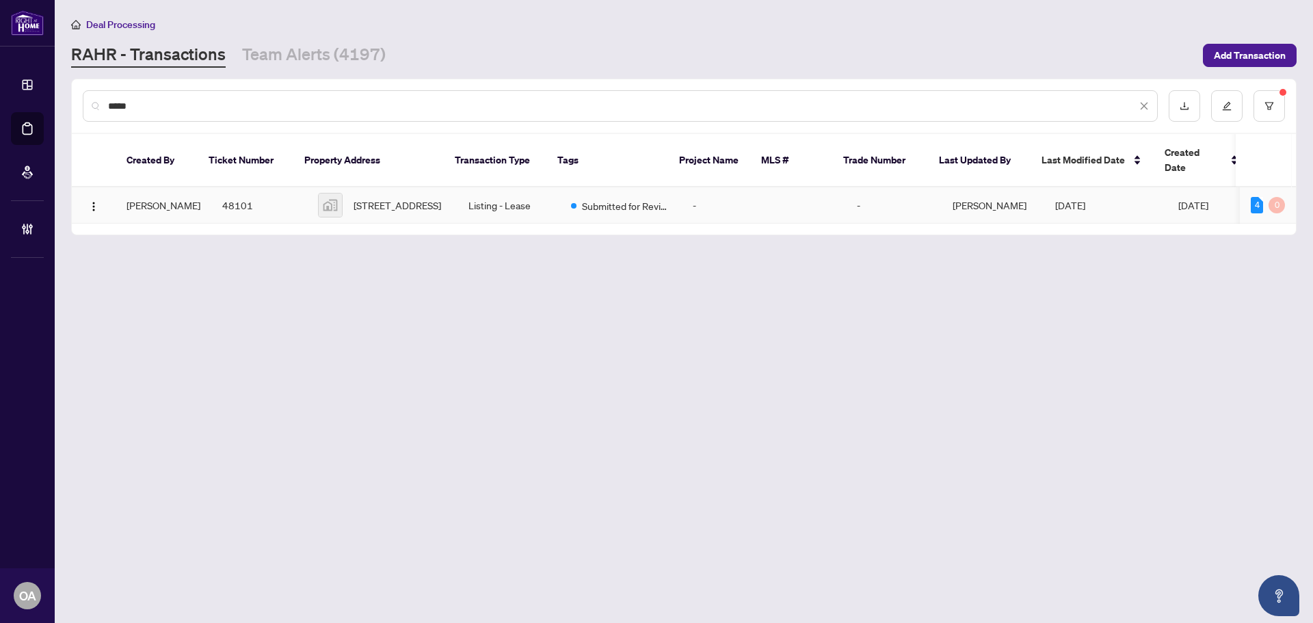
click at [425, 198] on span "302 Badgeley Avenue, Ottawa, ON, Canada" at bounding box center [397, 205] width 88 height 15
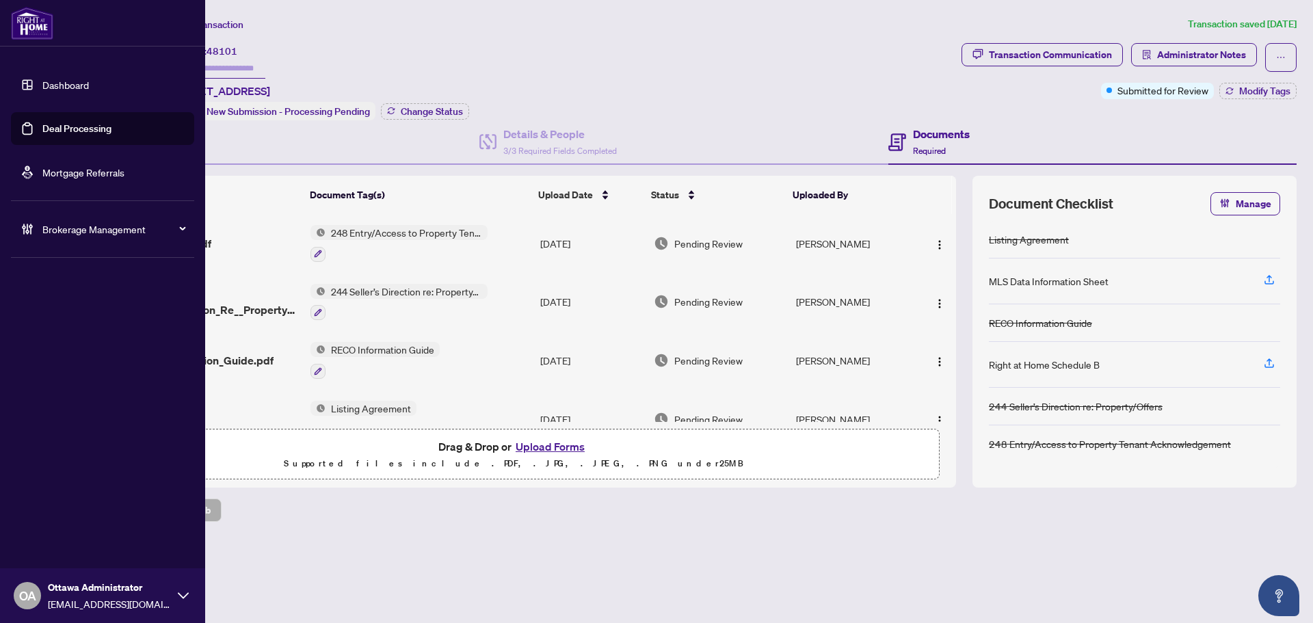
click at [54, 122] on link "Deal Processing" at bounding box center [76, 128] width 69 height 12
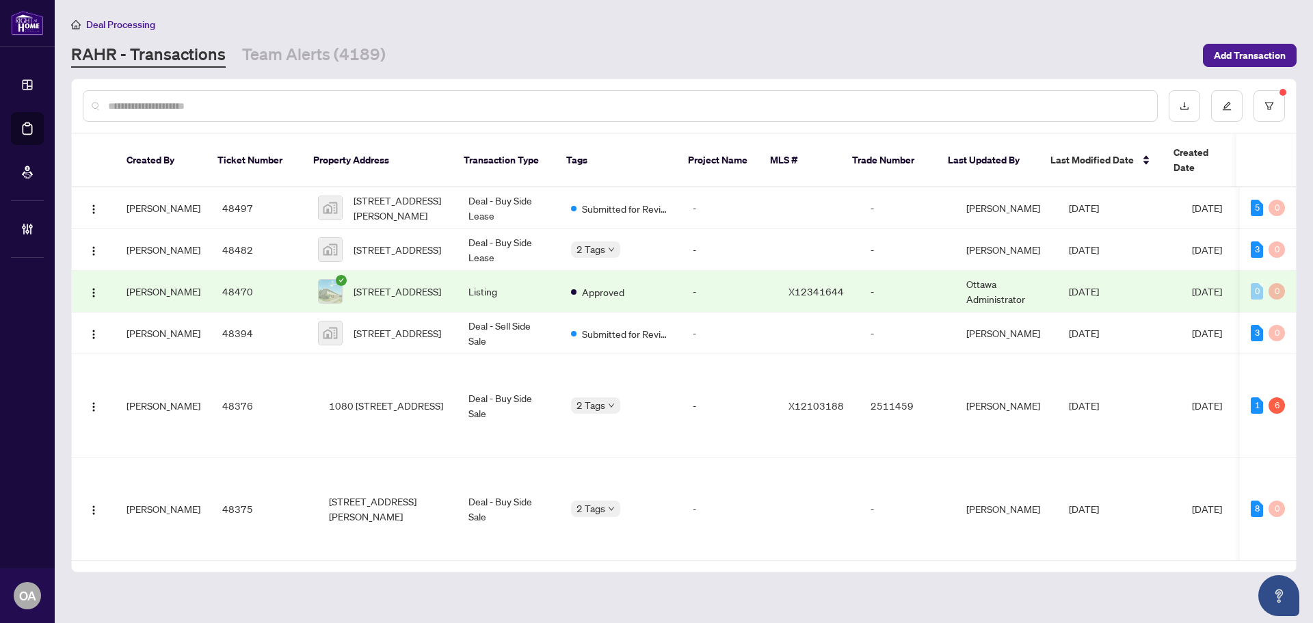
click at [403, 107] on input "text" at bounding box center [627, 105] width 1038 height 15
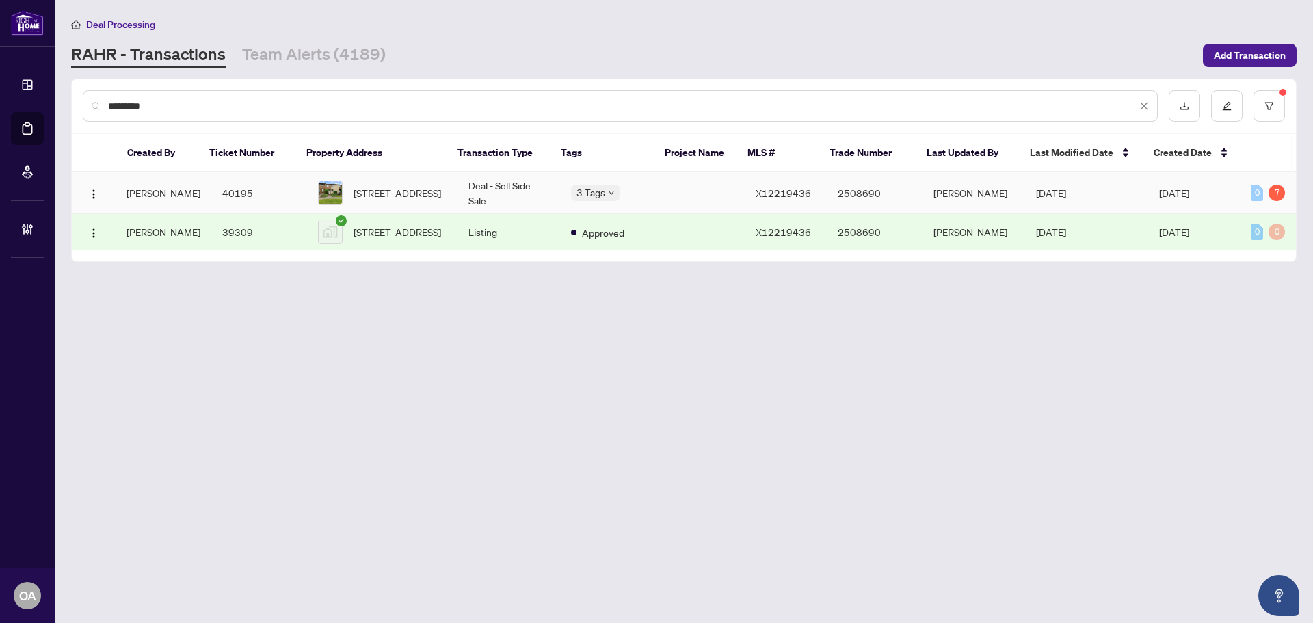
type input "*********"
click at [366, 188] on span "12B LARKSHIRE Lane, Ottawa, Ontario K2J 1Y6, Canada" at bounding box center [397, 192] width 88 height 15
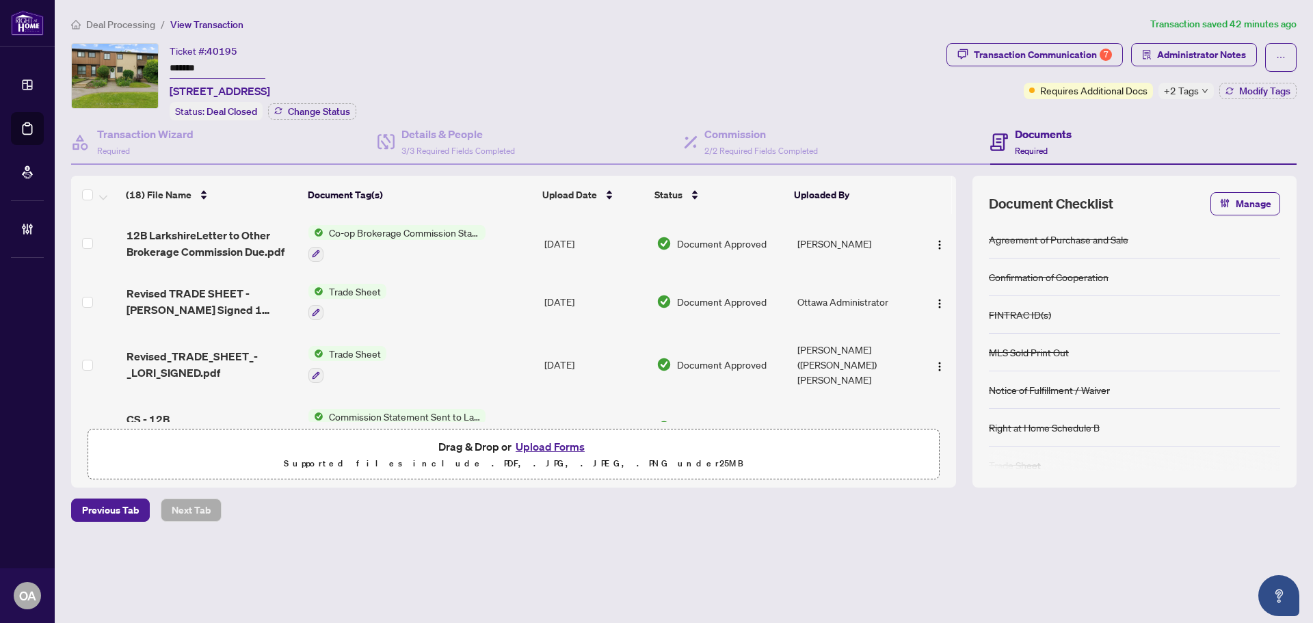
drag, startPoint x: 170, startPoint y: 88, endPoint x: 482, endPoint y: 75, distance: 312.0
click at [482, 75] on div "Ticket #: 40195 ******* 12B LARKSHIRE Lane, Ottawa, Ontario K2J 1Y6, Canada Sta…" at bounding box center [506, 81] width 870 height 77
copy span "12B LARKSHIRE Lane, Ottawa, Ontario K2J 1Y6, Canada"
drag, startPoint x: 127, startPoint y: 136, endPoint x: 142, endPoint y: 137, distance: 14.4
click at [126, 136] on h4 "Transaction Wizard" at bounding box center [145, 134] width 96 height 16
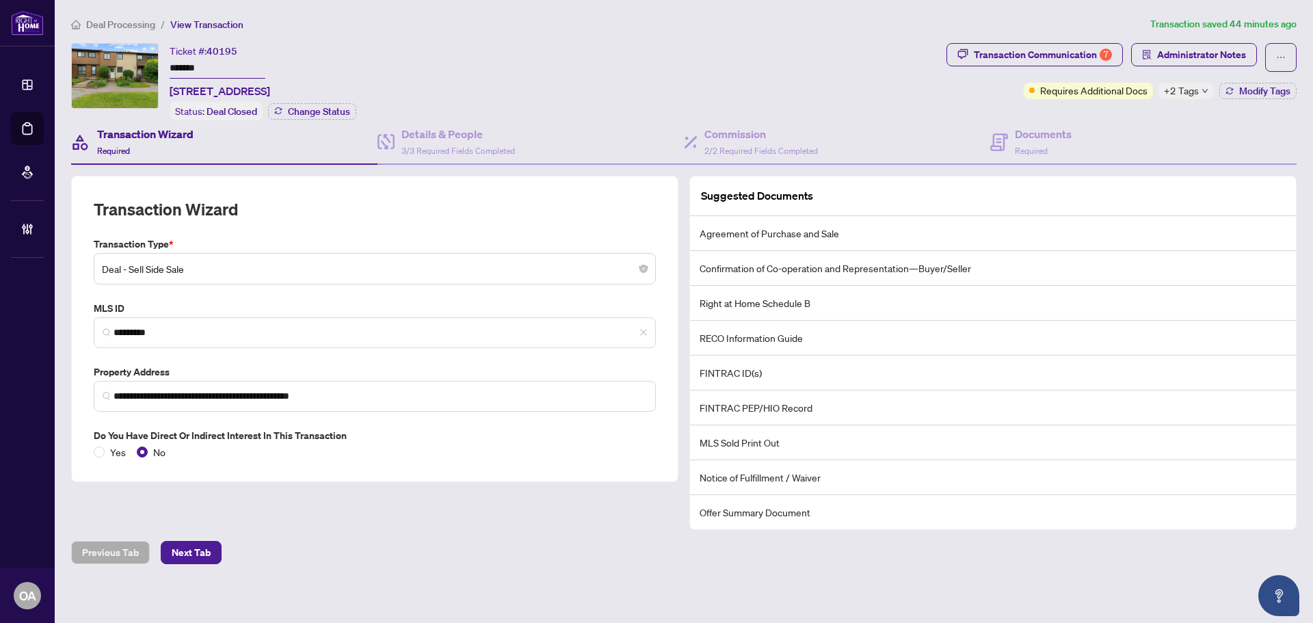
click at [220, 264] on span "Deal - Sell Side Sale" at bounding box center [375, 269] width 546 height 26
click at [1022, 129] on h4 "Documents" at bounding box center [1042, 134] width 57 height 16
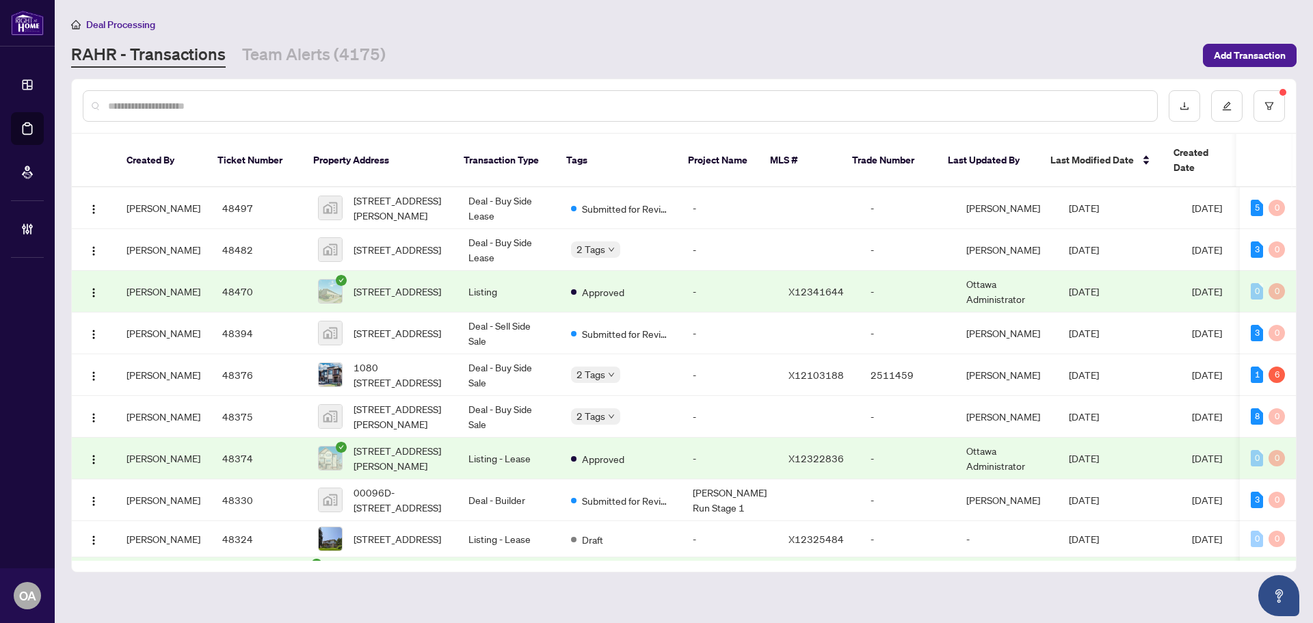
click at [366, 104] on input "text" at bounding box center [627, 105] width 1038 height 15
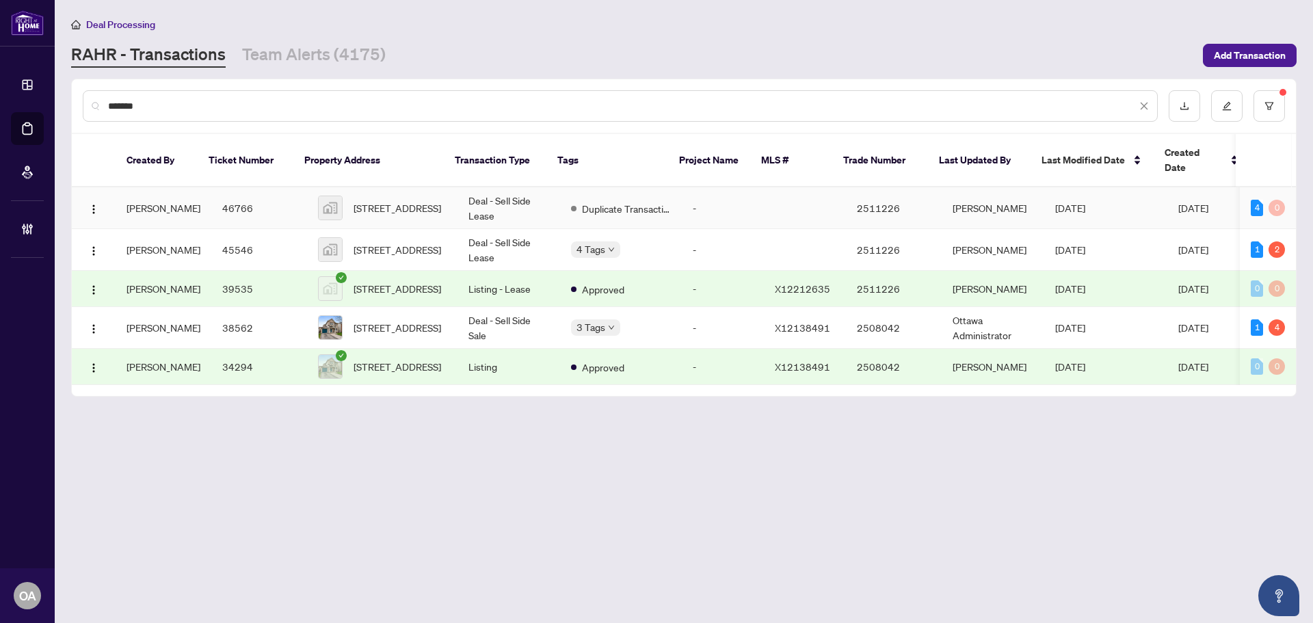
type input "*******"
click at [409, 200] on span "74 Sunvale Way, Nepean, ON, Canada" at bounding box center [397, 207] width 88 height 15
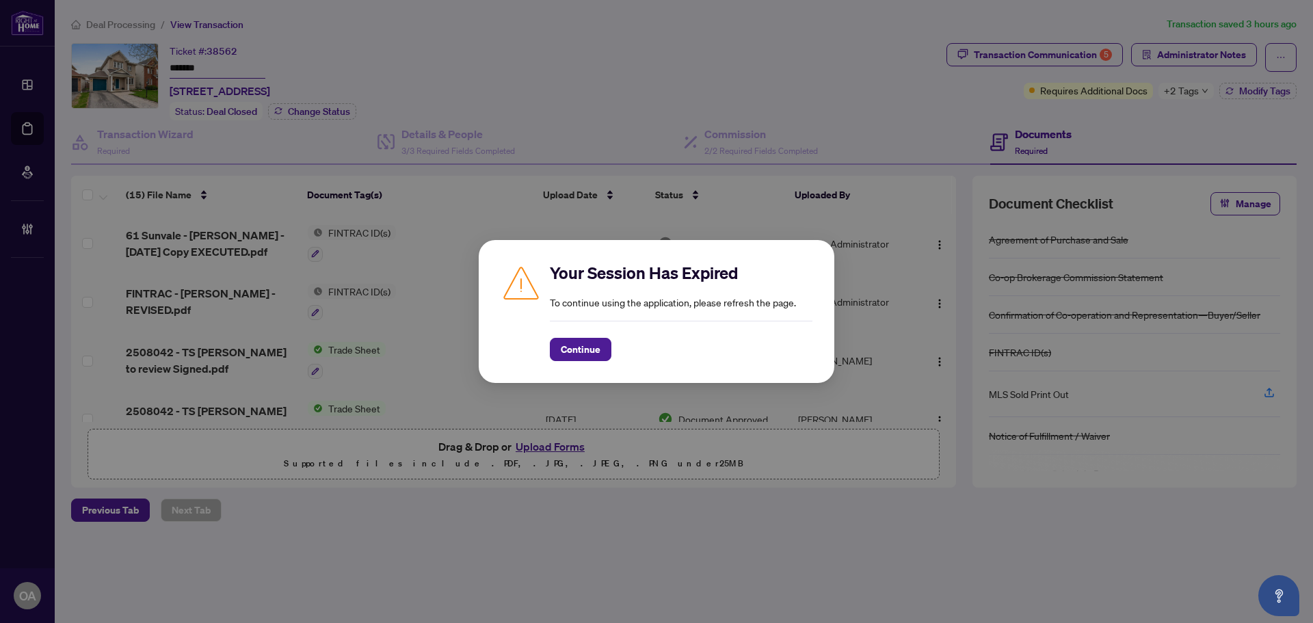
scroll to position [668, 0]
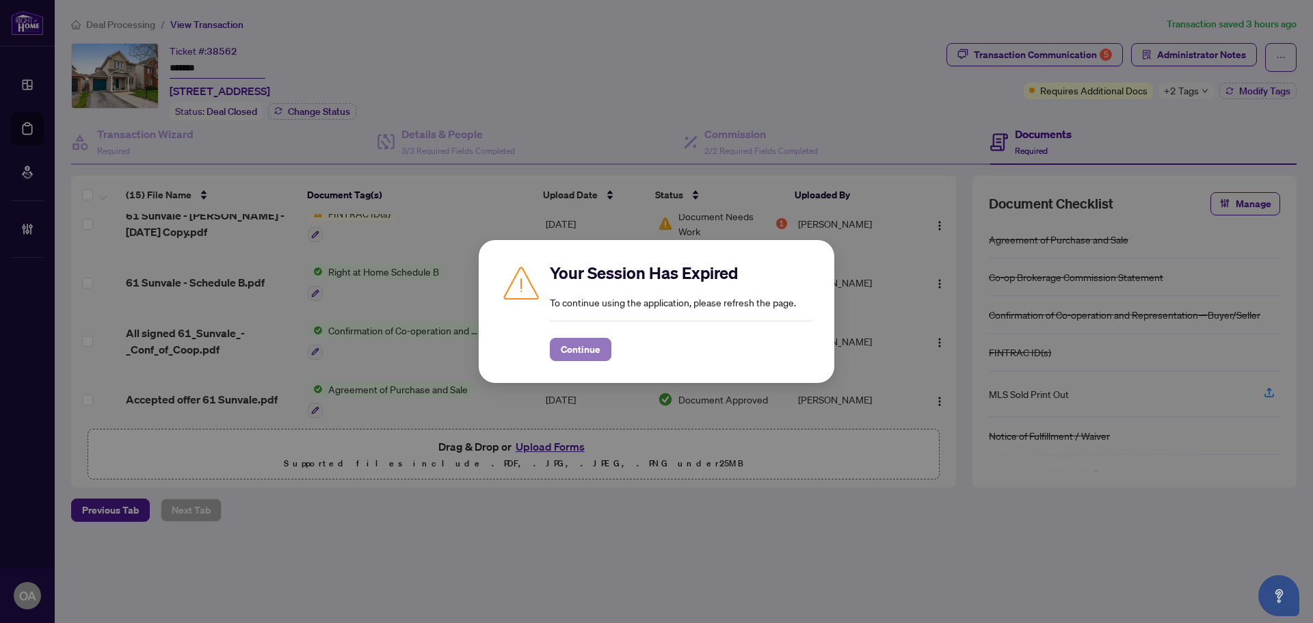
click at [578, 348] on span "Continue" at bounding box center [581, 349] width 40 height 22
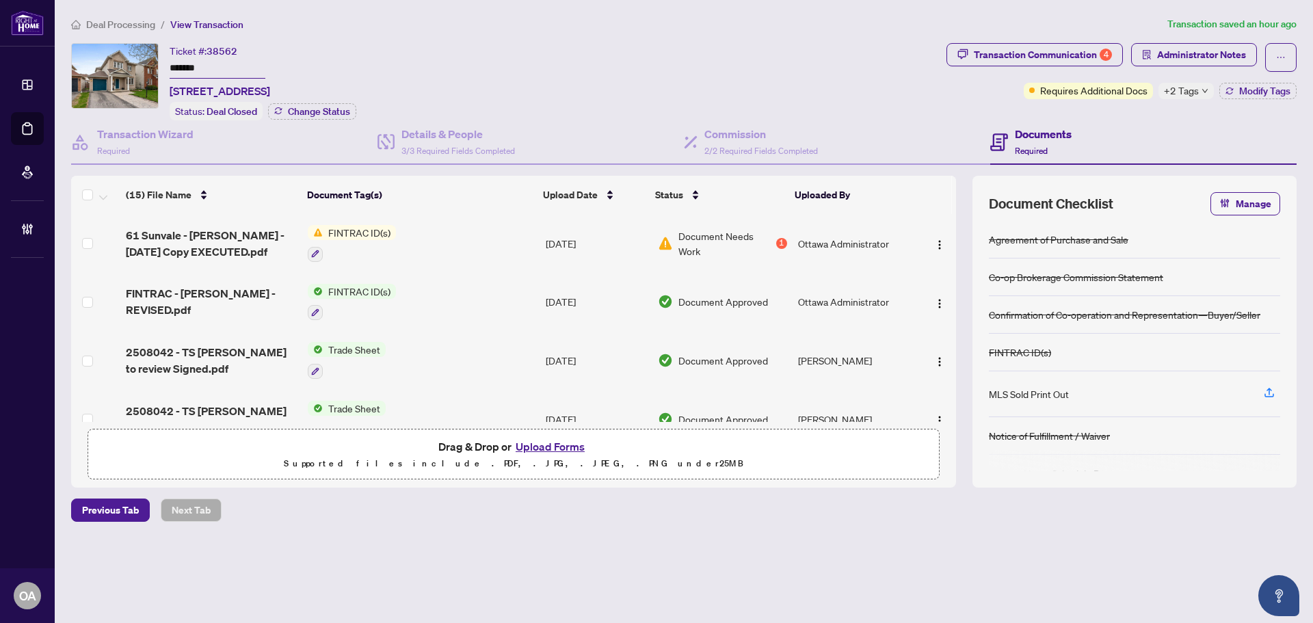
click at [364, 221] on td "FINTRAC ID(s)" at bounding box center [421, 243] width 238 height 59
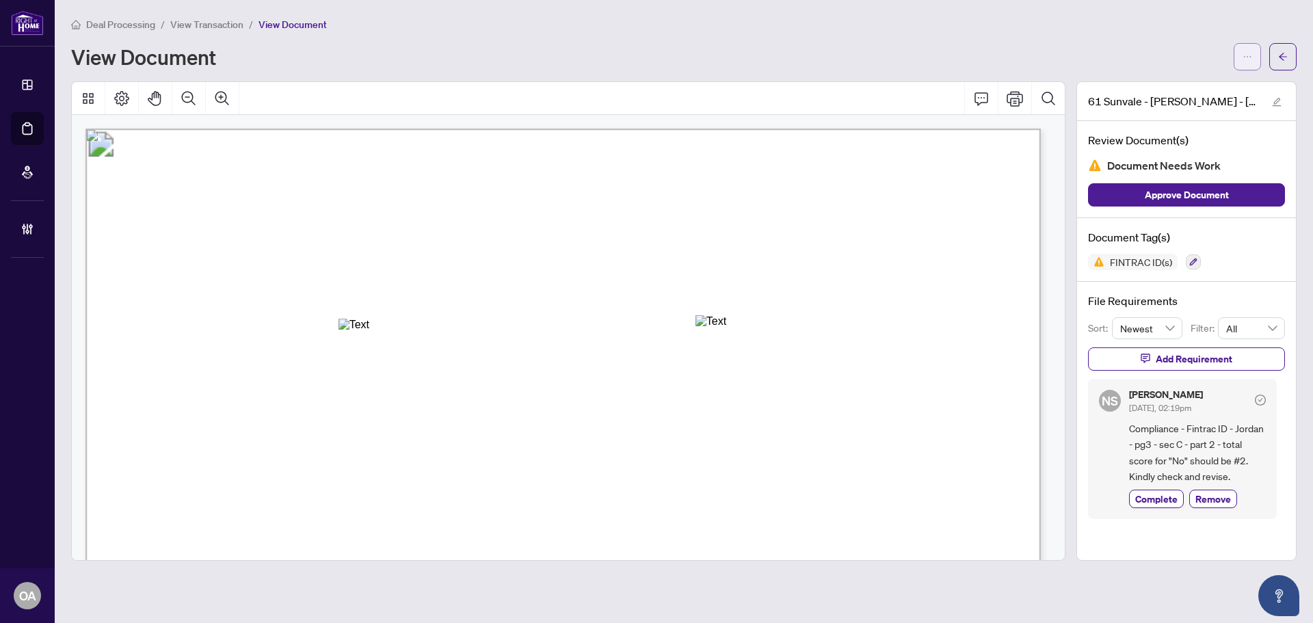
click at [1246, 59] on icon "ellipsis" at bounding box center [1247, 57] width 10 height 10
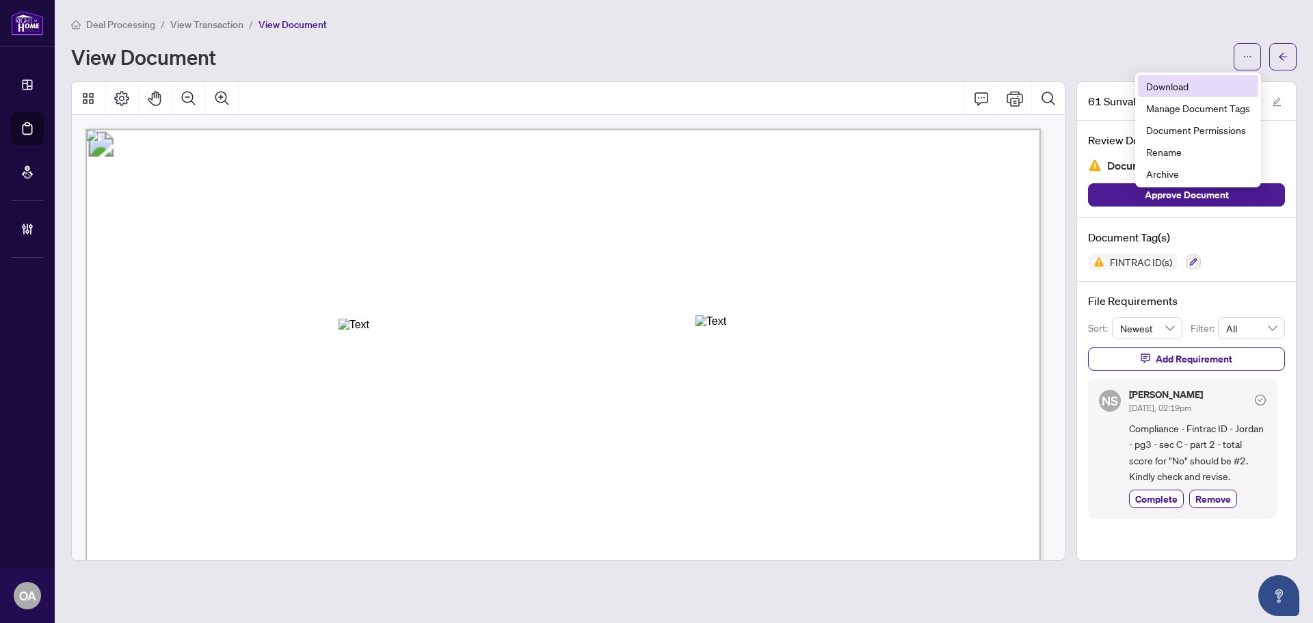
click at [1181, 90] on span "Download" at bounding box center [1198, 86] width 104 height 15
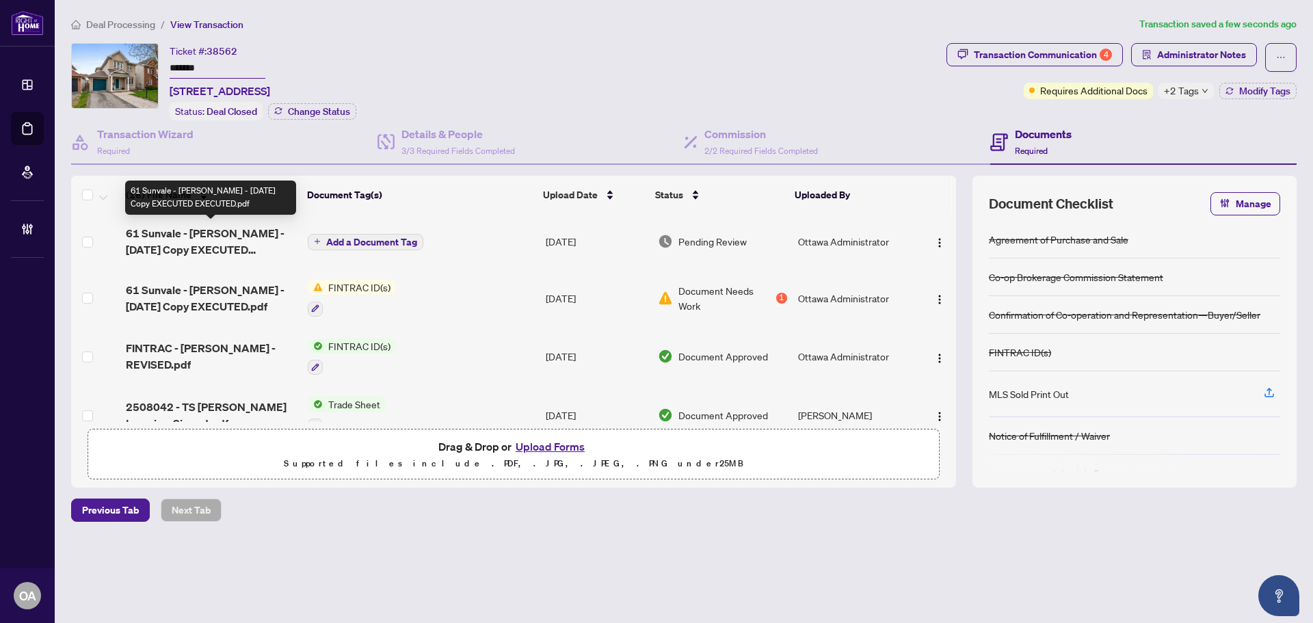
click at [326, 241] on span "Add a Document Tag" at bounding box center [371, 242] width 91 height 10
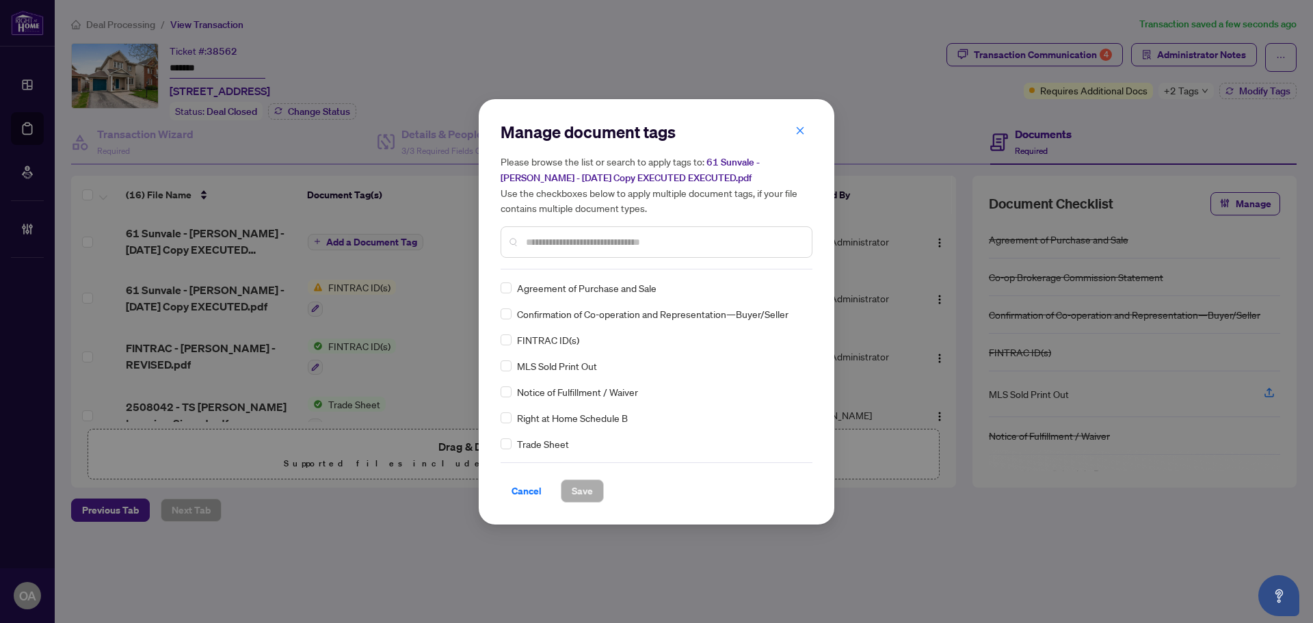
click at [537, 250] on div at bounding box center [656, 241] width 312 height 31
click at [541, 243] on input "text" at bounding box center [663, 241] width 275 height 15
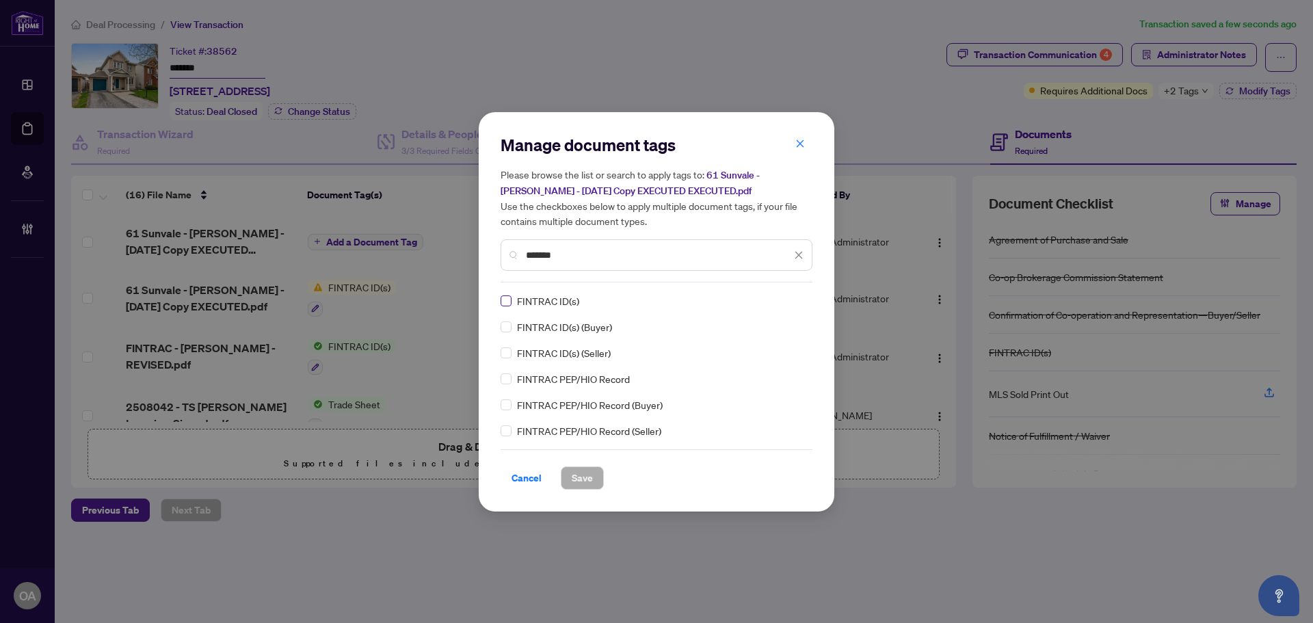
type input "*******"
click at [586, 468] on span "Save" at bounding box center [582, 478] width 21 height 22
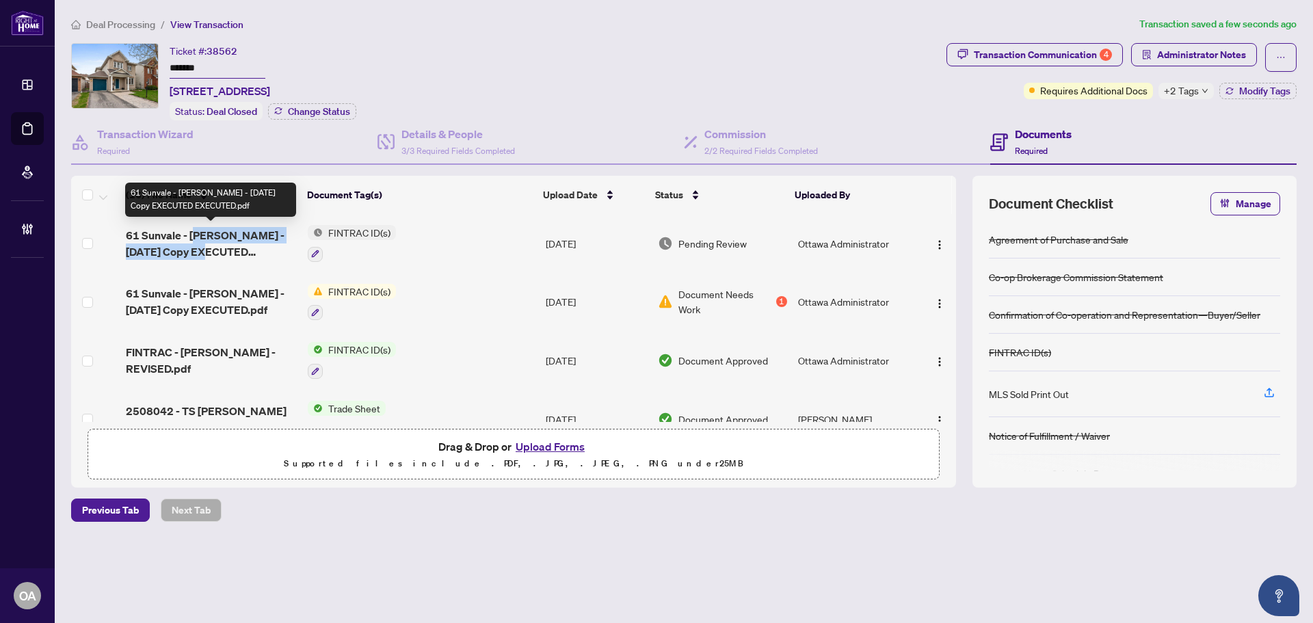
drag, startPoint x: 195, startPoint y: 243, endPoint x: 194, endPoint y: 225, distance: 17.8
click at [194, 227] on span "61 Sunvale - JORDAN T ARTHUR - 2025-04-22 Copy EXECUTED EXECUTED.pdf" at bounding box center [211, 243] width 171 height 33
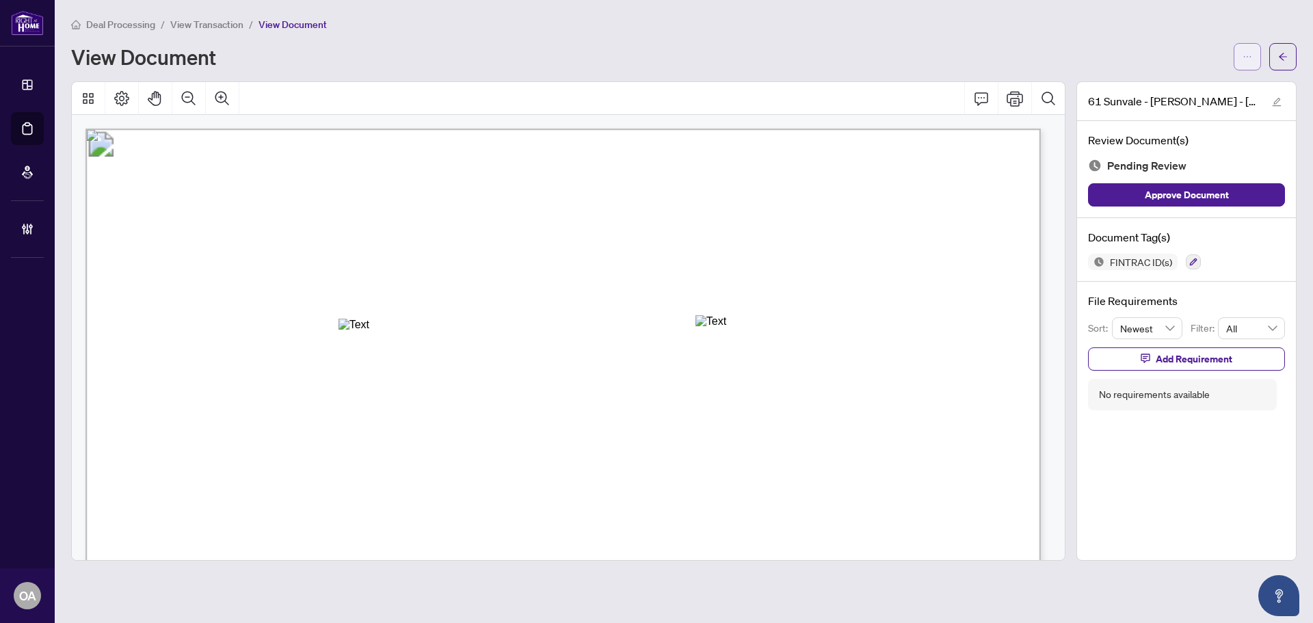
click at [1237, 49] on button "button" at bounding box center [1246, 56] width 27 height 27
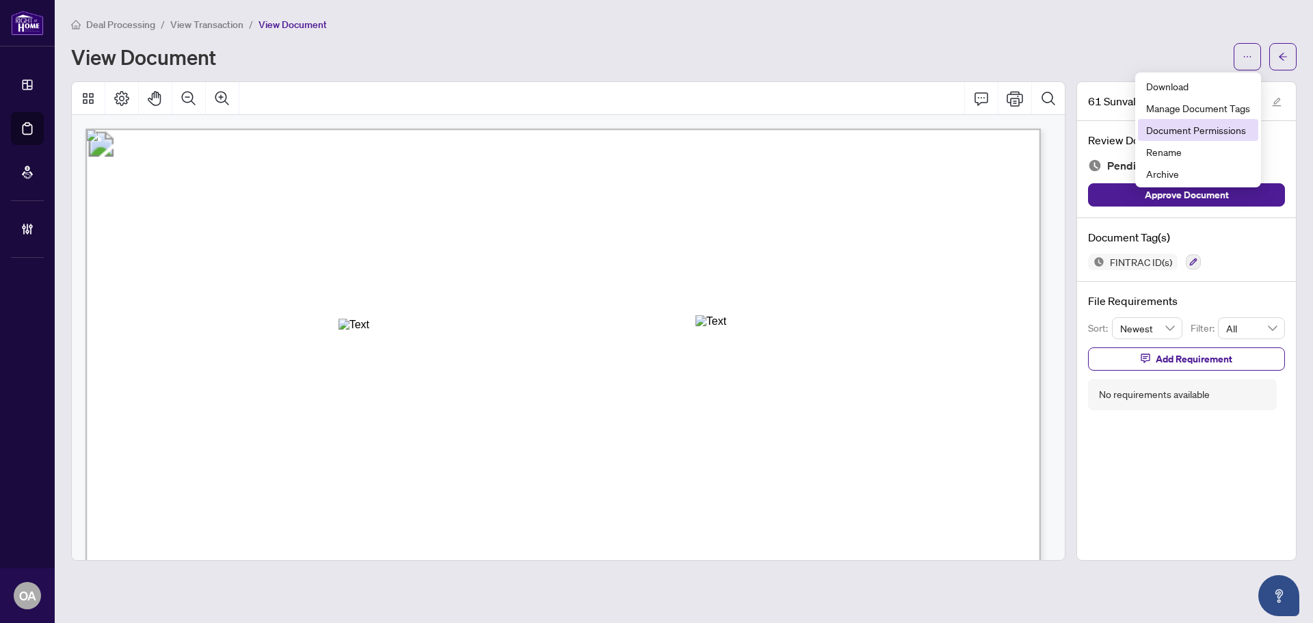
click at [1173, 124] on span "Document Permissions" at bounding box center [1198, 129] width 104 height 15
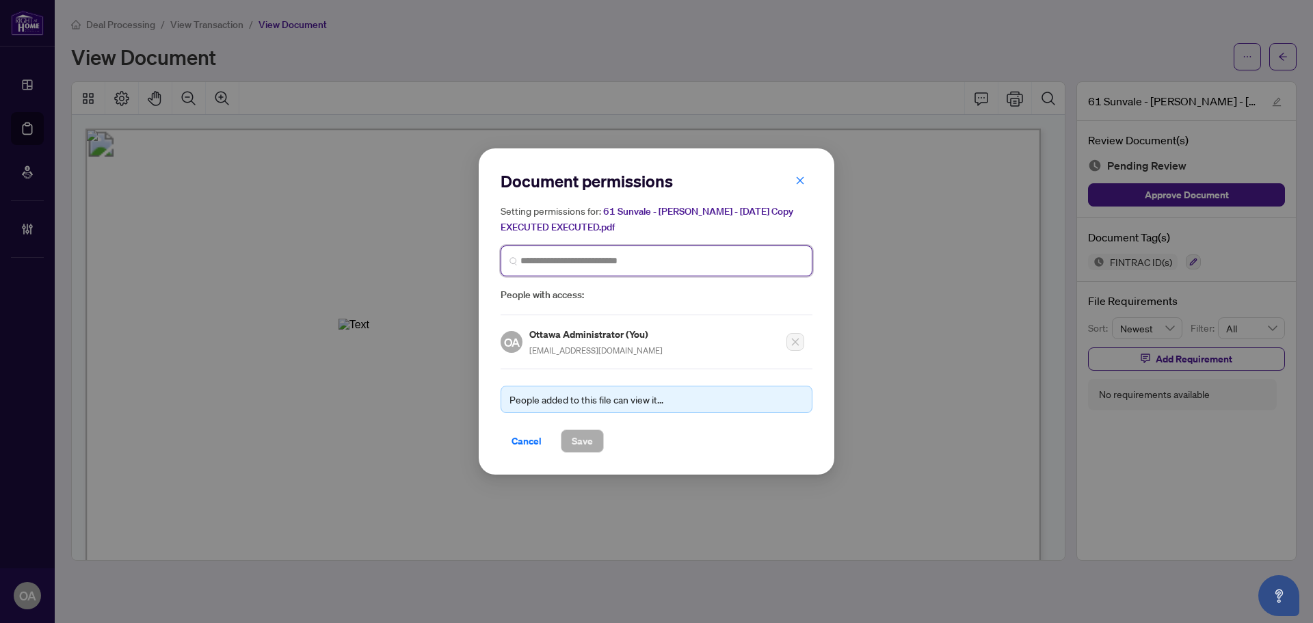
click at [570, 260] on input "search" at bounding box center [661, 261] width 283 height 14
click at [590, 263] on input "search" at bounding box center [661, 261] width 283 height 14
type input "*****"
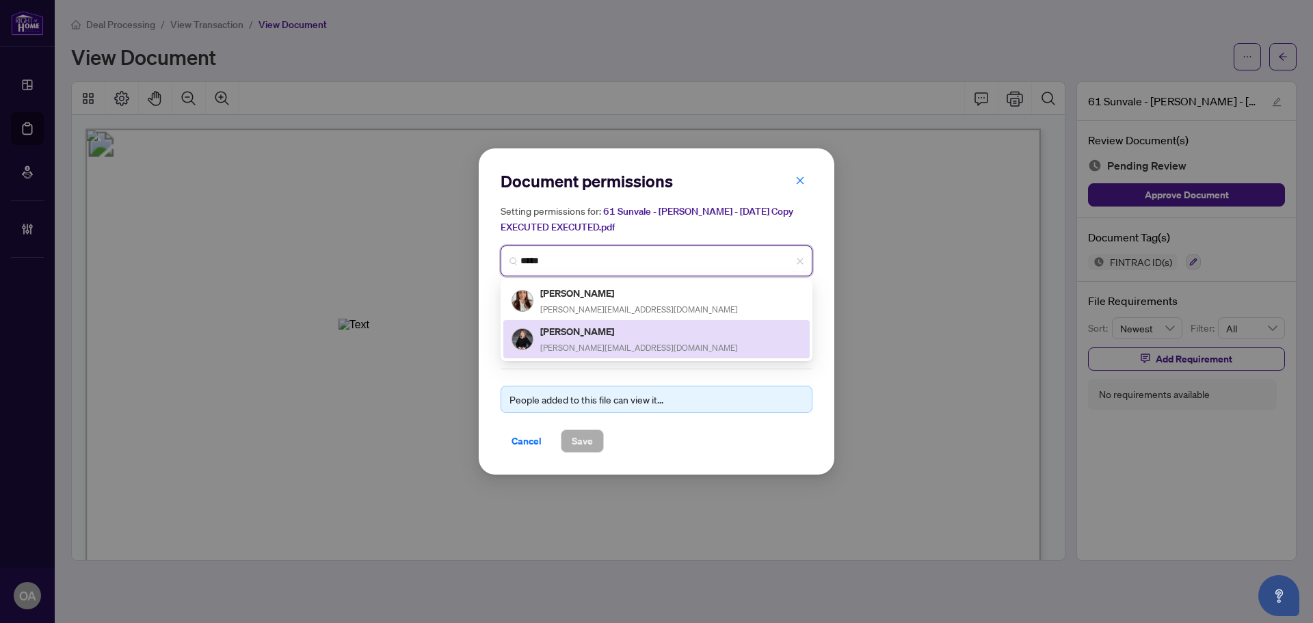
click at [597, 332] on h5 "Sonya Crites" at bounding box center [639, 331] width 198 height 16
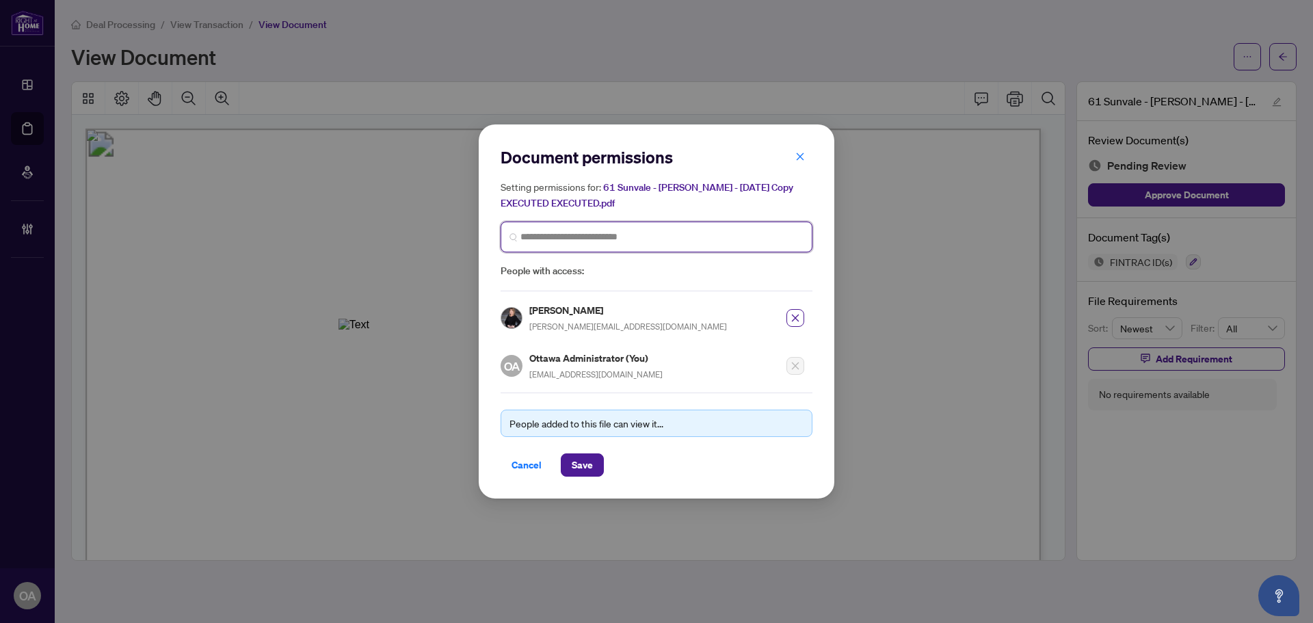
click at [537, 228] on span at bounding box center [656, 236] width 312 height 31
click at [568, 235] on input "search" at bounding box center [661, 237] width 283 height 14
type input "*******"
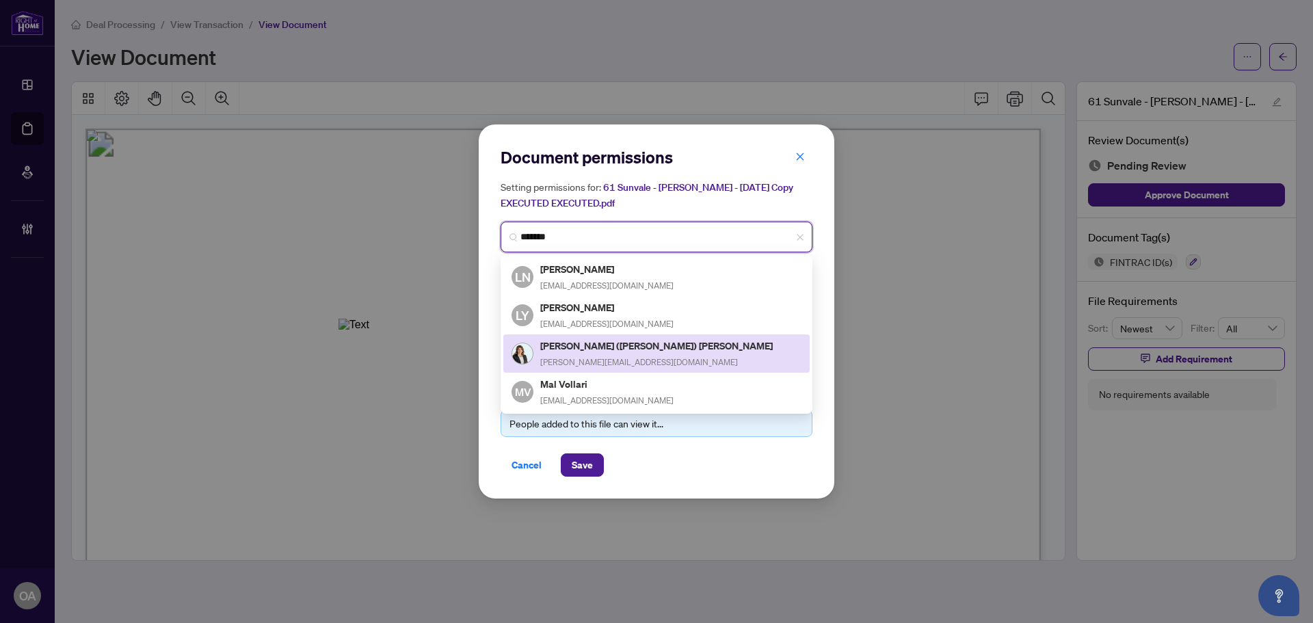
click at [593, 342] on h5 "Lori (Loretta) Williams" at bounding box center [657, 346] width 234 height 16
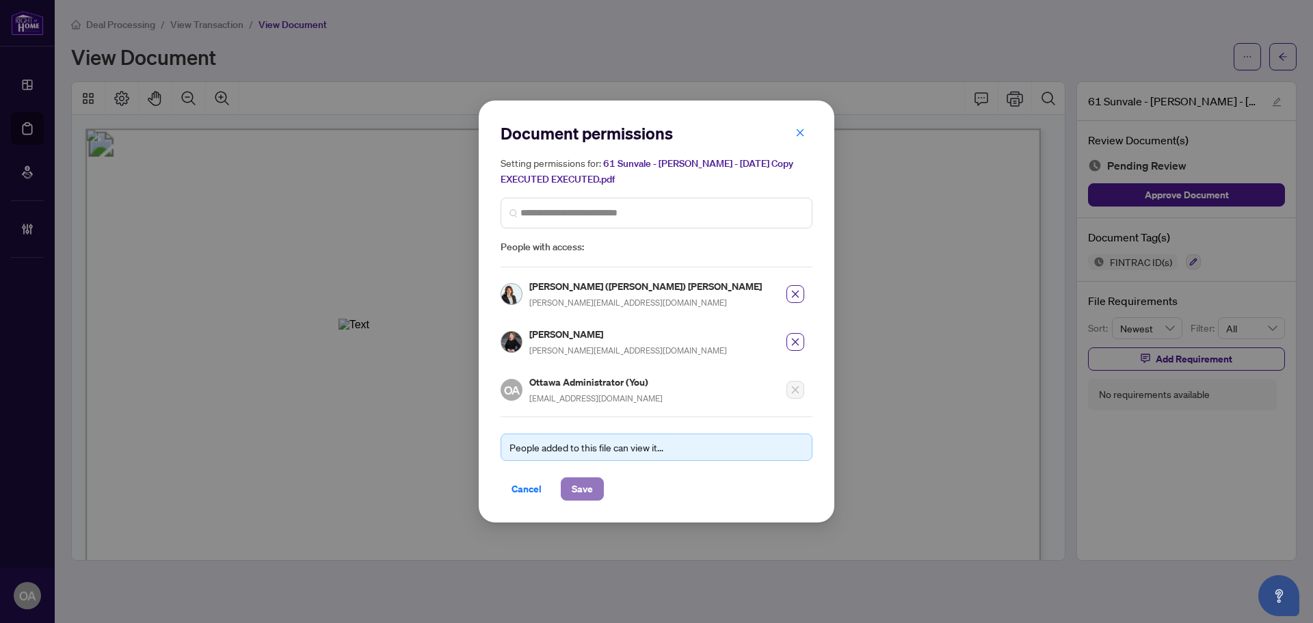
click at [573, 485] on span "Save" at bounding box center [582, 489] width 21 height 22
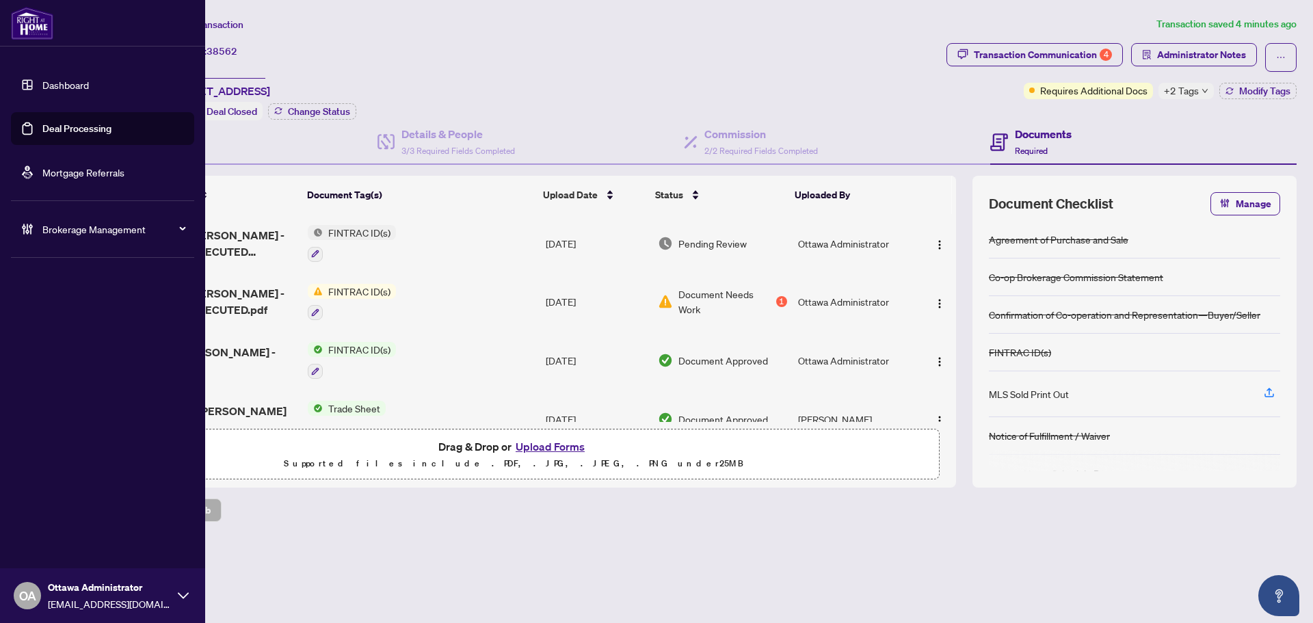
click at [51, 131] on link "Deal Processing" at bounding box center [76, 128] width 69 height 12
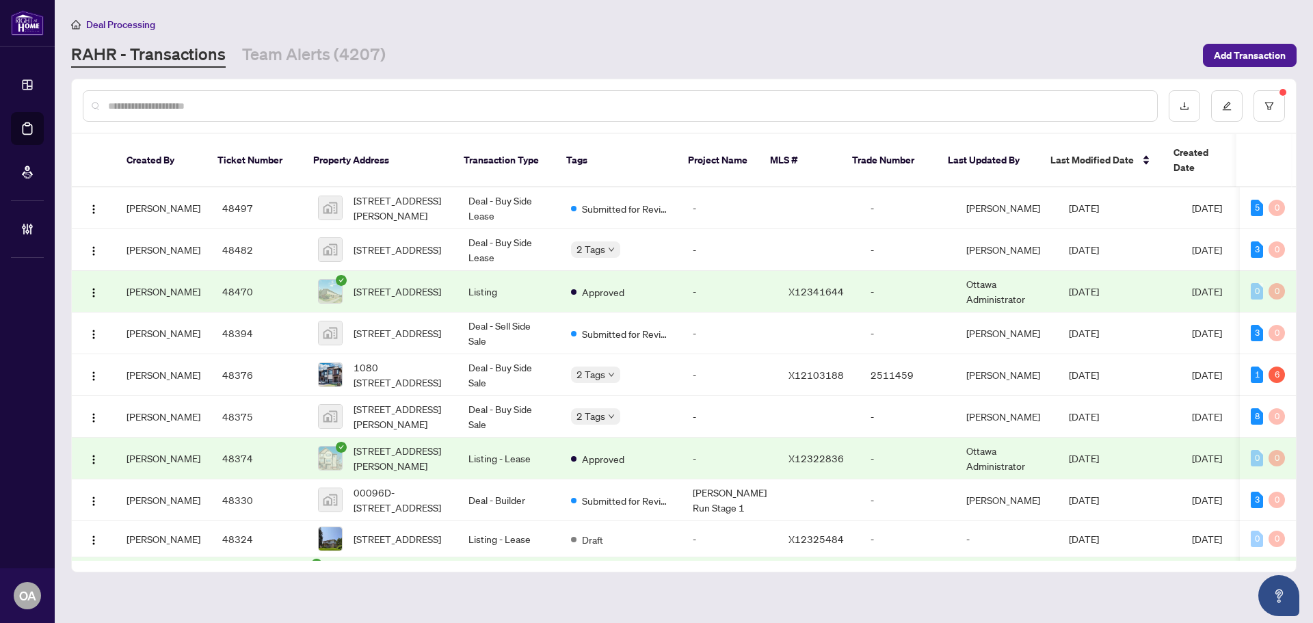
click at [433, 101] on input "text" at bounding box center [627, 105] width 1038 height 15
drag, startPoint x: 508, startPoint y: 109, endPoint x: 621, endPoint y: 90, distance: 115.2
click at [508, 109] on input "text" at bounding box center [627, 105] width 1038 height 15
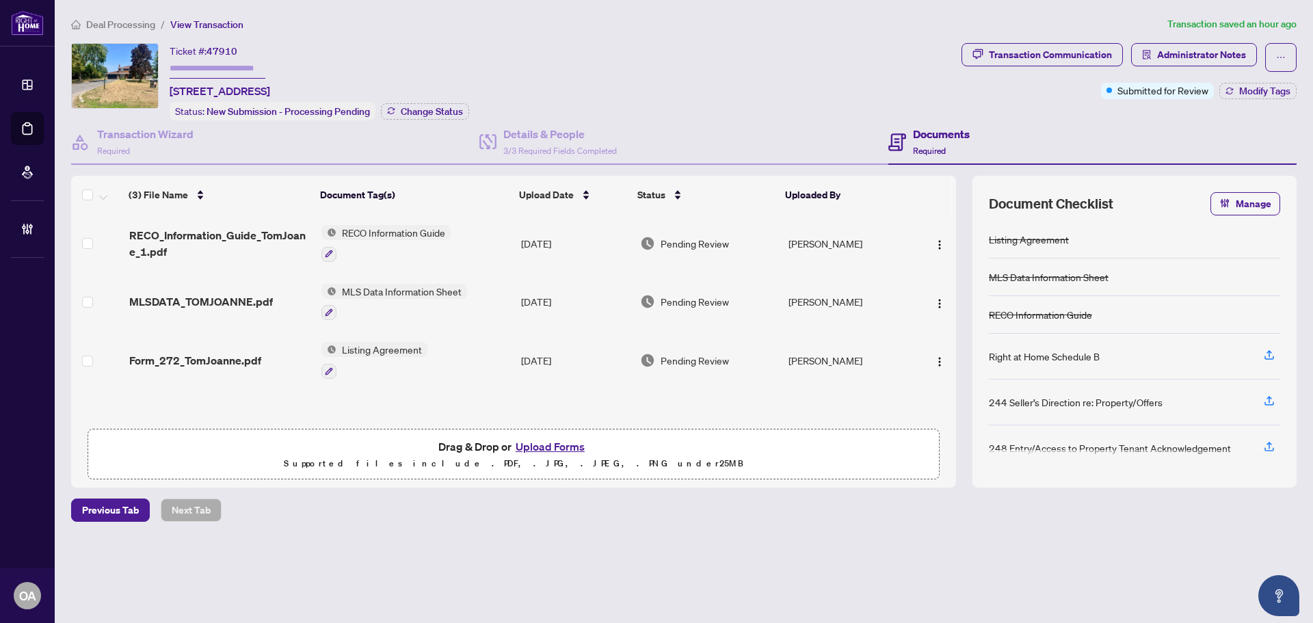
scroll to position [1, 0]
click at [232, 236] on span "RECO_Information_Guide_TomJoane_1.pdf" at bounding box center [219, 242] width 181 height 33
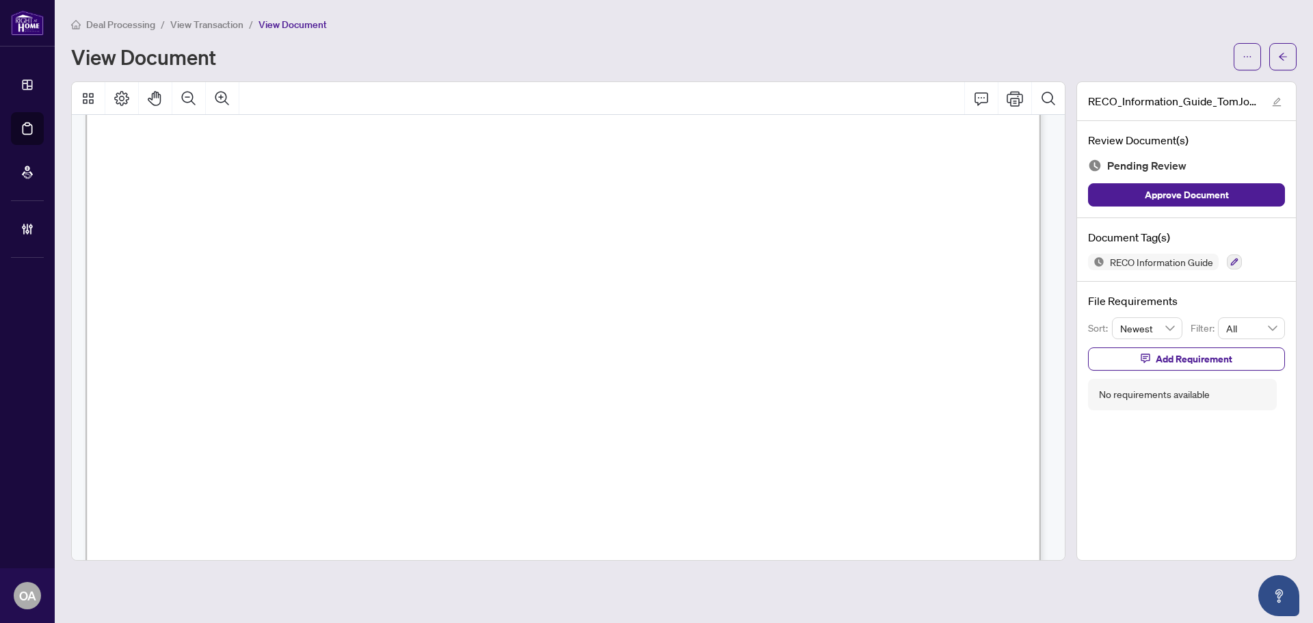
scroll to position [15477, 0]
click at [1237, 260] on icon "button" at bounding box center [1235, 262] width 8 height 8
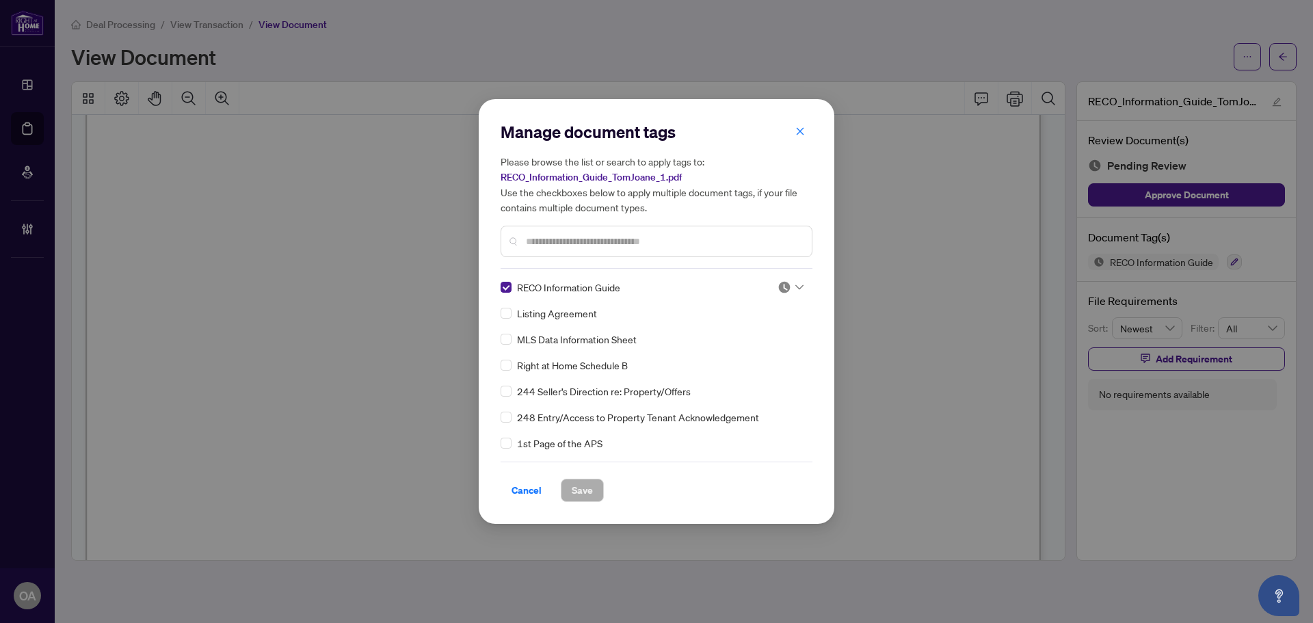
click at [567, 238] on input "text" at bounding box center [663, 241] width 275 height 15
click at [791, 291] on div at bounding box center [790, 287] width 26 height 14
click at [754, 353] on div "Approved" at bounding box center [745, 354] width 88 height 15
click at [573, 492] on span "Save" at bounding box center [582, 490] width 21 height 22
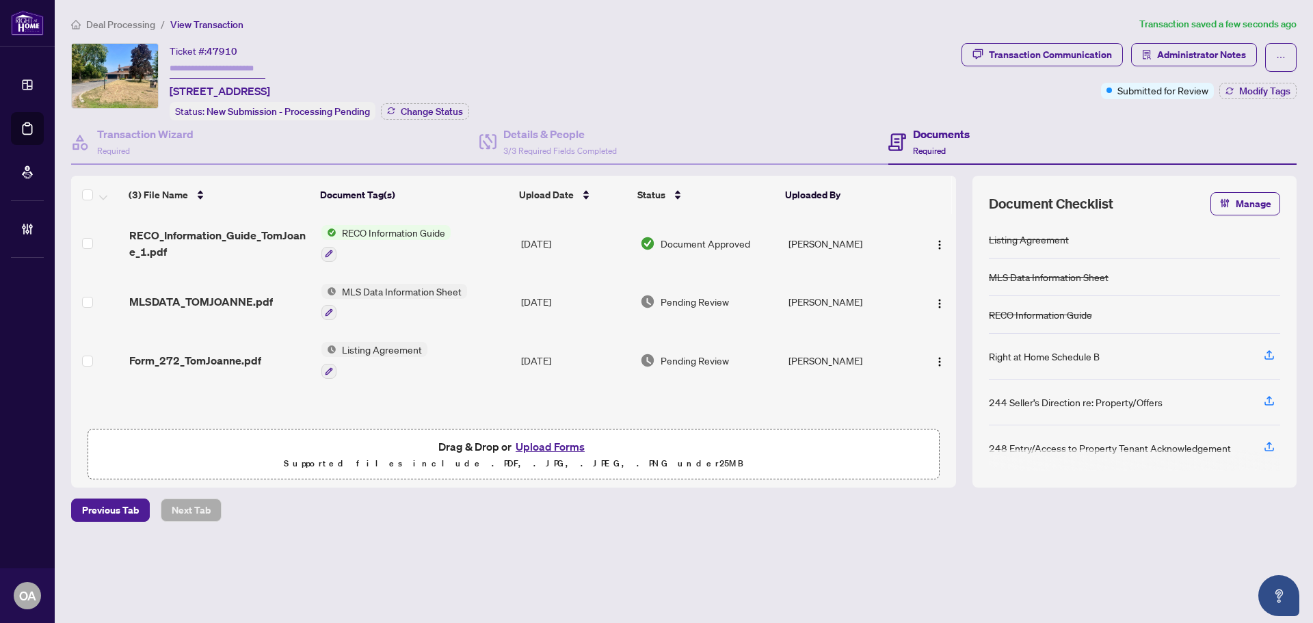
click at [198, 294] on span "MLSDATA_TOMJOANNE.pdf" at bounding box center [201, 301] width 144 height 16
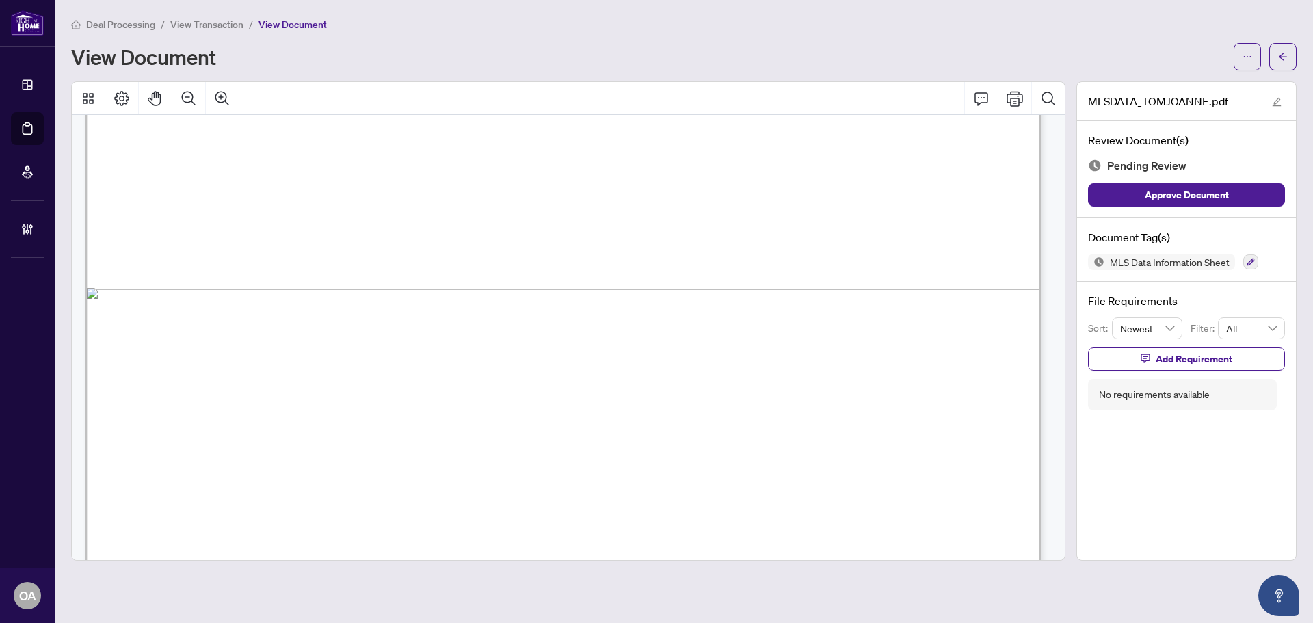
scroll to position [933, 0]
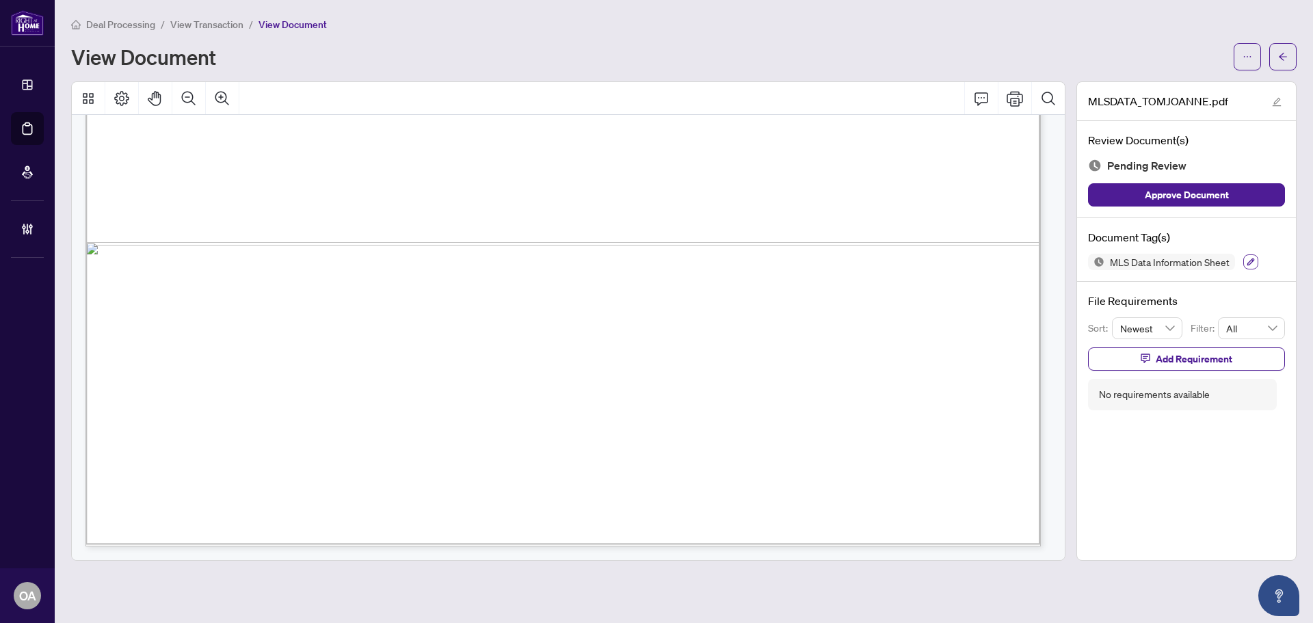
click at [1250, 259] on icon "button" at bounding box center [1251, 262] width 8 height 8
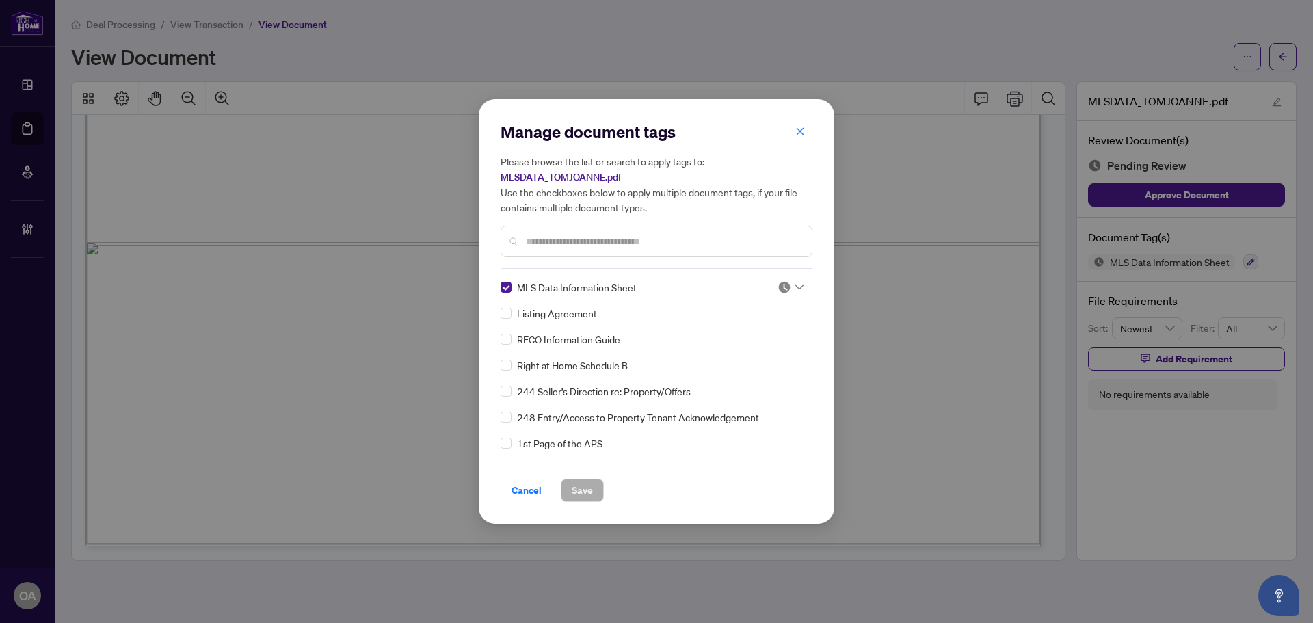
click at [792, 292] on div at bounding box center [790, 287] width 26 height 14
click at [767, 403] on div "MLS Data Information Sheet Listing Agreement RECO Information Guide Right at Ho…" at bounding box center [656, 365] width 312 height 171
click at [797, 286] on icon at bounding box center [799, 287] width 8 height 5
click at [772, 357] on div "Approved" at bounding box center [745, 354] width 88 height 15
click at [576, 481] on span "Save" at bounding box center [582, 490] width 21 height 22
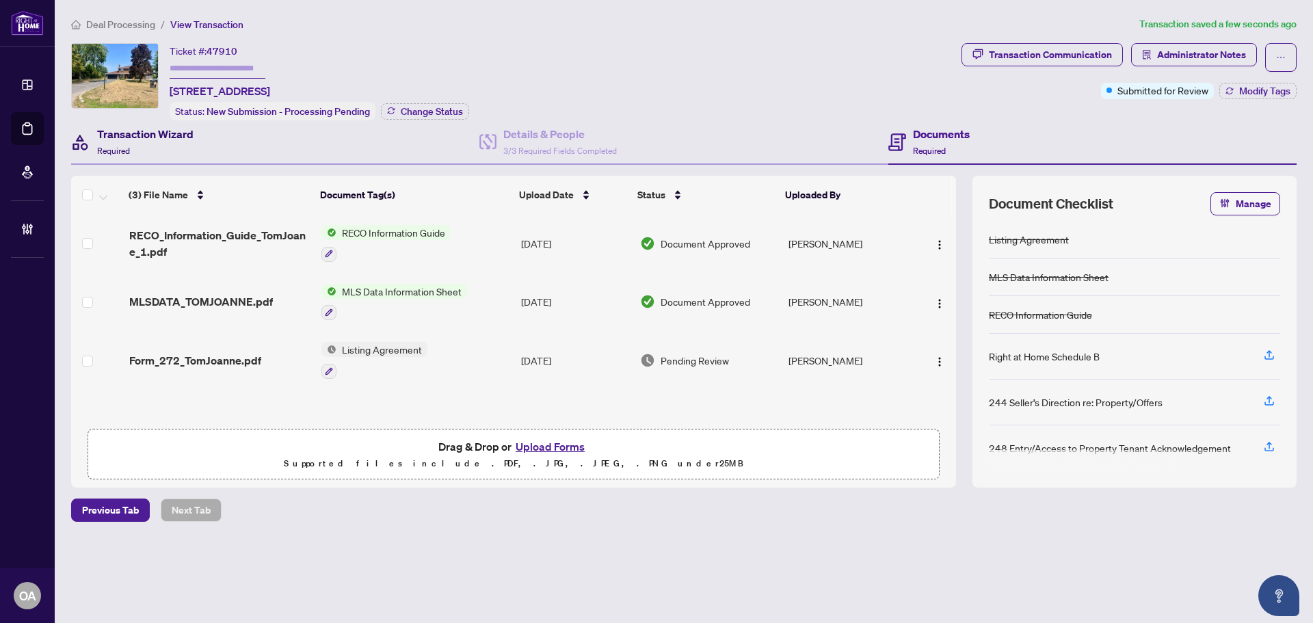
click at [183, 133] on h4 "Transaction Wizard" at bounding box center [145, 134] width 96 height 16
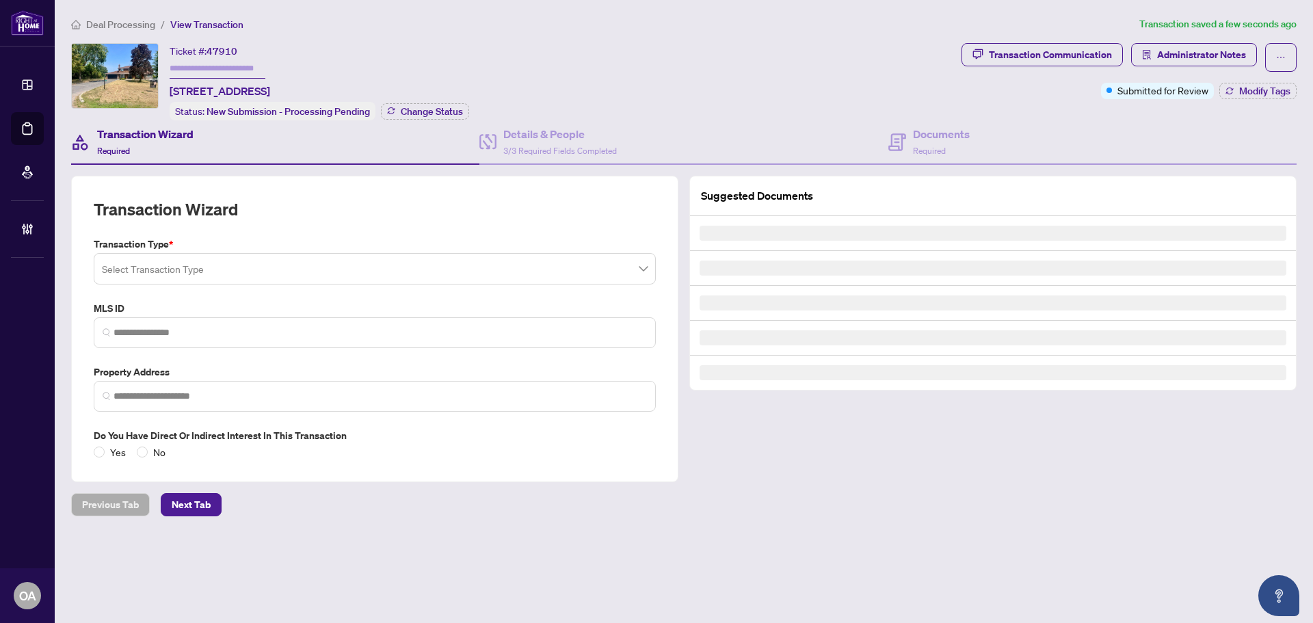
type input "*********"
type input "**********"
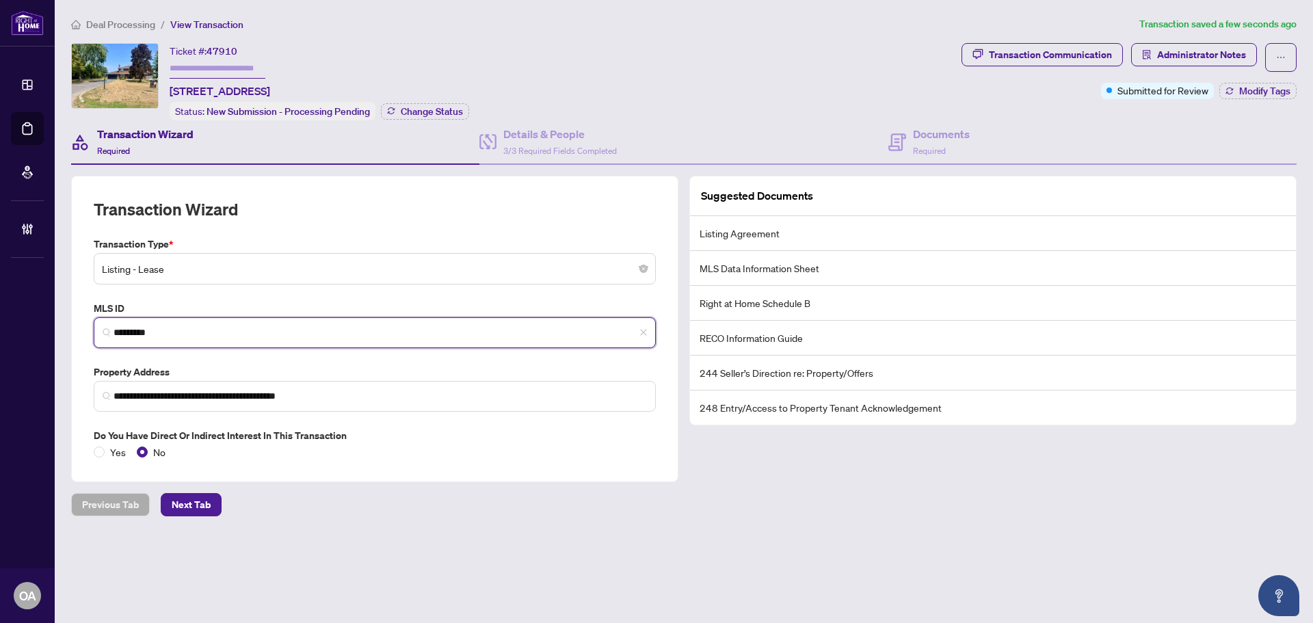
drag, startPoint x: 183, startPoint y: 334, endPoint x: 100, endPoint y: 311, distance: 85.3
click at [96, 326] on span "*********" at bounding box center [375, 332] width 562 height 31
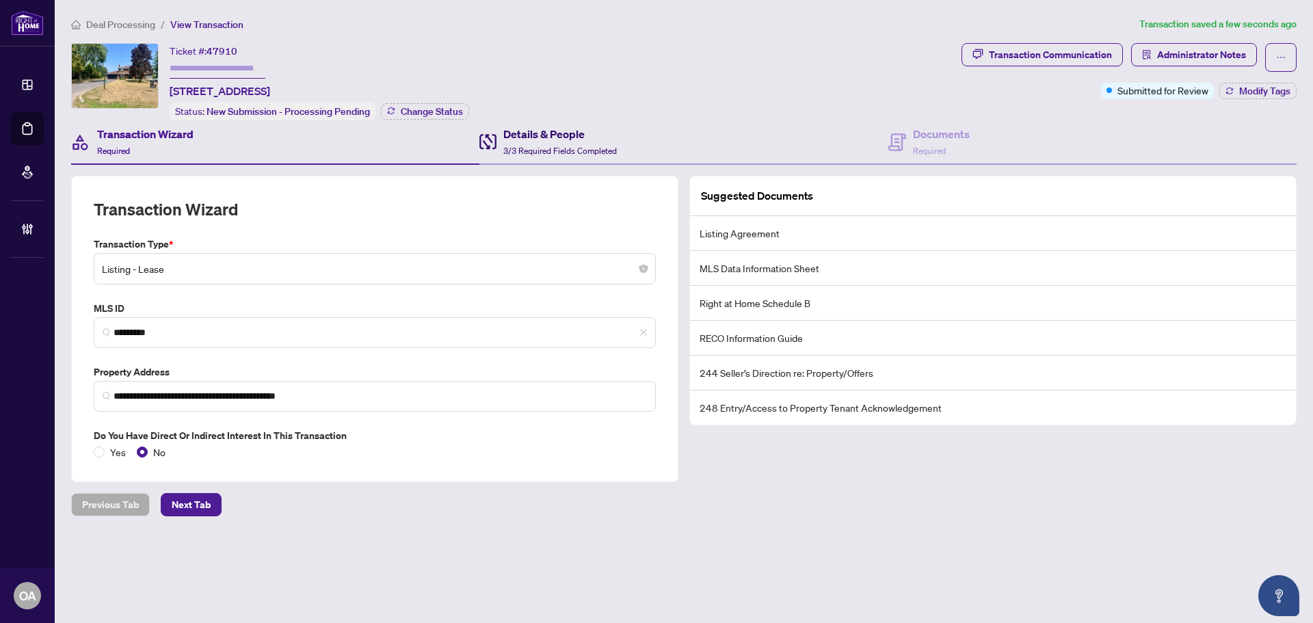
drag, startPoint x: 557, startPoint y: 135, endPoint x: 515, endPoint y: 121, distance: 44.7
click at [557, 135] on h4 "Details & People" at bounding box center [559, 134] width 113 height 16
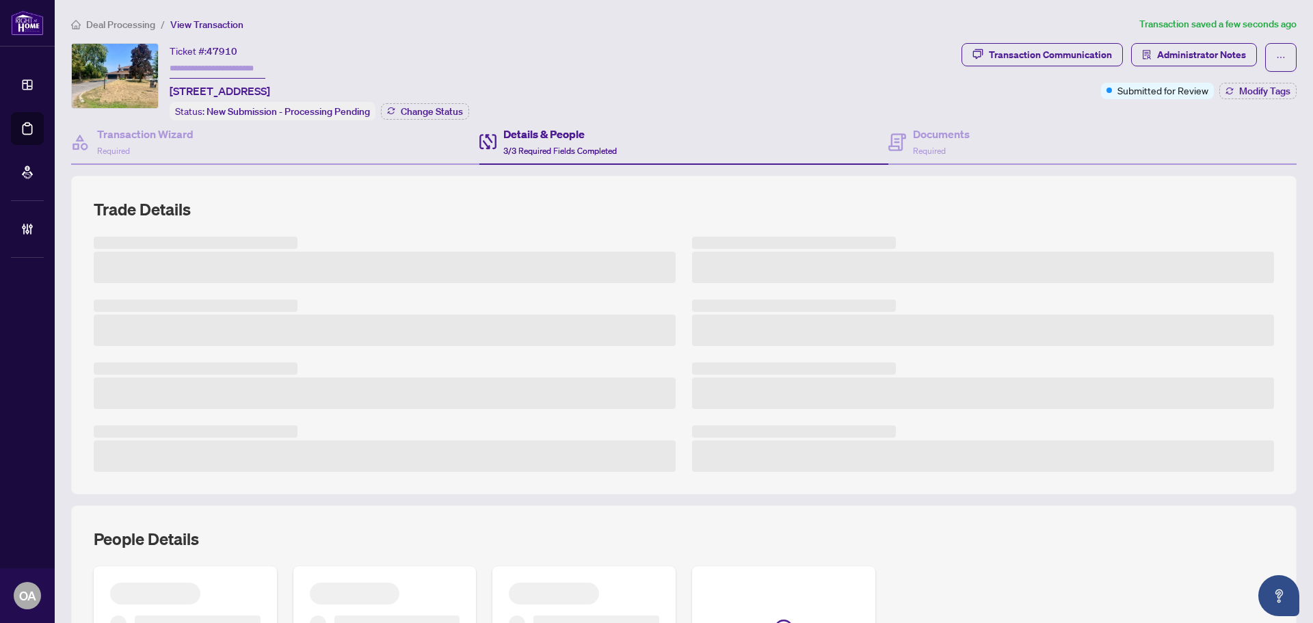
click at [870, 138] on div "Details & People 3/3 Required Fields Completed" at bounding box center [683, 142] width 408 height 44
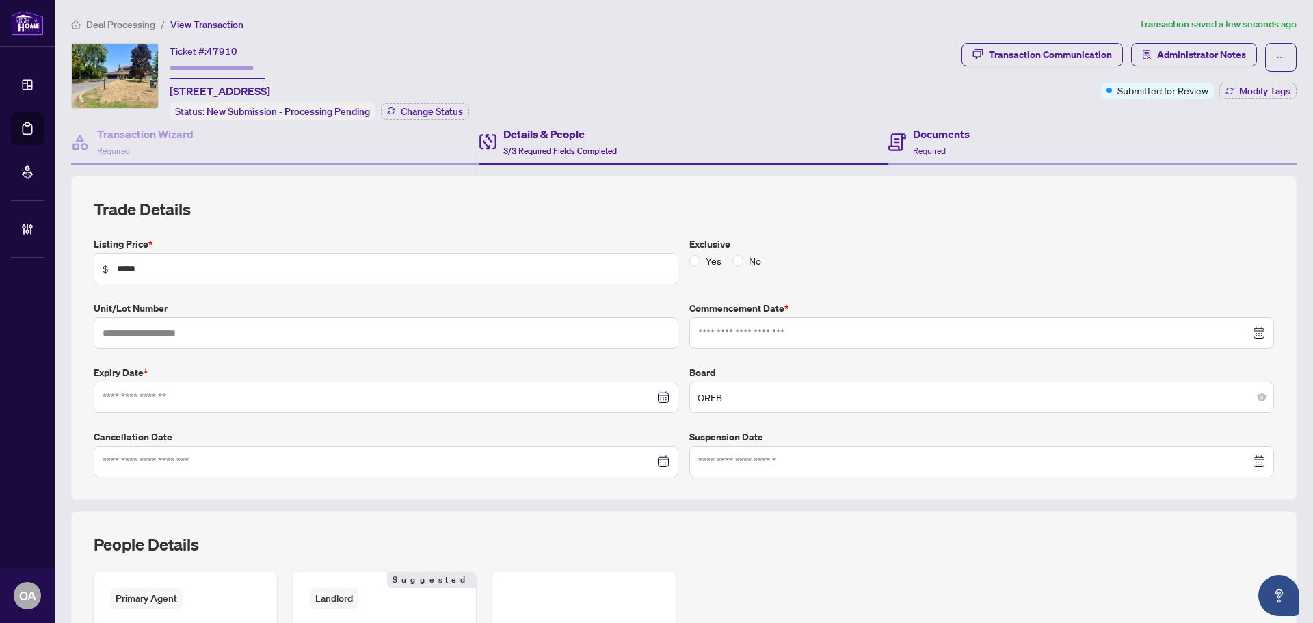
type input "**********"
click at [933, 146] on span "Required" at bounding box center [929, 151] width 33 height 10
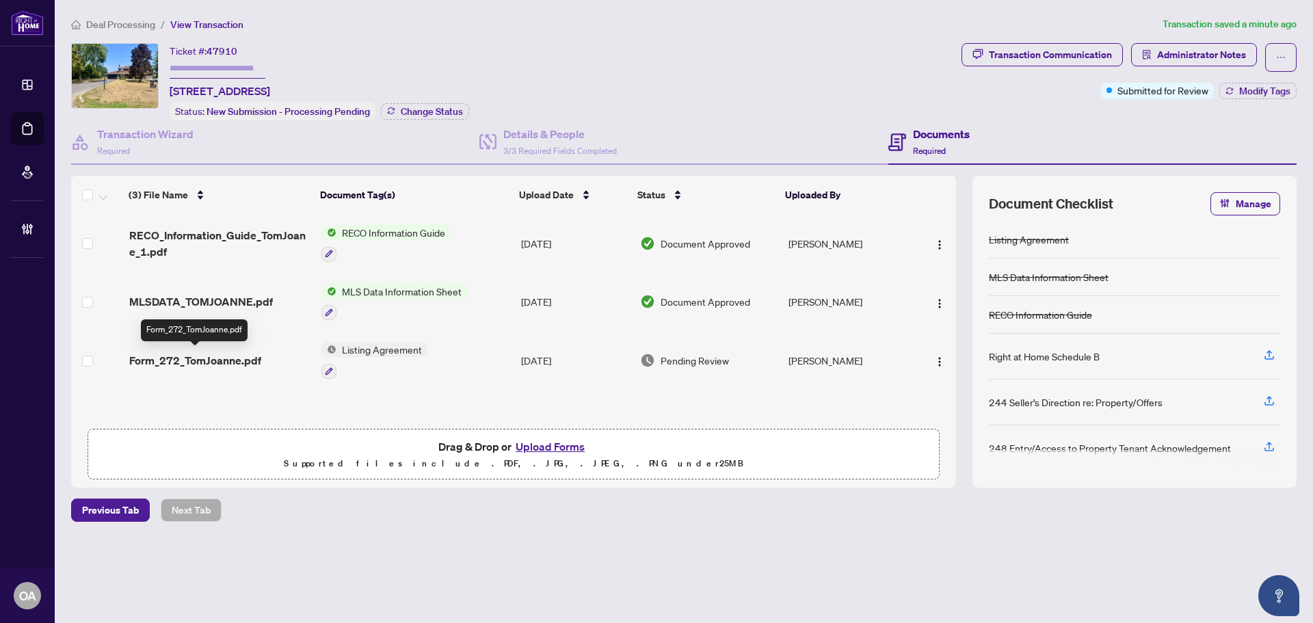
click at [199, 360] on span "Form_272_TomJoanne.pdf" at bounding box center [195, 360] width 132 height 16
